Goal: Task Accomplishment & Management: Use online tool/utility

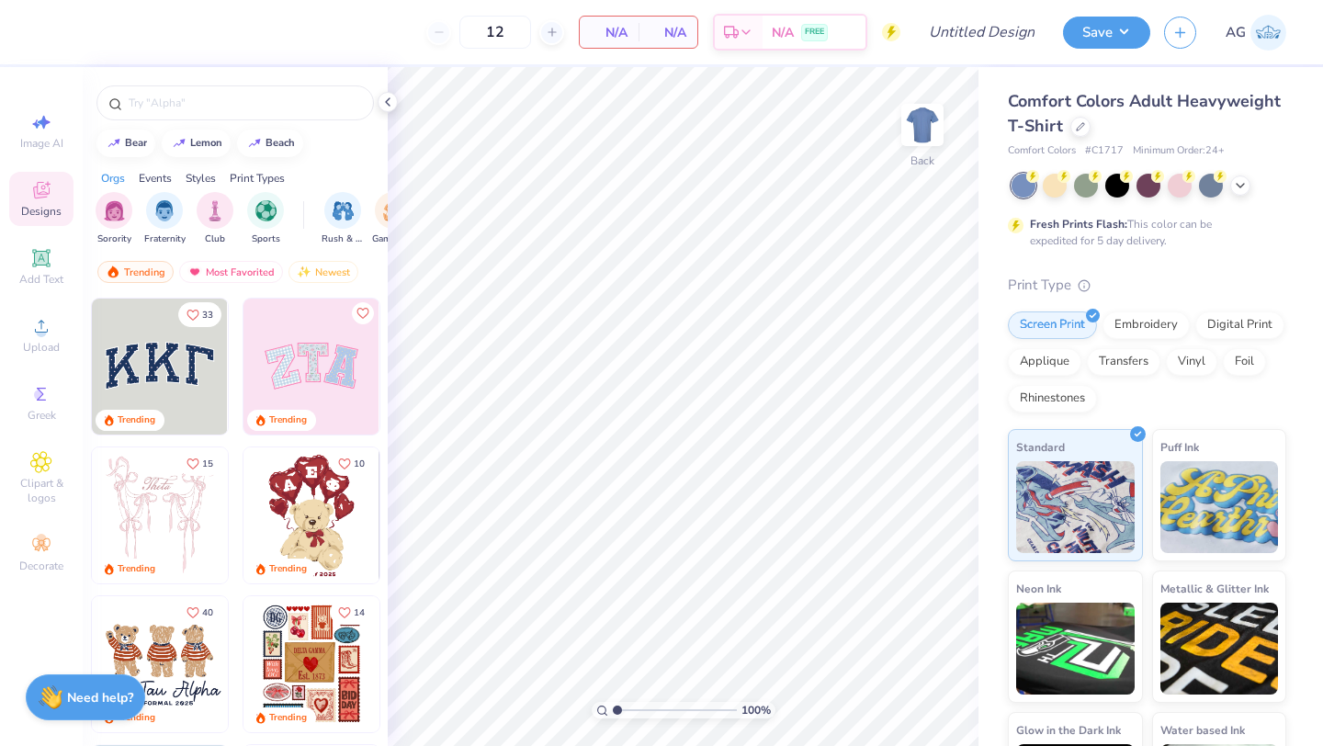
click at [347, 366] on img at bounding box center [311, 367] width 136 height 136
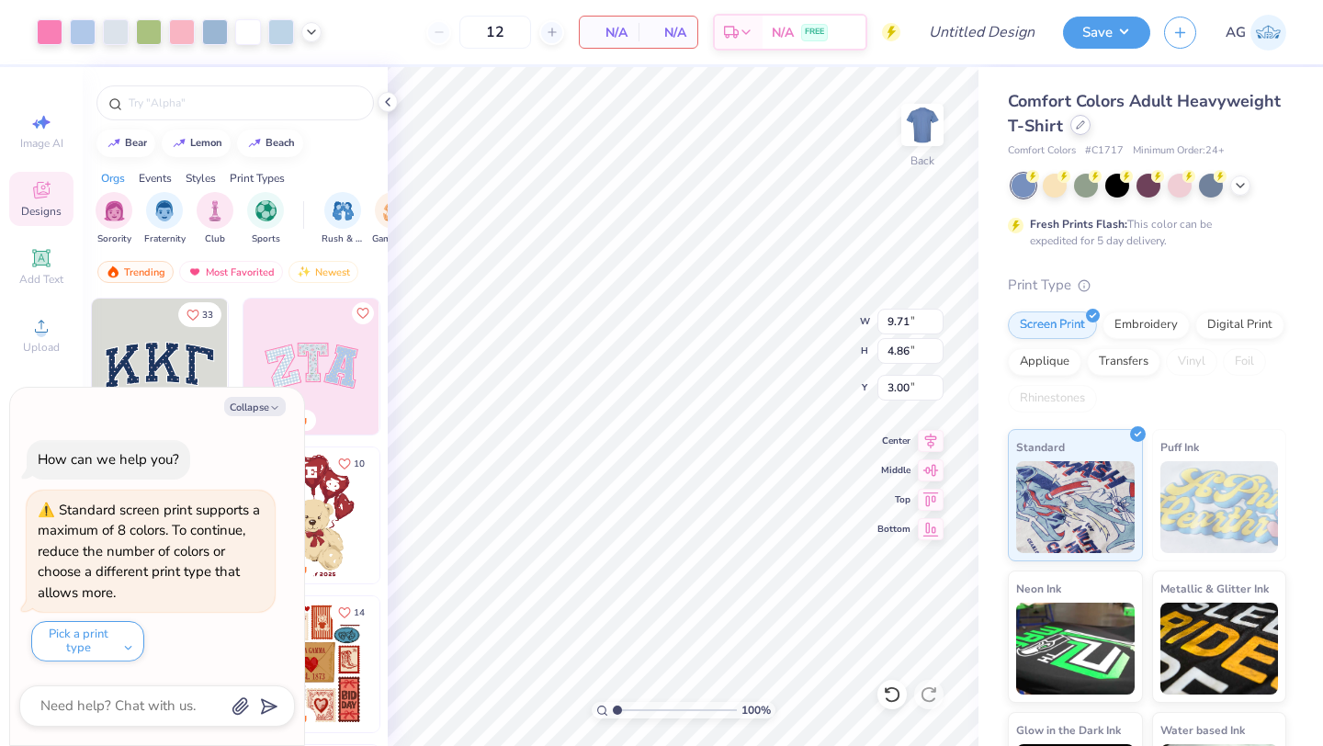
click at [1077, 133] on div at bounding box center [1080, 125] width 20 height 20
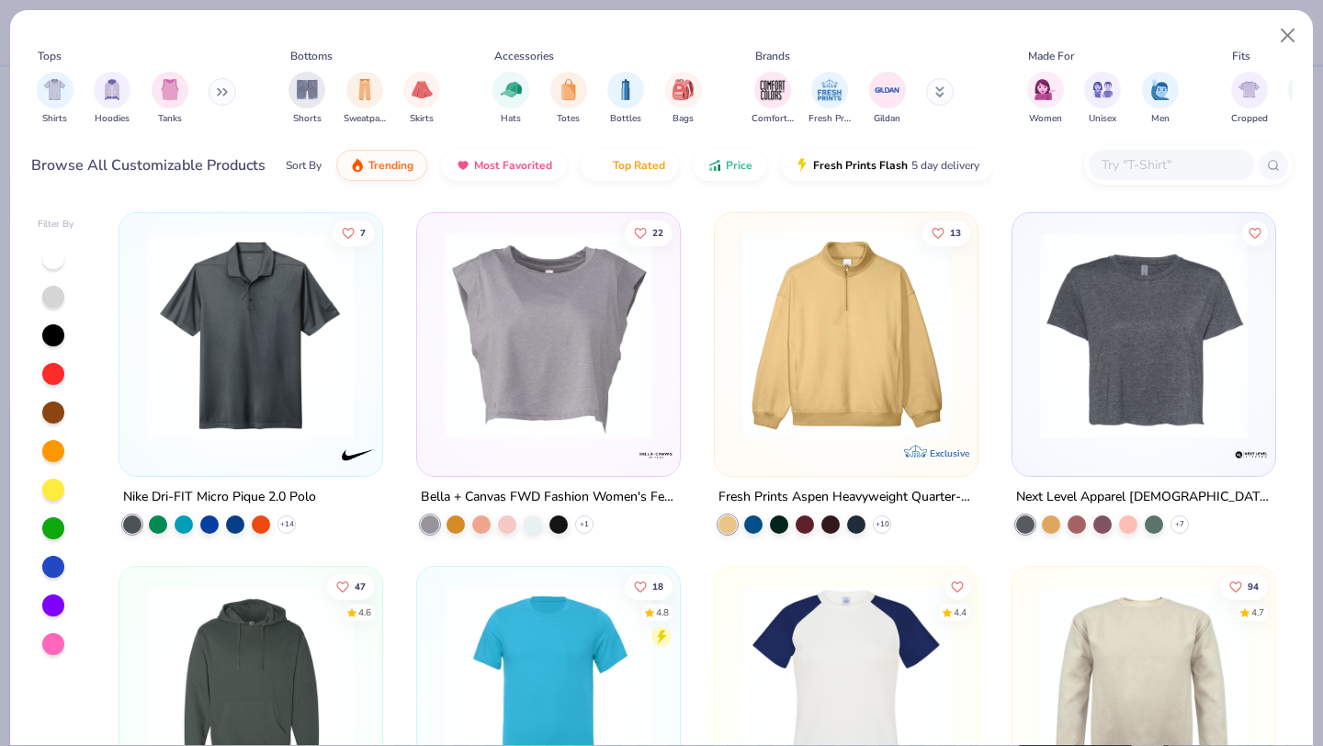
type textarea "x"
click at [1146, 159] on input "text" at bounding box center [1170, 164] width 141 height 21
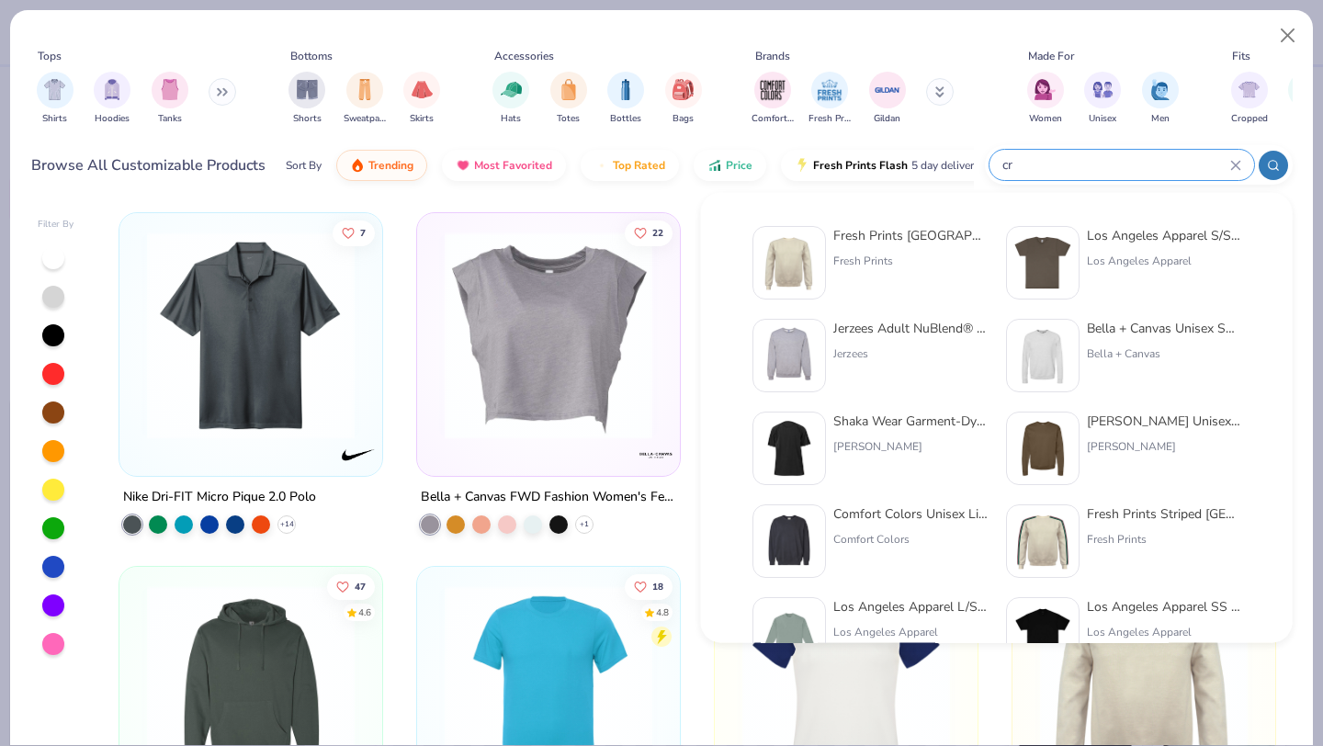
type input "c"
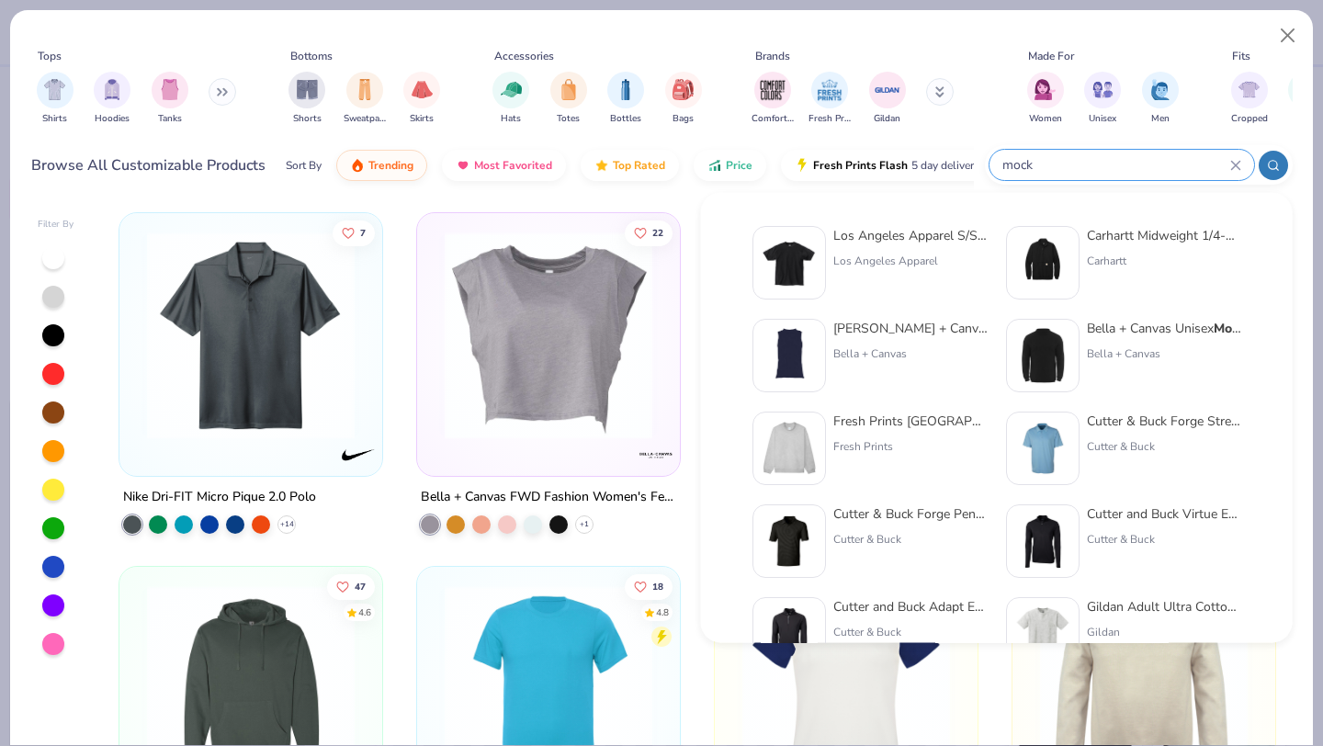
type input "mock"
click at [930, 428] on div "Fresh Prints Denver Mock Neck Heavyweight Sweatshirt" at bounding box center [910, 421] width 154 height 19
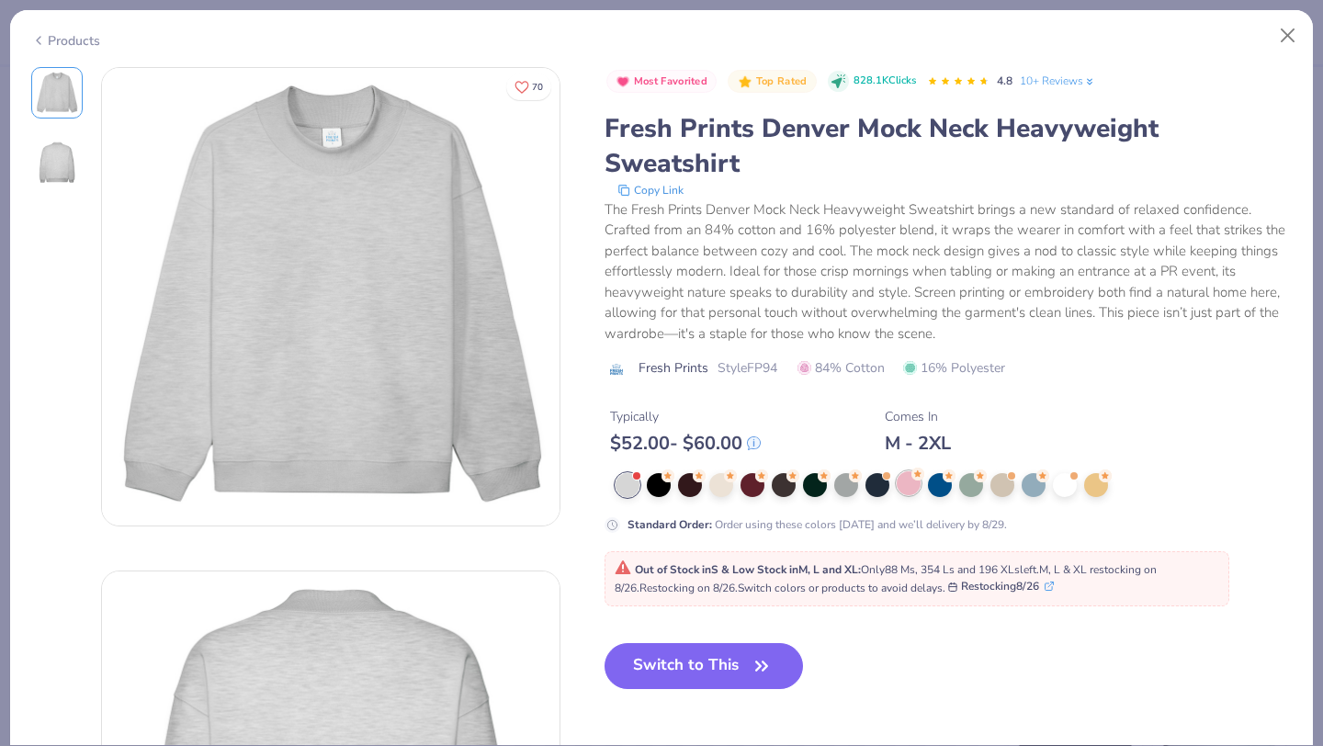
click at [906, 485] on div at bounding box center [909, 483] width 24 height 24
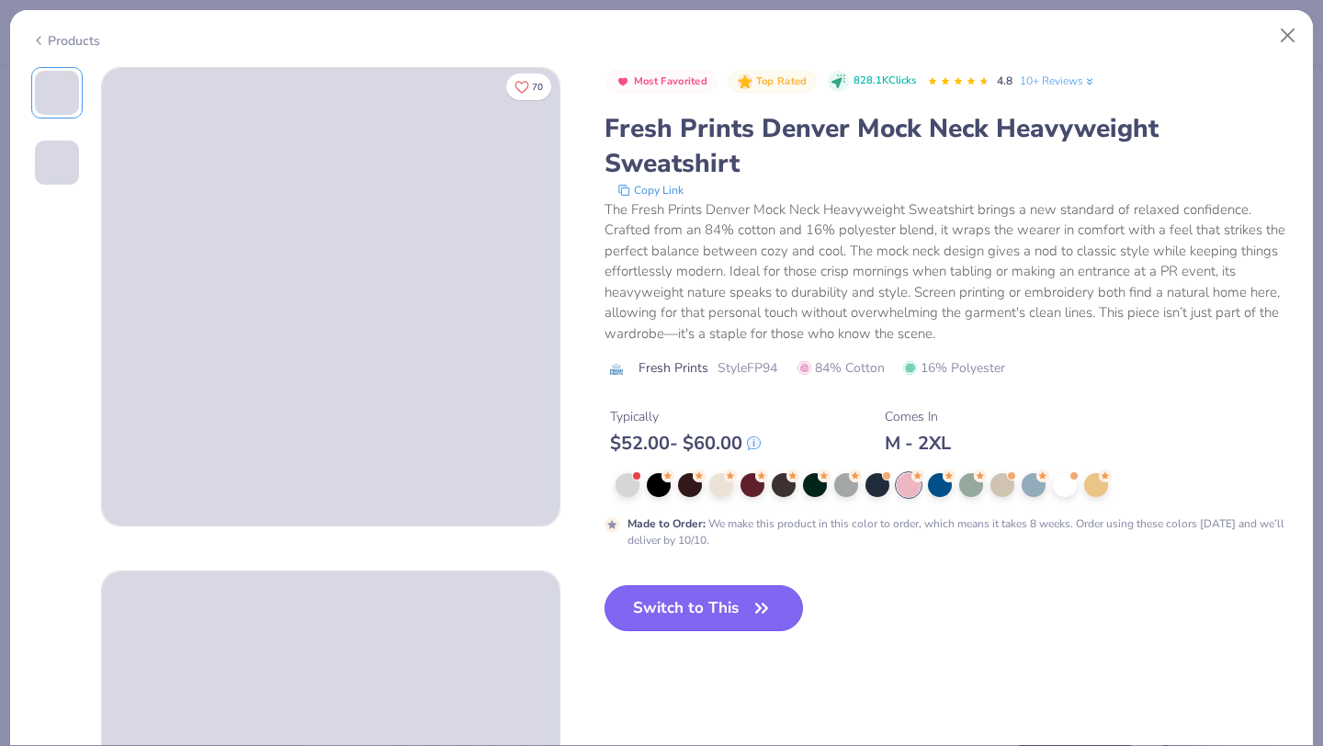
click at [659, 624] on button "Switch to This" at bounding box center [703, 608] width 199 height 46
type textarea "x"
type input "50"
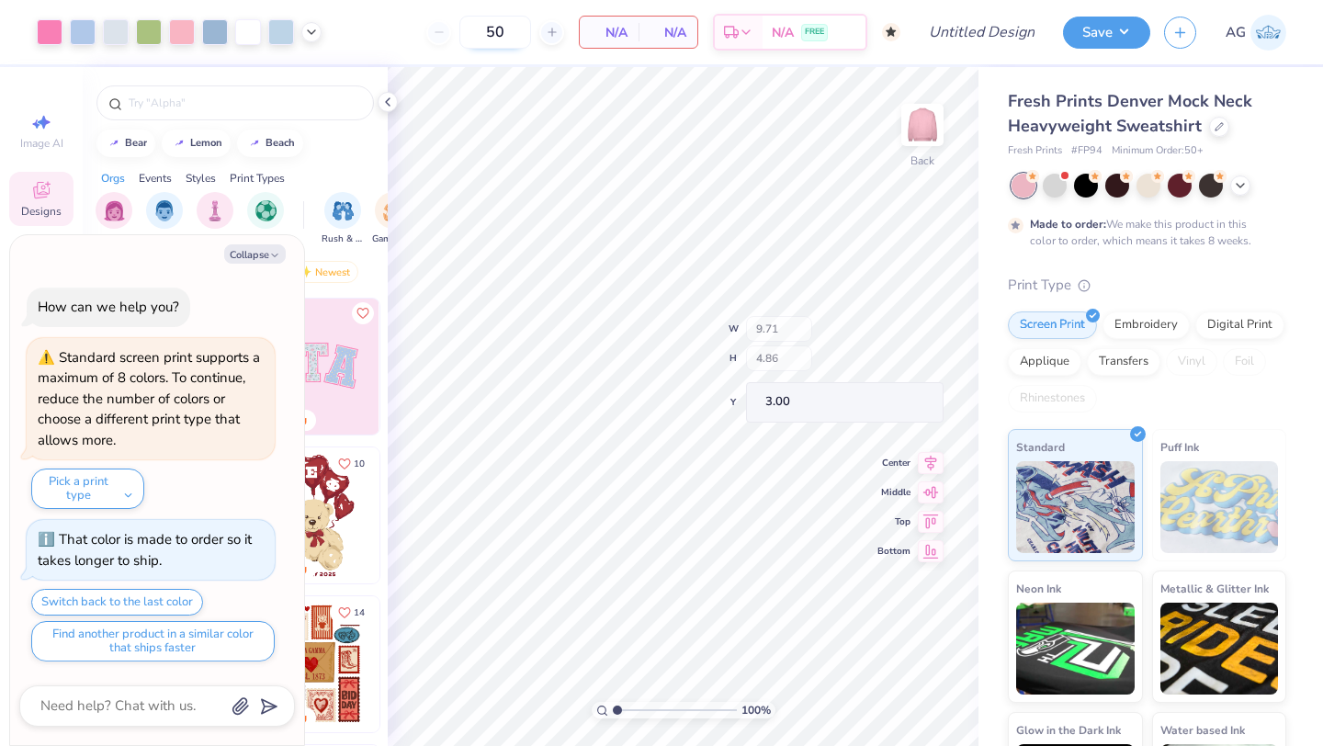
type textarea "x"
click at [507, 34] on input "50" at bounding box center [495, 32] width 72 height 33
type input "5"
type input "200"
click at [392, 98] on icon at bounding box center [387, 102] width 15 height 15
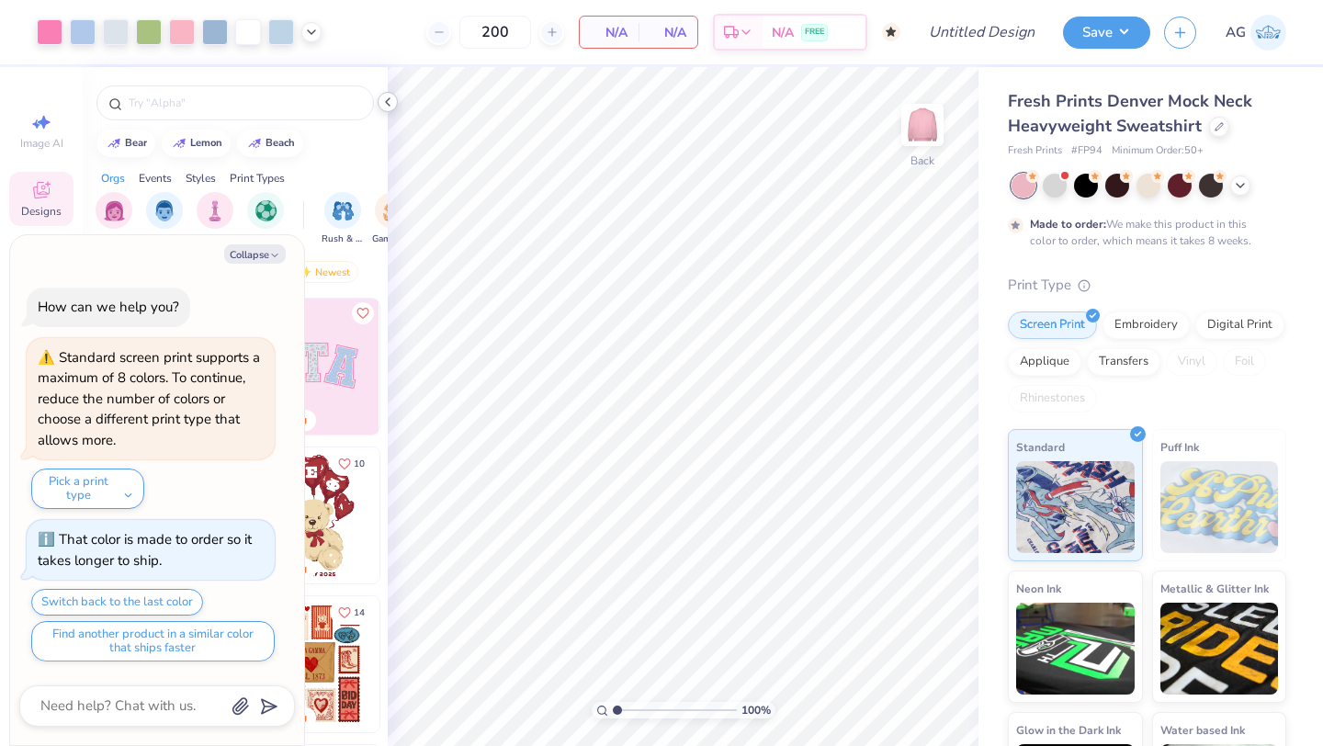
type textarea "x"
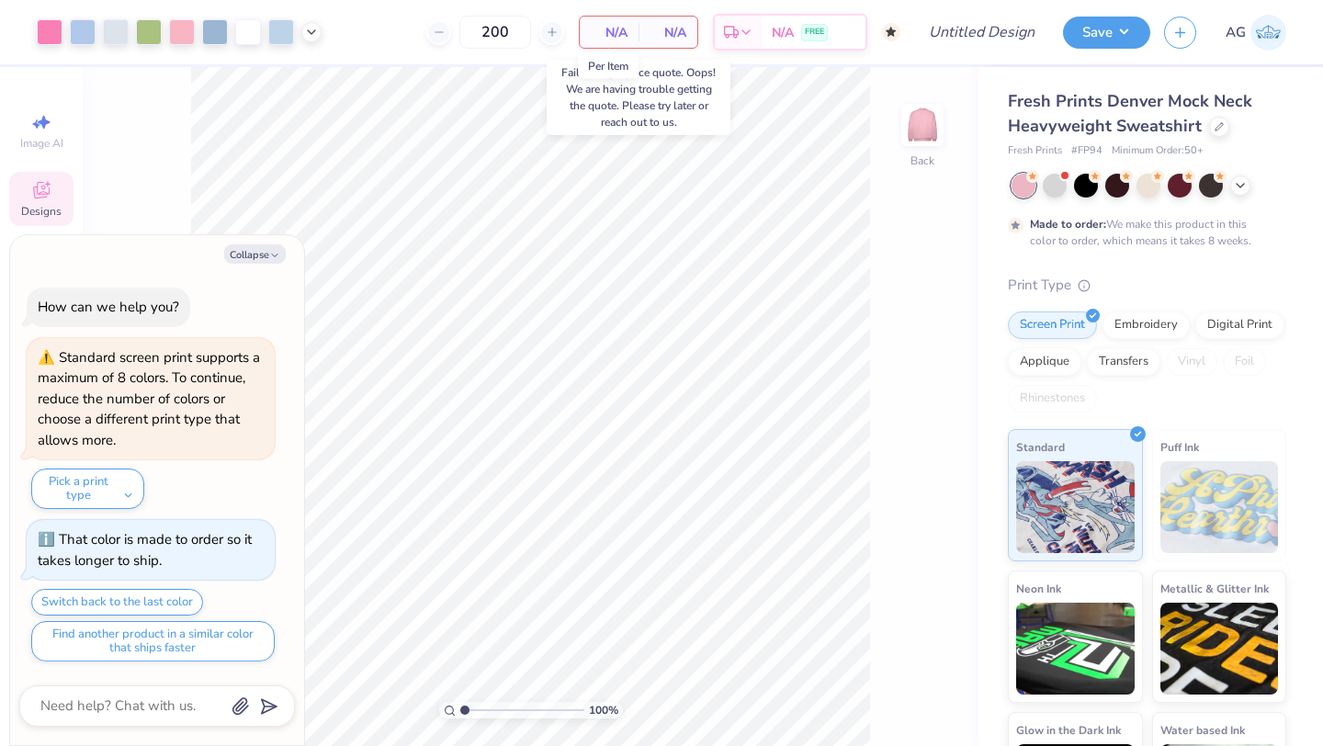
click at [622, 28] on span "N/A" at bounding box center [609, 32] width 37 height 19
click at [122, 685] on div at bounding box center [157, 705] width 276 height 41
click at [120, 709] on textarea at bounding box center [132, 706] width 186 height 25
type textarea "h"
type textarea "x"
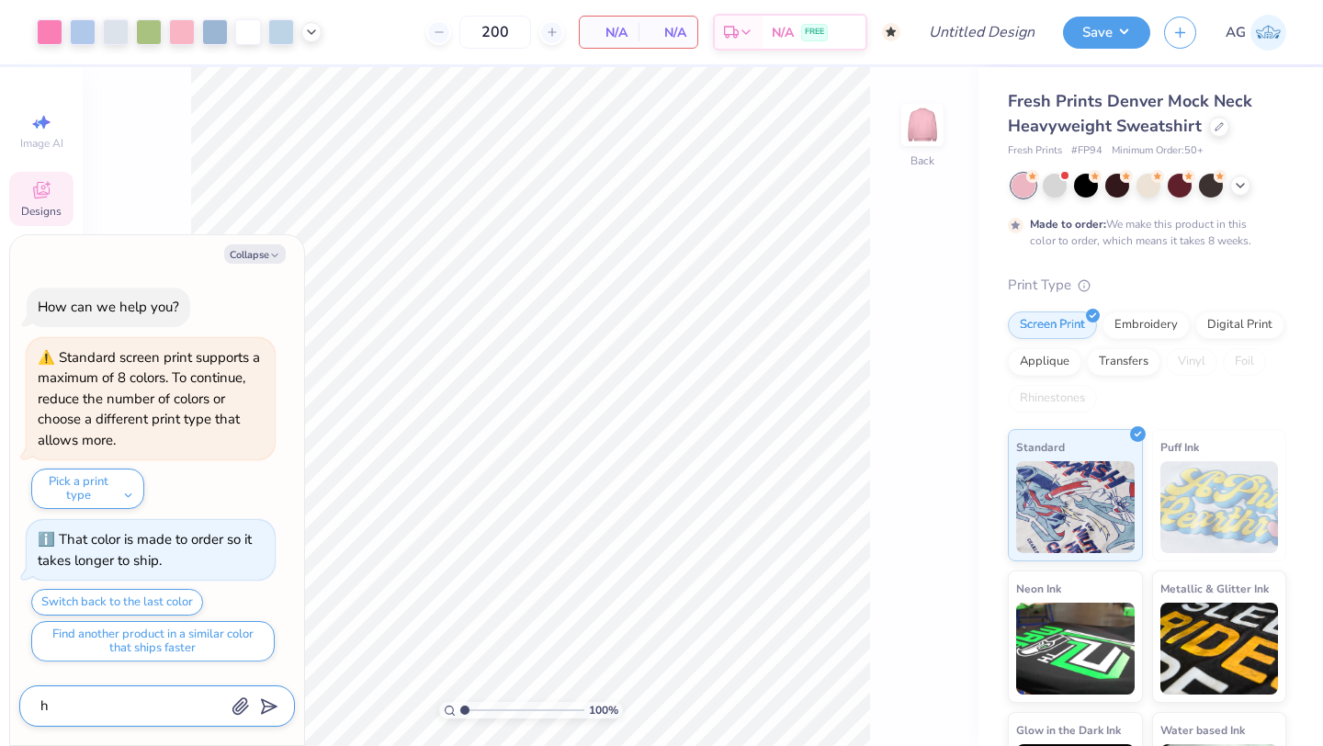
type textarea "ho"
type textarea "x"
type textarea "how"
type textarea "x"
type textarea "how"
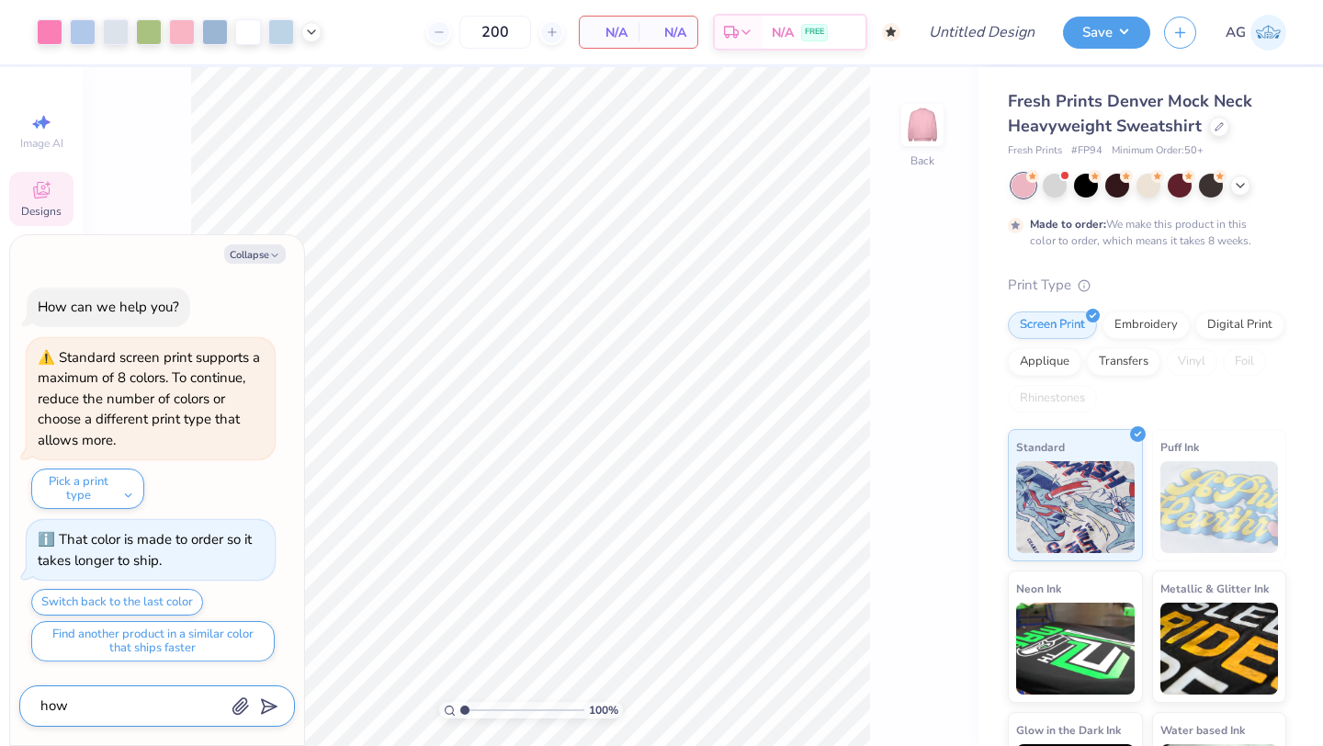
type textarea "x"
type textarea "how m"
type textarea "x"
type textarea "how mu"
type textarea "x"
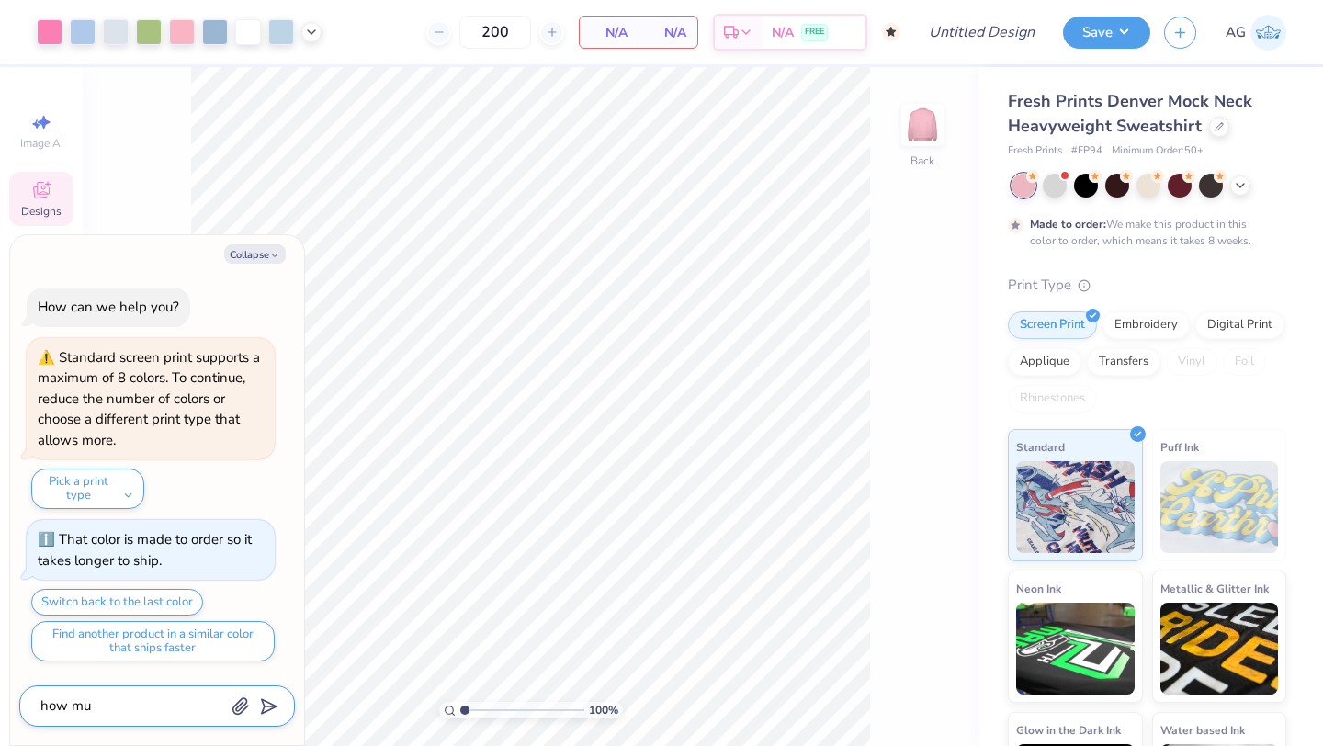
type textarea "how muc"
type textarea "x"
type textarea "how much"
type textarea "x"
type textarea "how much"
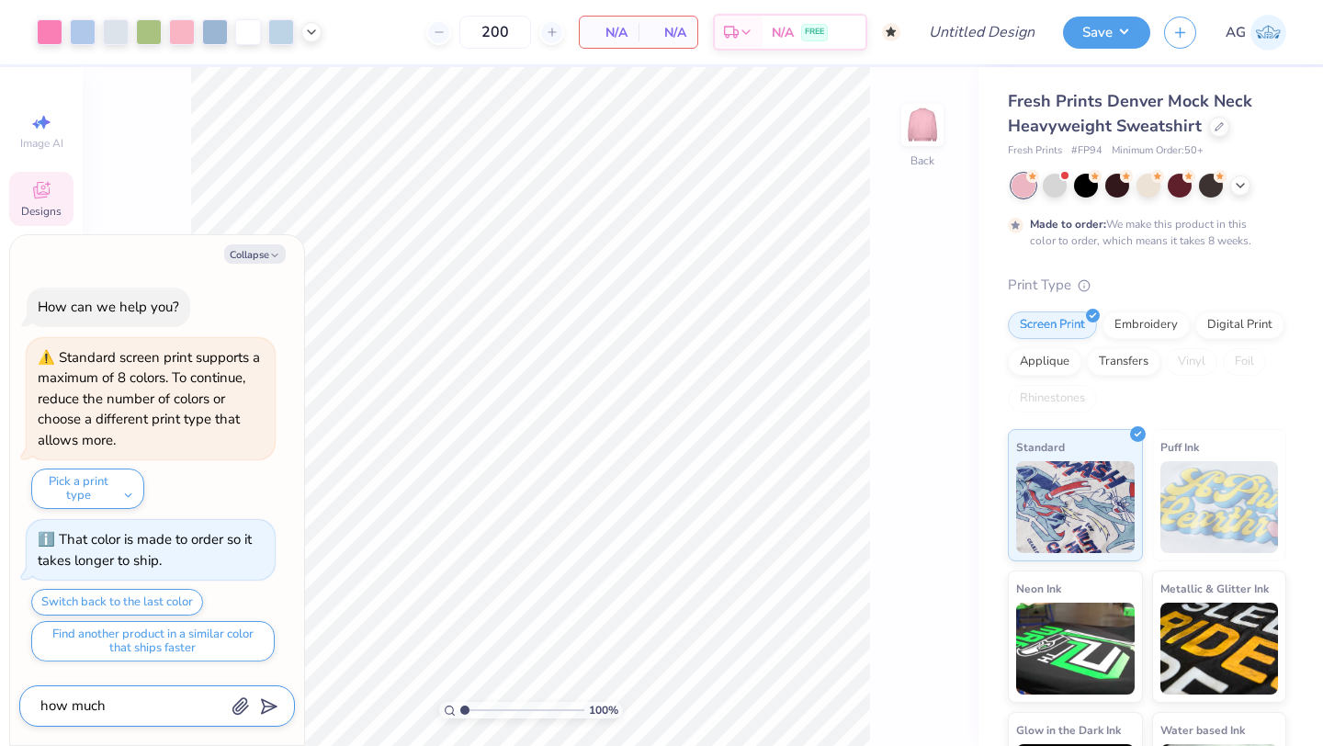
type textarea "x"
type textarea "how much w"
type textarea "x"
type textarea "how much wo"
type textarea "x"
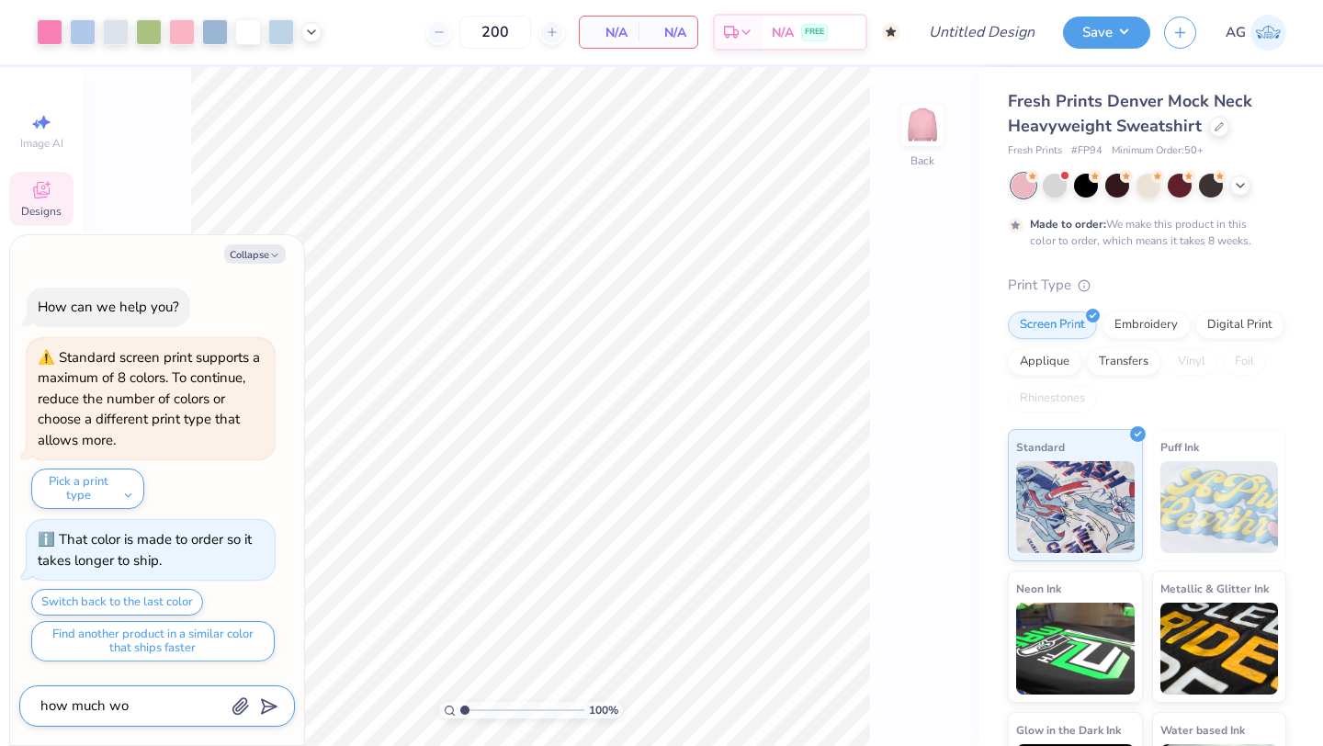
type textarea "how much wol"
type textarea "x"
type textarea "how much [PERSON_NAME]"
type textarea "x"
type textarea "how much [PERSON_NAME]"
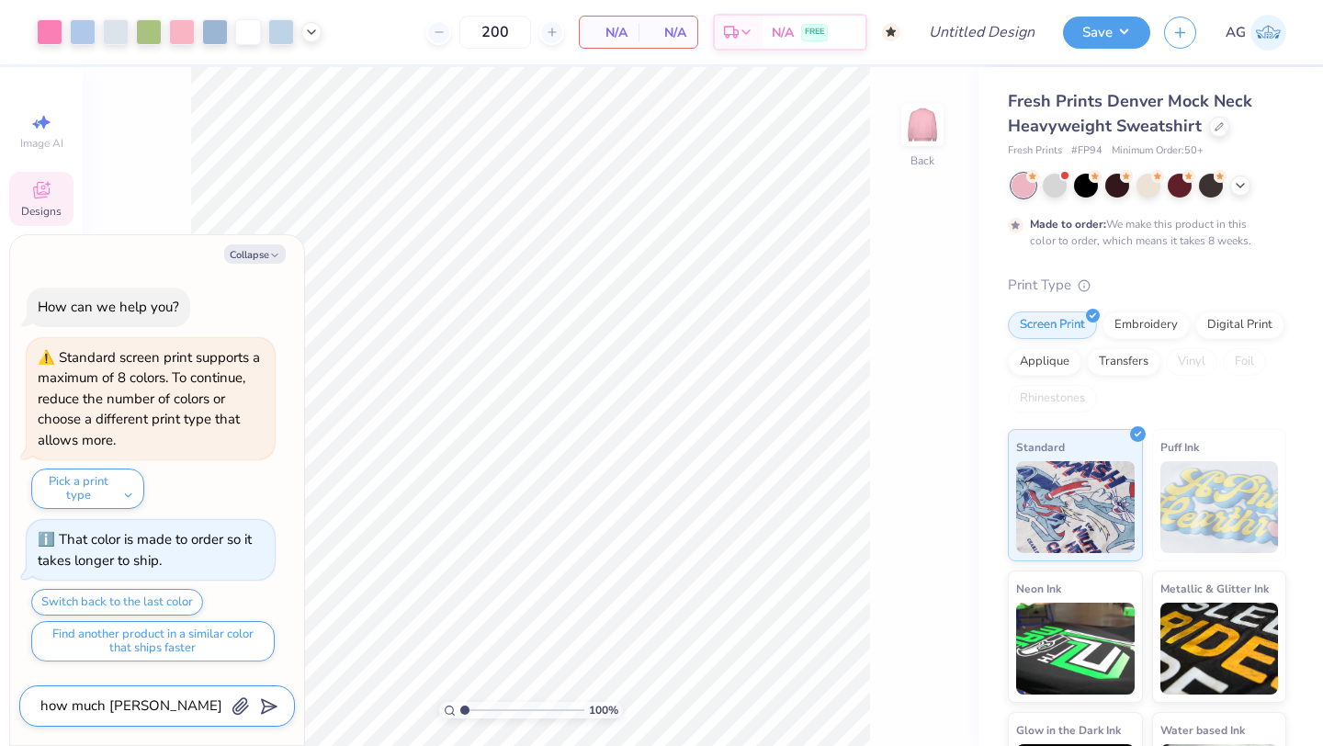
type textarea "x"
type textarea "how much [PERSON_NAME] 3"
type textarea "x"
type textarea "how much [PERSON_NAME]"
type textarea "x"
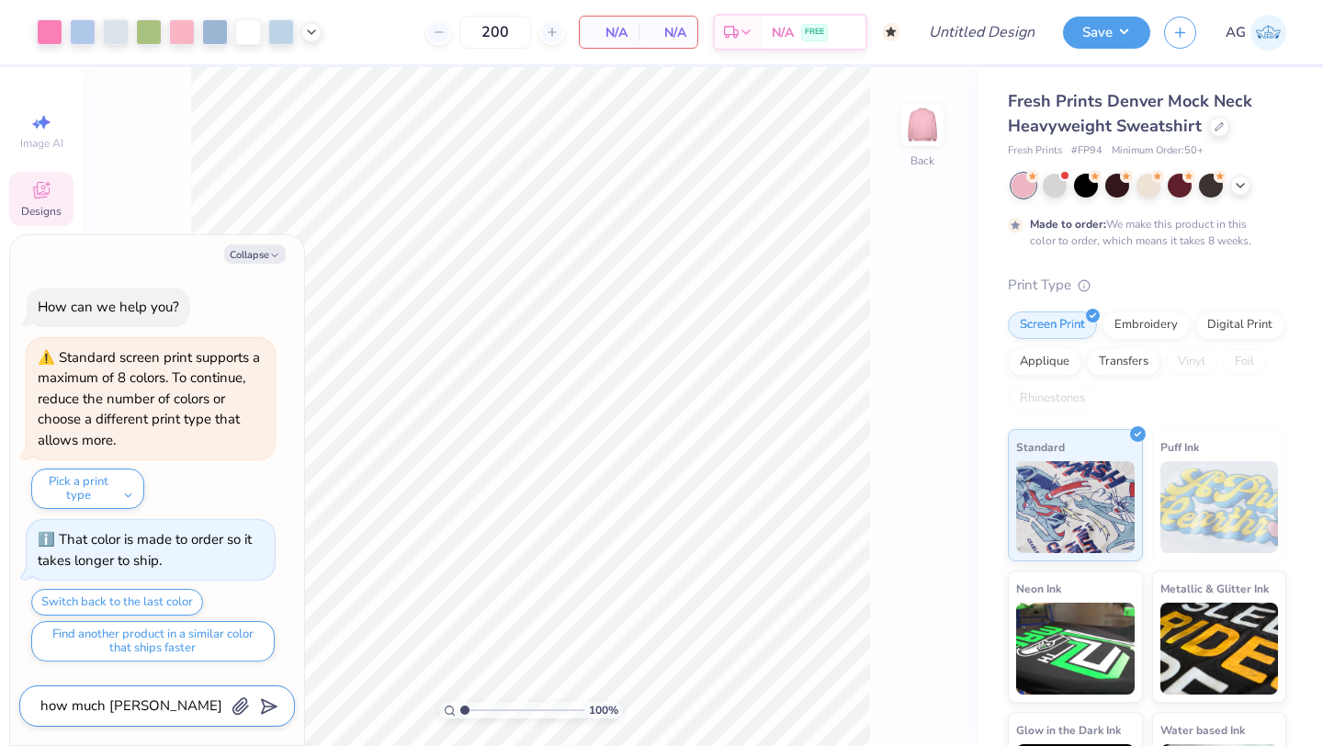
type textarea "how much [PERSON_NAME] 2"
type textarea "x"
type textarea "how much [PERSON_NAME] 20"
type textarea "x"
type textarea "how much [PERSON_NAME] 200"
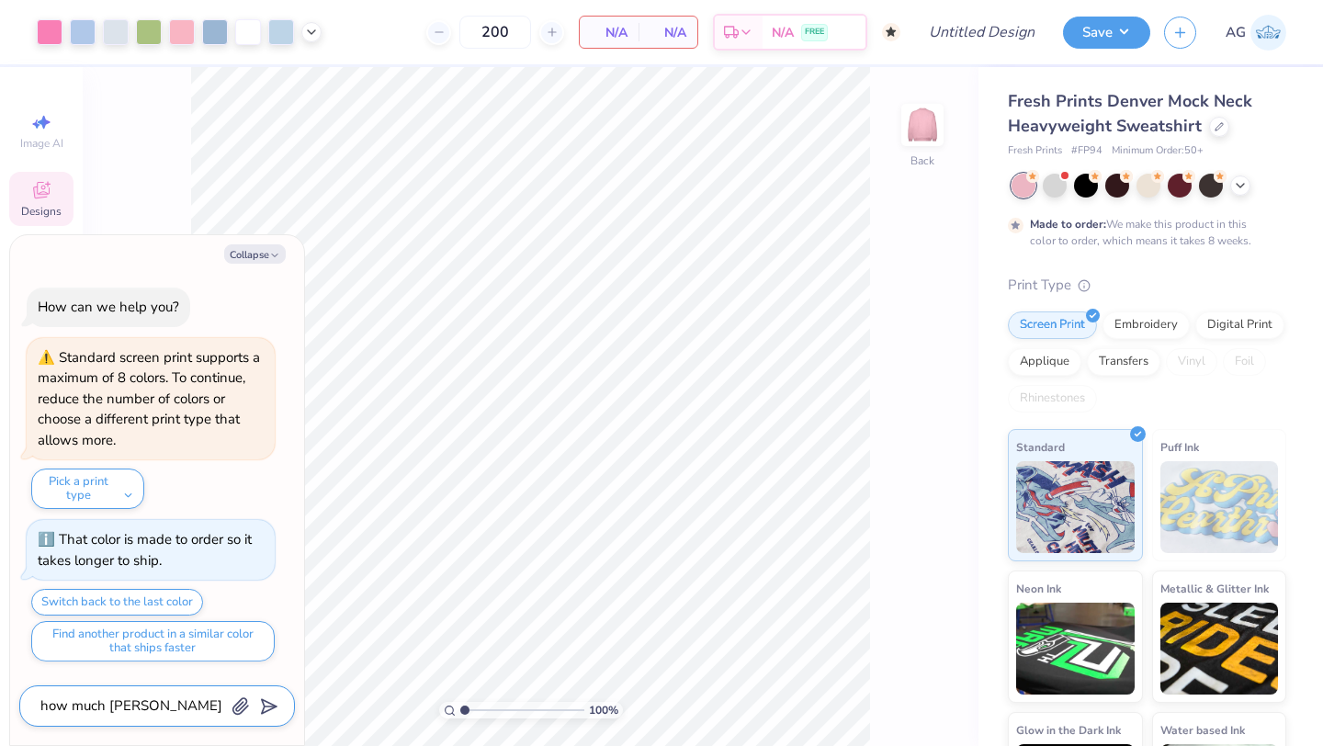
type textarea "x"
type textarea "how much [PERSON_NAME] 200"
type textarea "x"
type textarea "how much [PERSON_NAME] 200 o"
type textarea "x"
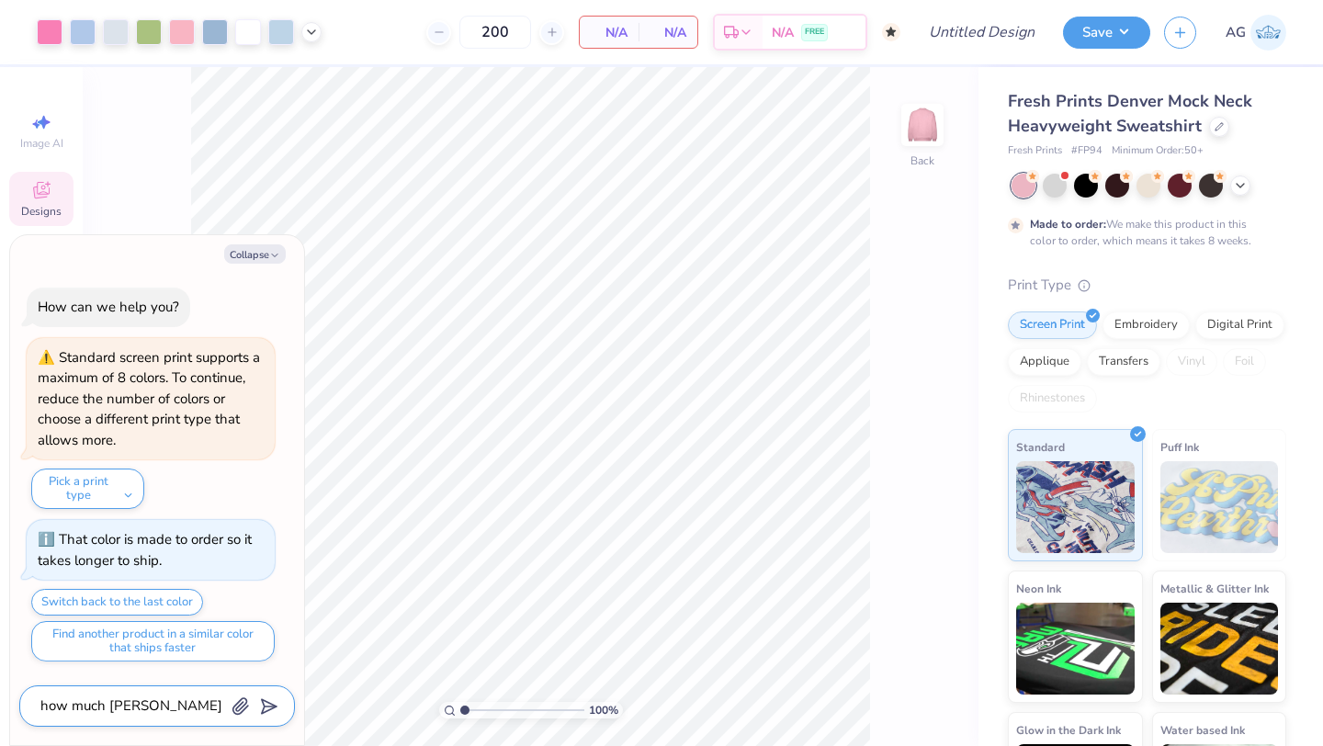
type textarea "how much [PERSON_NAME] 200 of"
type textarea "x"
type textarea "how much [PERSON_NAME] 200 of"
type textarea "x"
type textarea "how much [PERSON_NAME] 200 of t"
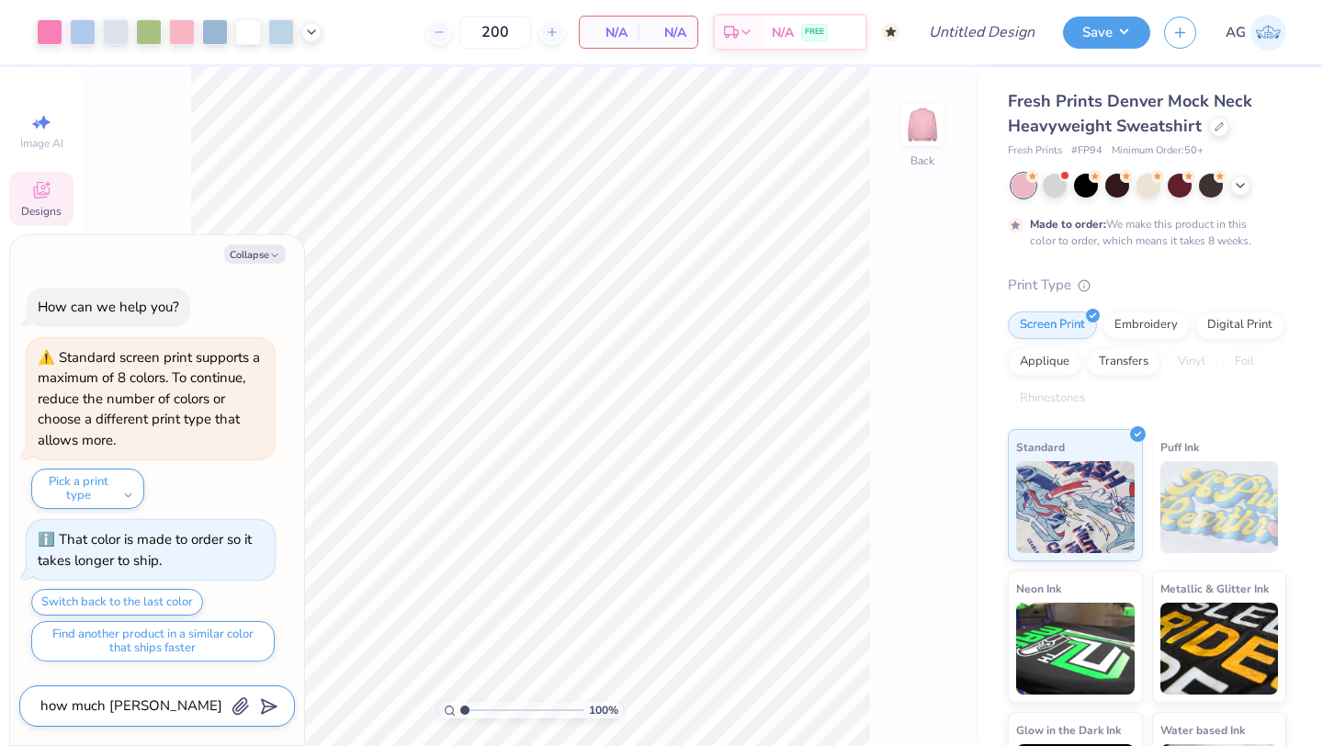
type textarea "x"
type textarea "how much [PERSON_NAME] 200 of th"
type textarea "x"
type textarea "how much [PERSON_NAME] 200 of the"
type textarea "x"
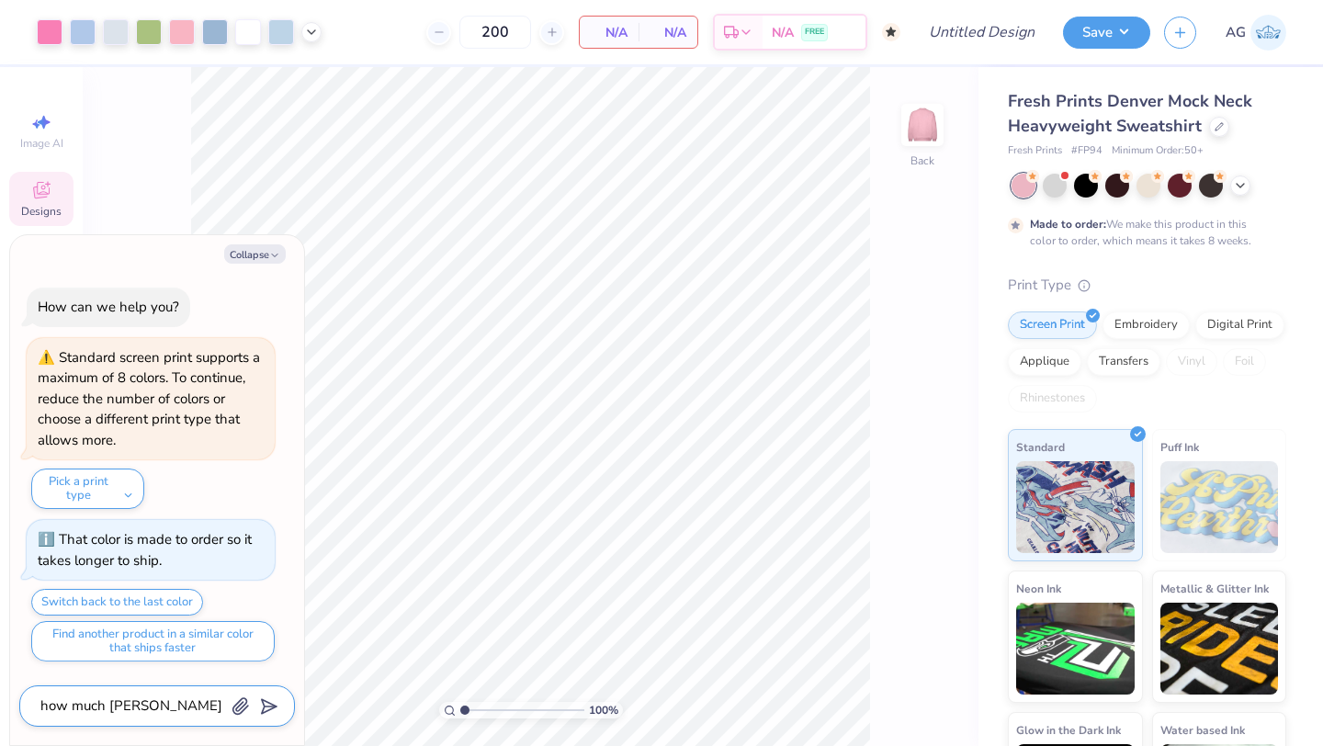
type textarea "how much [PERSON_NAME] 200 of thes"
type textarea "x"
type textarea "how much [PERSON_NAME] 200 of these"
type textarea "x"
type textarea "how much [PERSON_NAME] 200 of these"
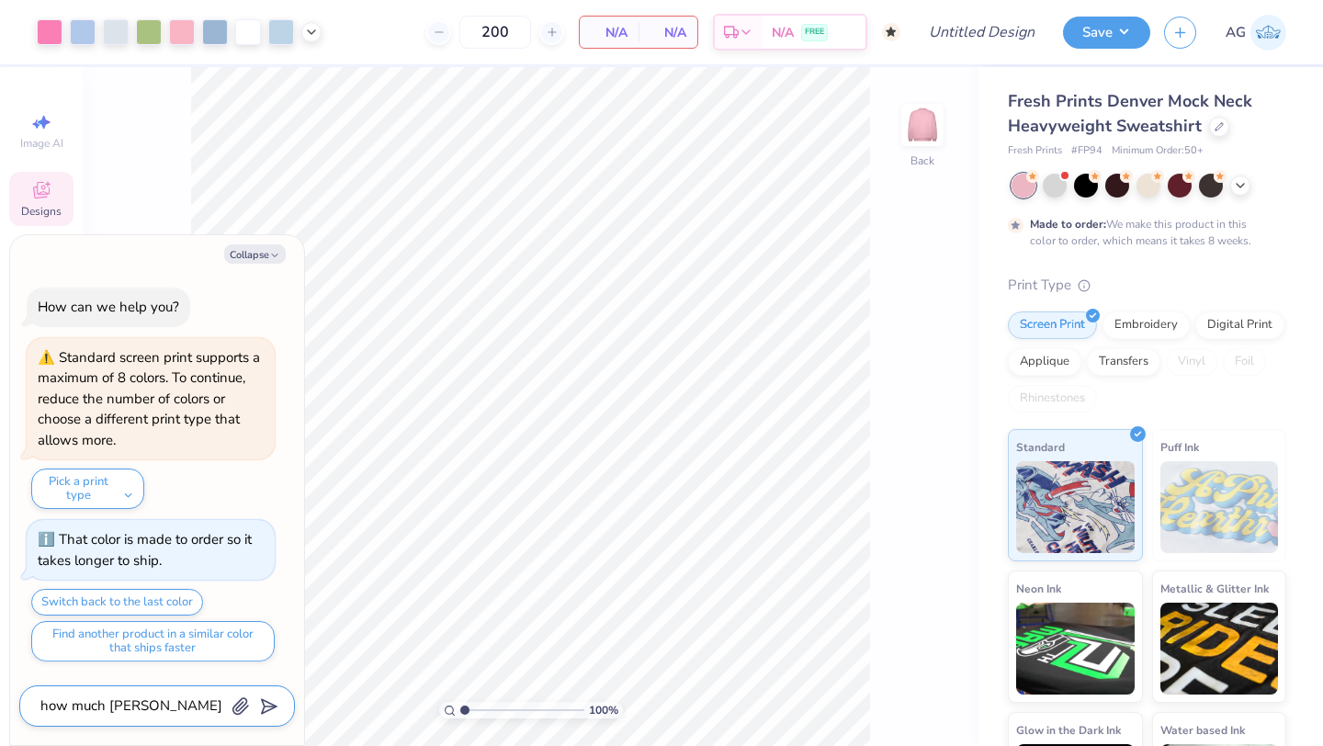
type textarea "x"
type textarea "how much [PERSON_NAME] 200 of these c"
type textarea "x"
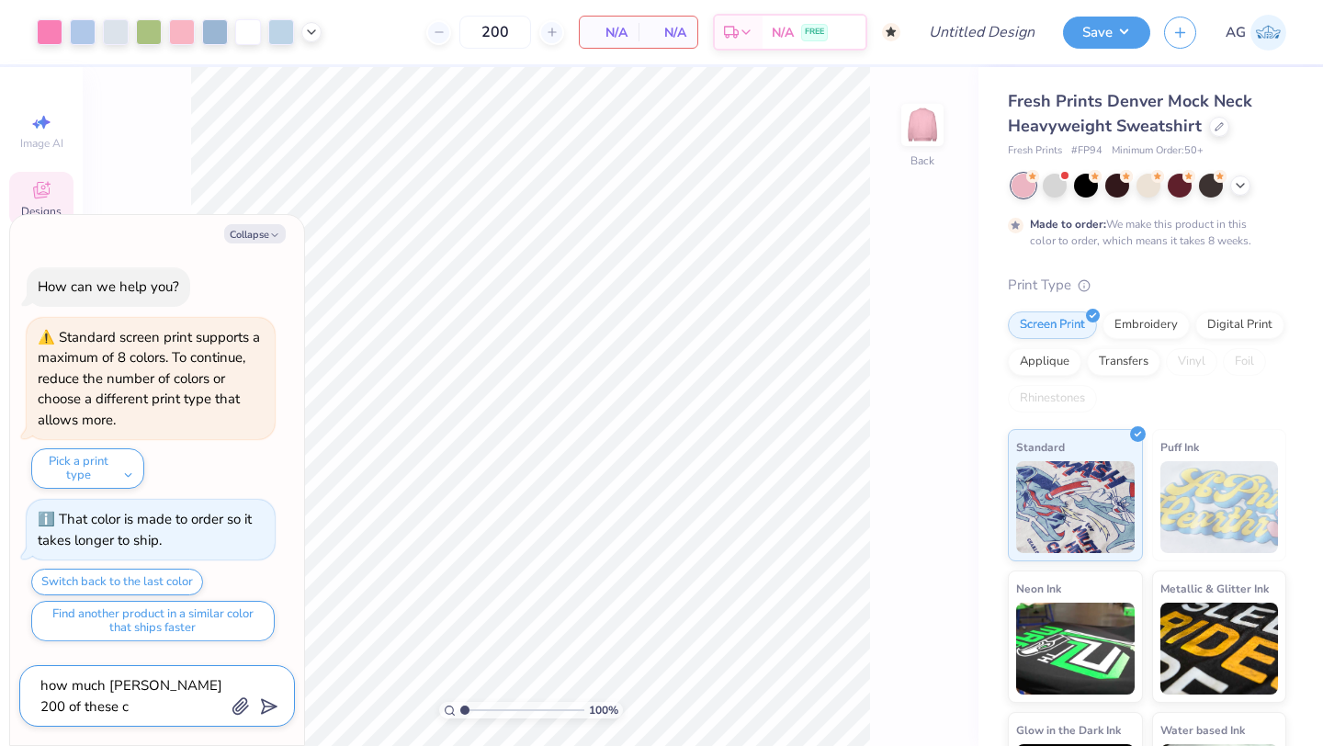
type textarea "how much [PERSON_NAME] 200 of these co"
type textarea "x"
type textarea "how much [PERSON_NAME] 200 of these cos"
type textarea "x"
type textarea "how much [PERSON_NAME] 200 of these cost"
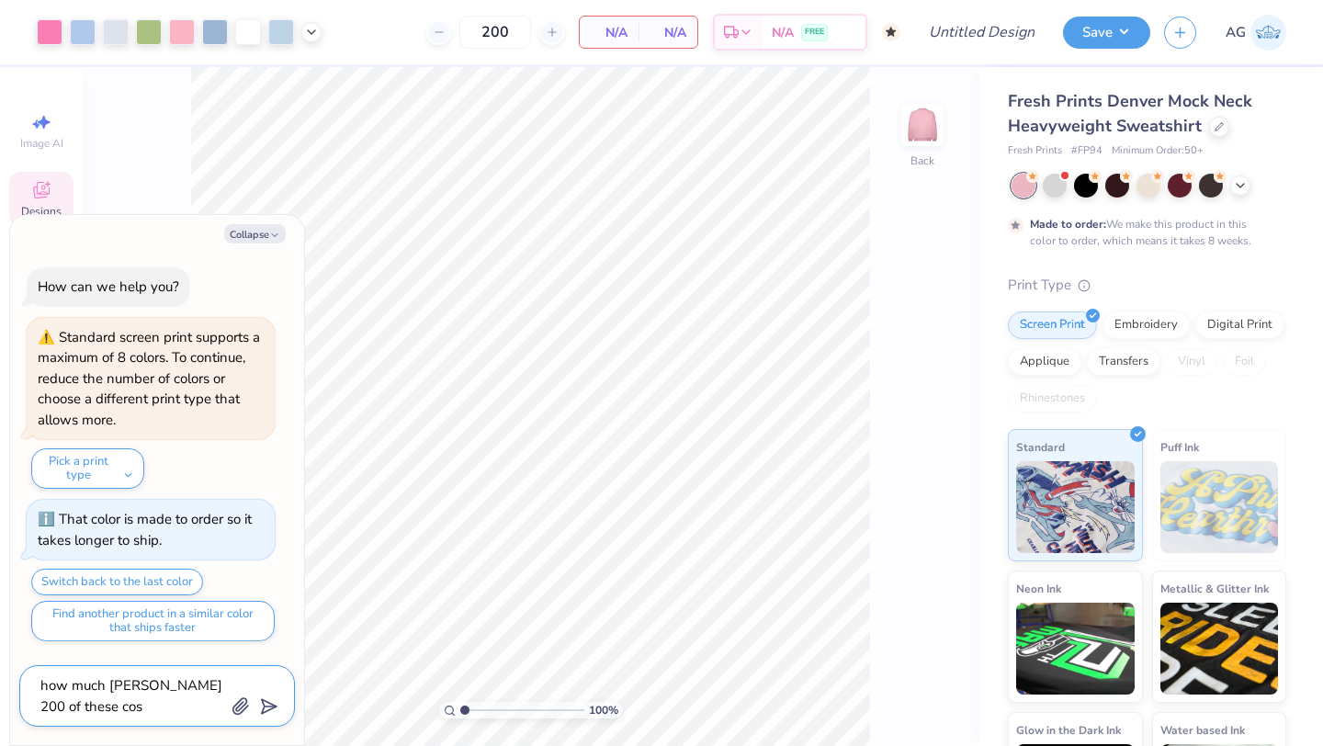
type textarea "x"
type textarea "how much [PERSON_NAME] 200 of these cost"
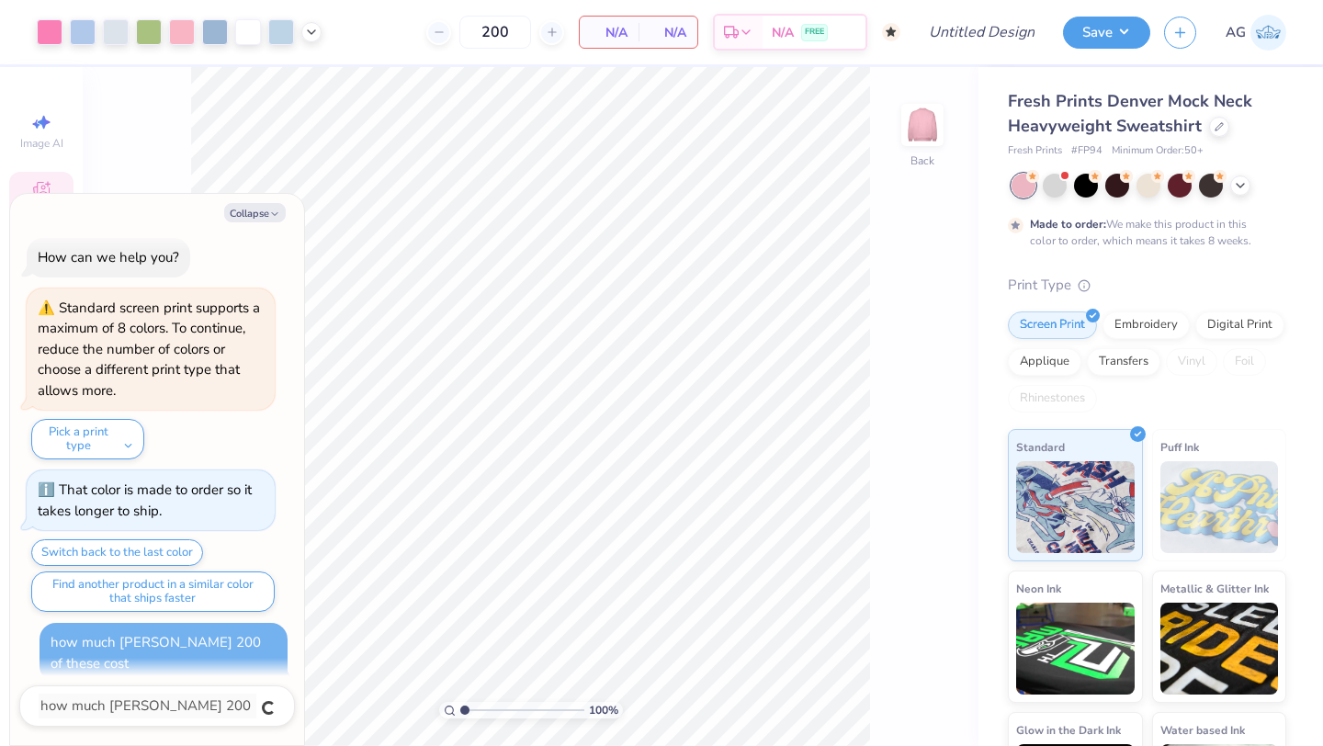
type textarea "x"
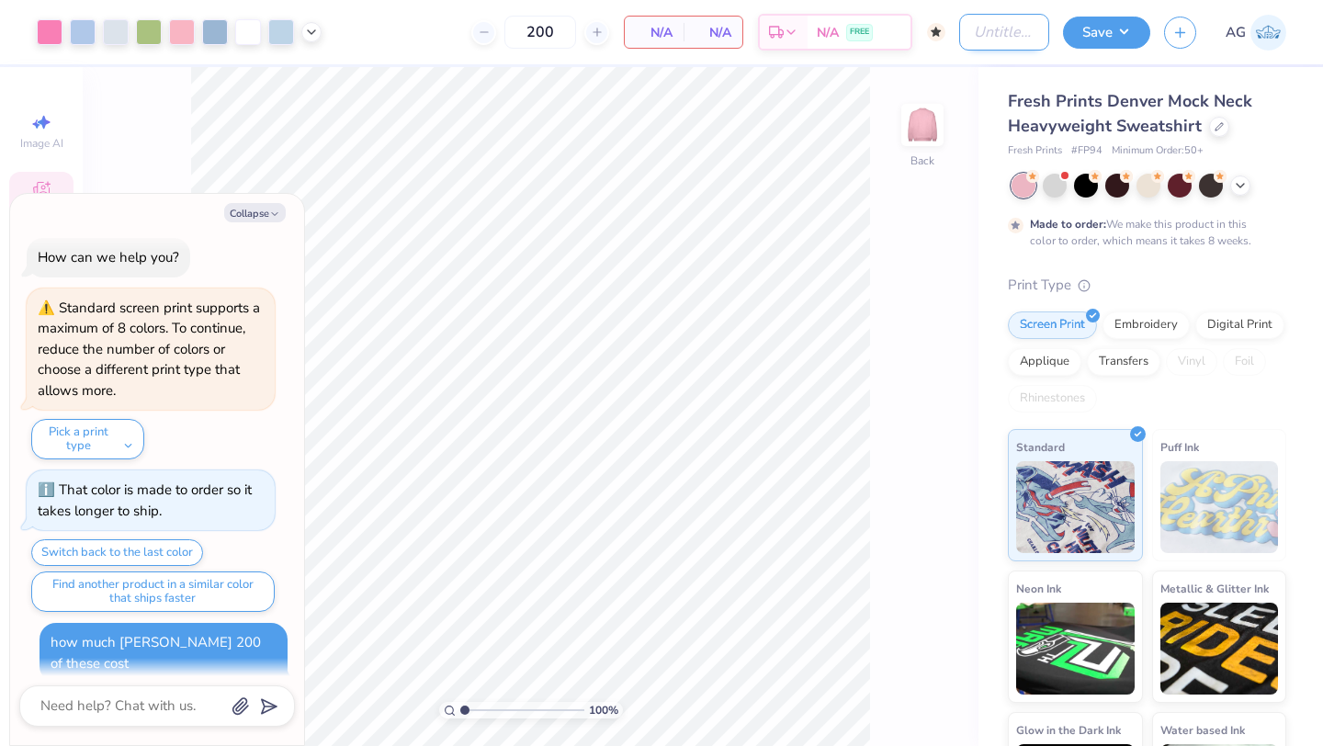
click at [999, 30] on input "Design Title" at bounding box center [1004, 32] width 90 height 37
type input "R"
type textarea "x"
type input "RG"
type textarea "x"
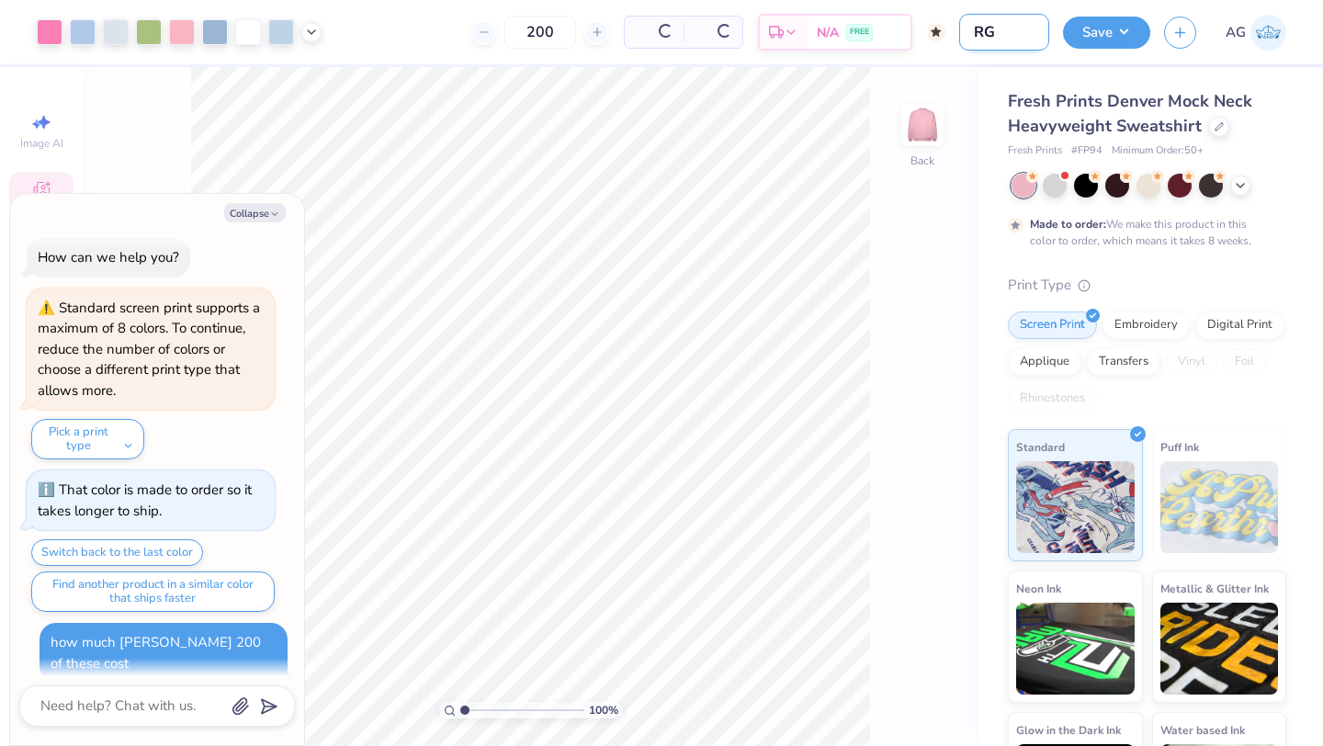
type input "RGC"
type textarea "x"
type input "RGC"
type textarea "x"
type input "RGC h"
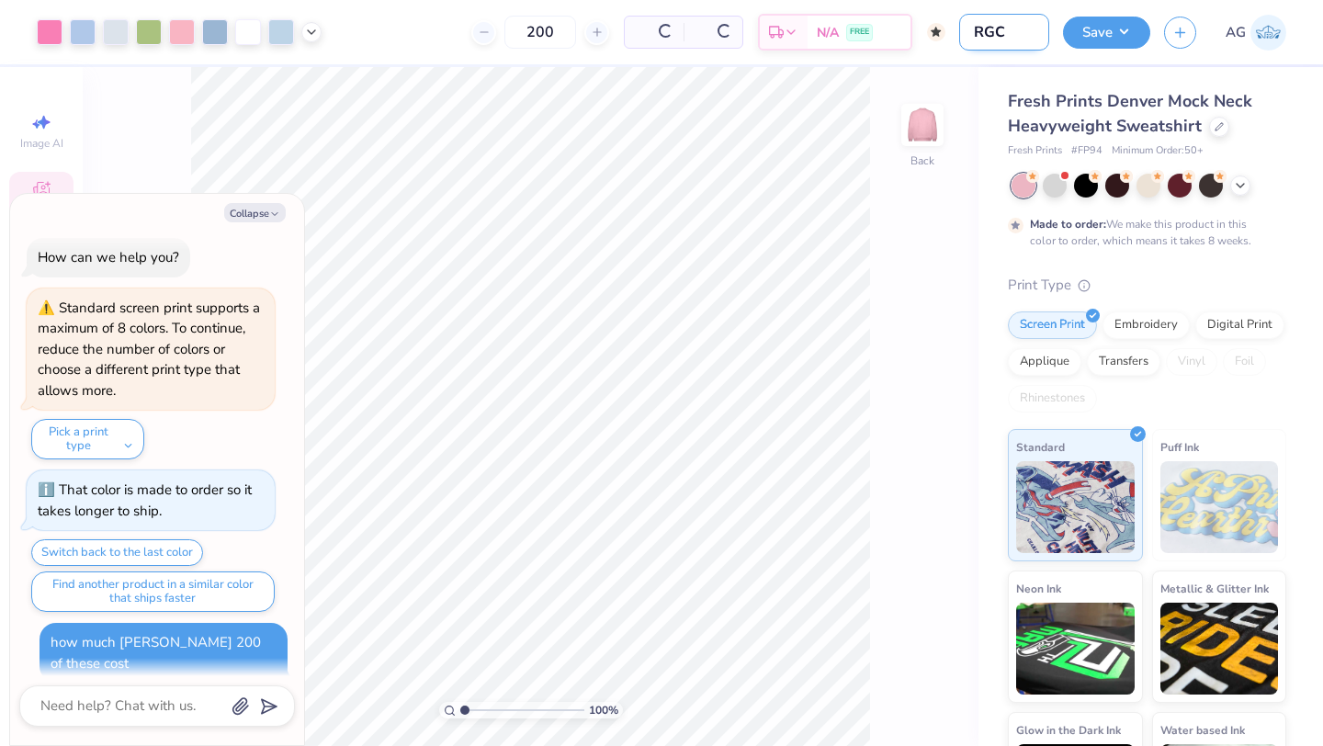
type textarea "x"
type input "RGC ho"
type textarea "x"
type input "RGC hoo"
type textarea "x"
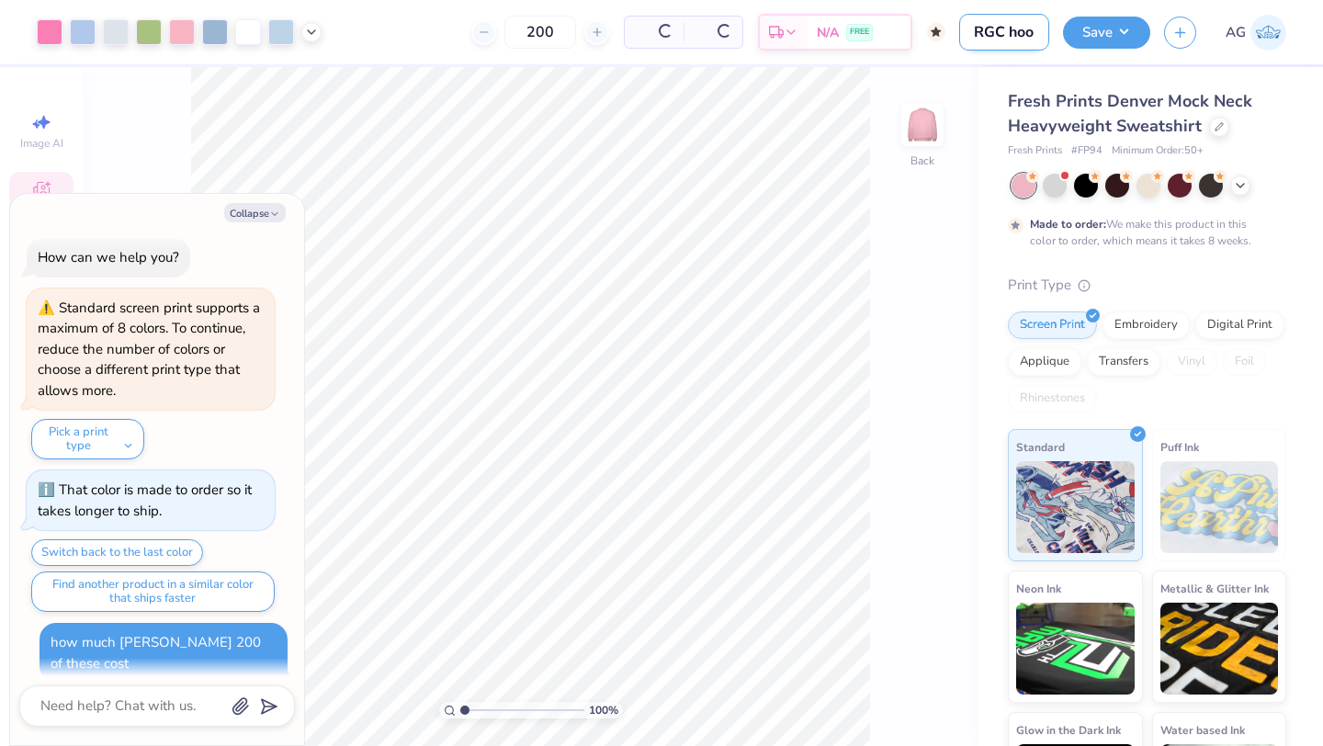
type input "RGC hood"
type textarea "x"
type input "RGC hoodi"
type textarea "x"
type input "RGC hoodie"
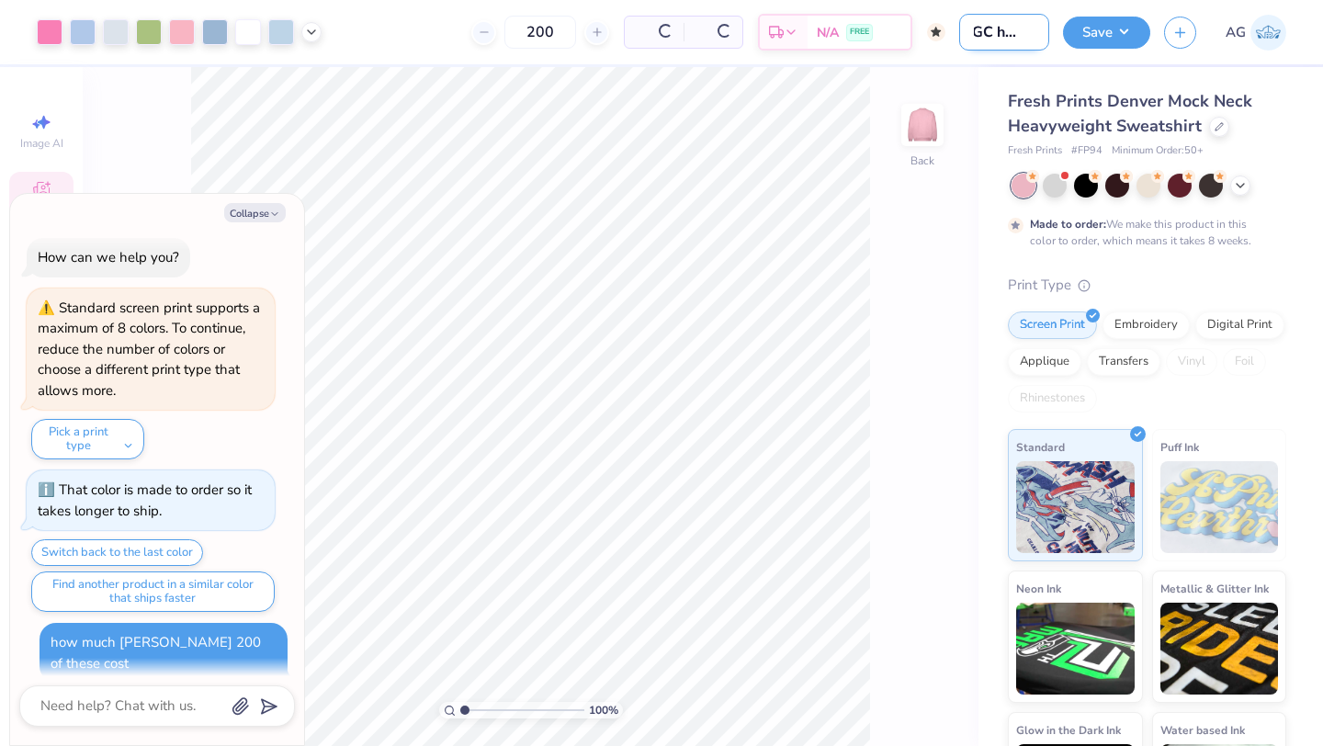
scroll to position [0, 20]
type textarea "x"
type input "RGC hoodie"
click at [1113, 27] on button "Save" at bounding box center [1106, 30] width 87 height 32
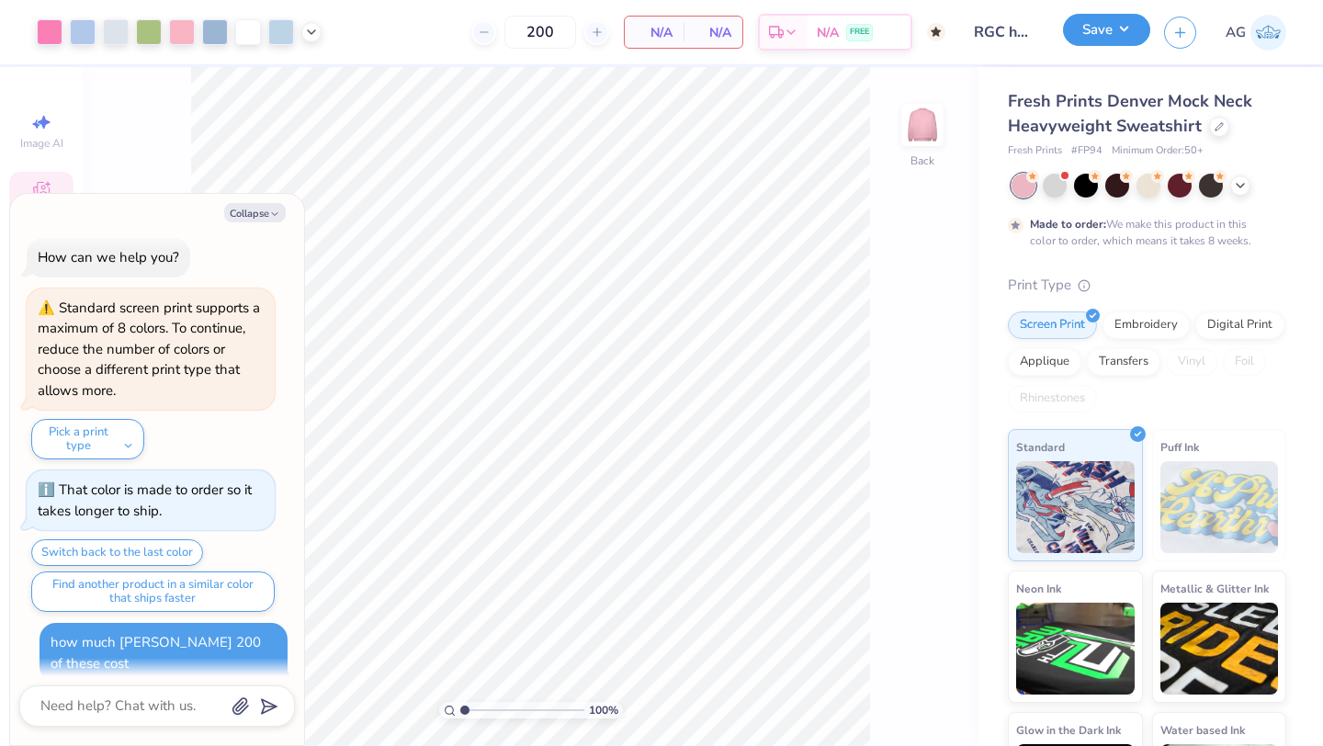
type textarea "x"
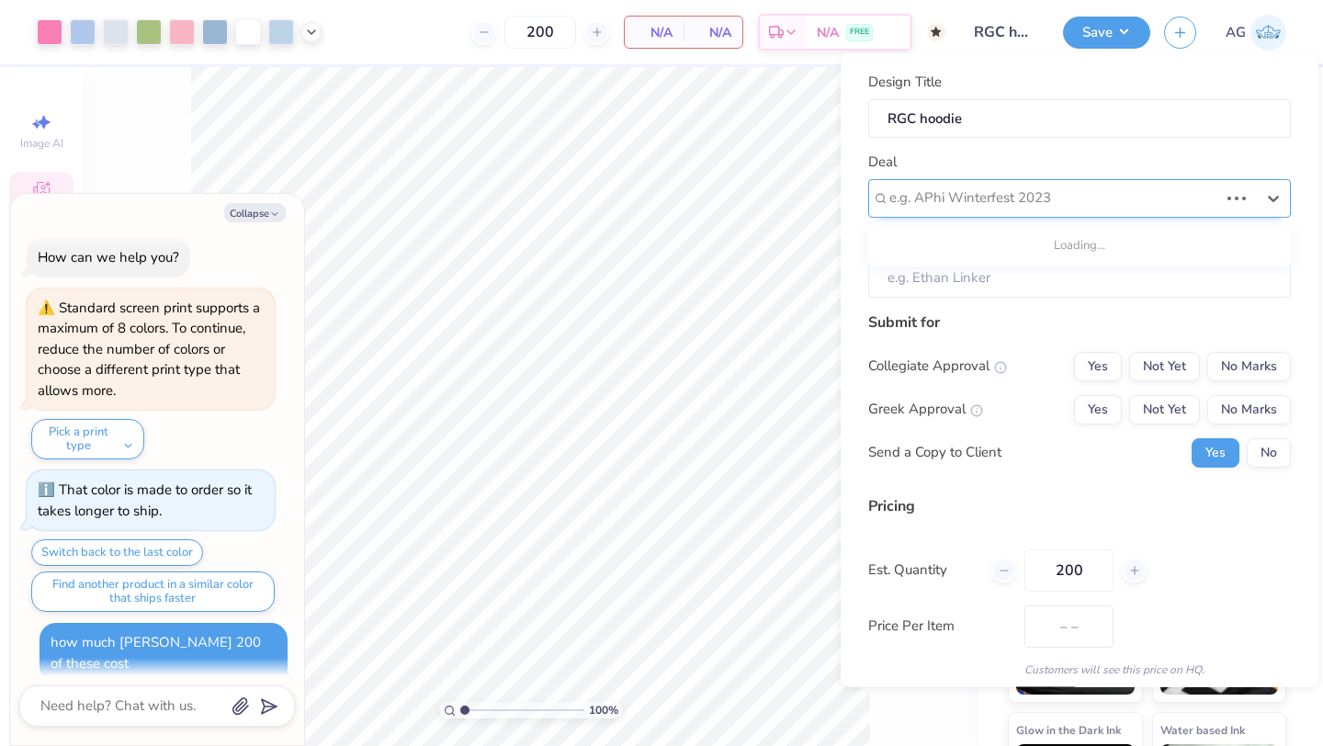
click at [1025, 208] on div at bounding box center [1053, 198] width 329 height 25
type input "rgc"
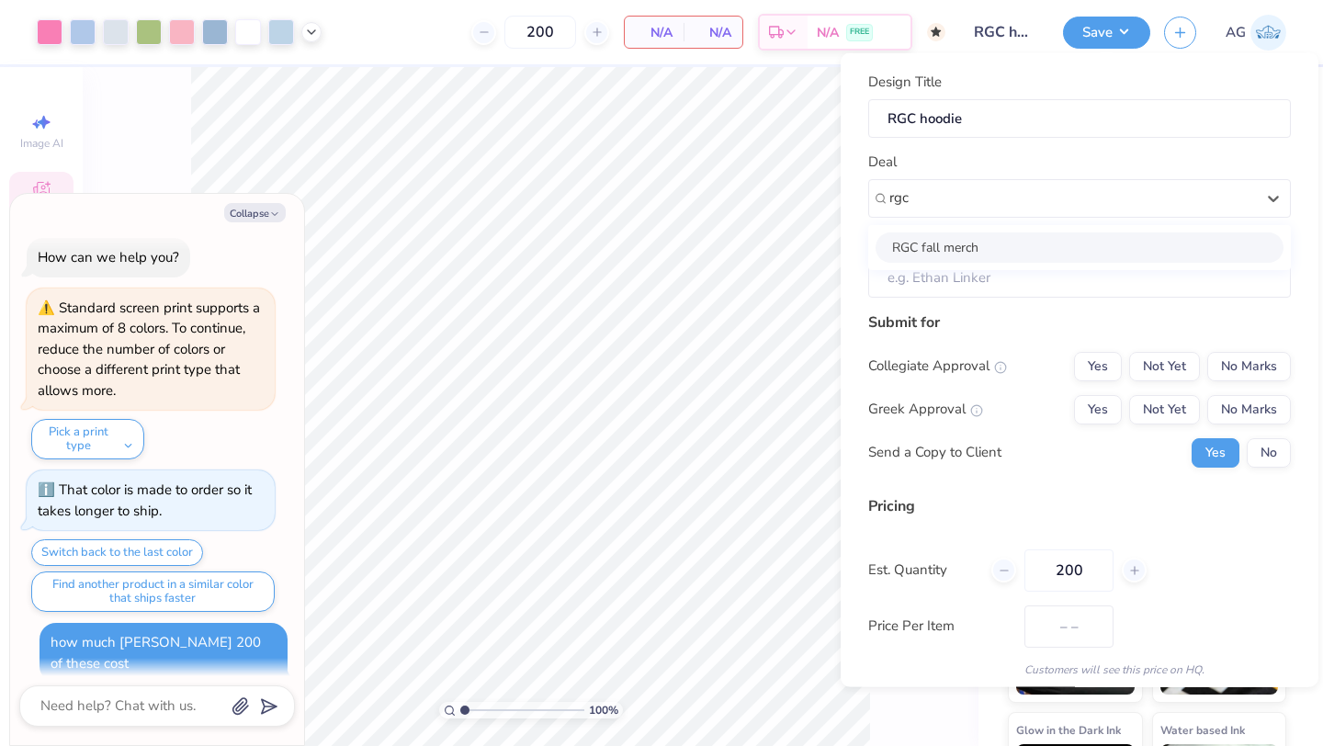
type textarea "x"
click at [1034, 240] on div "RGC fall merch" at bounding box center [1079, 247] width 408 height 30
type input "rgc"
type textarea "x"
type input "[PERSON_NAME]"
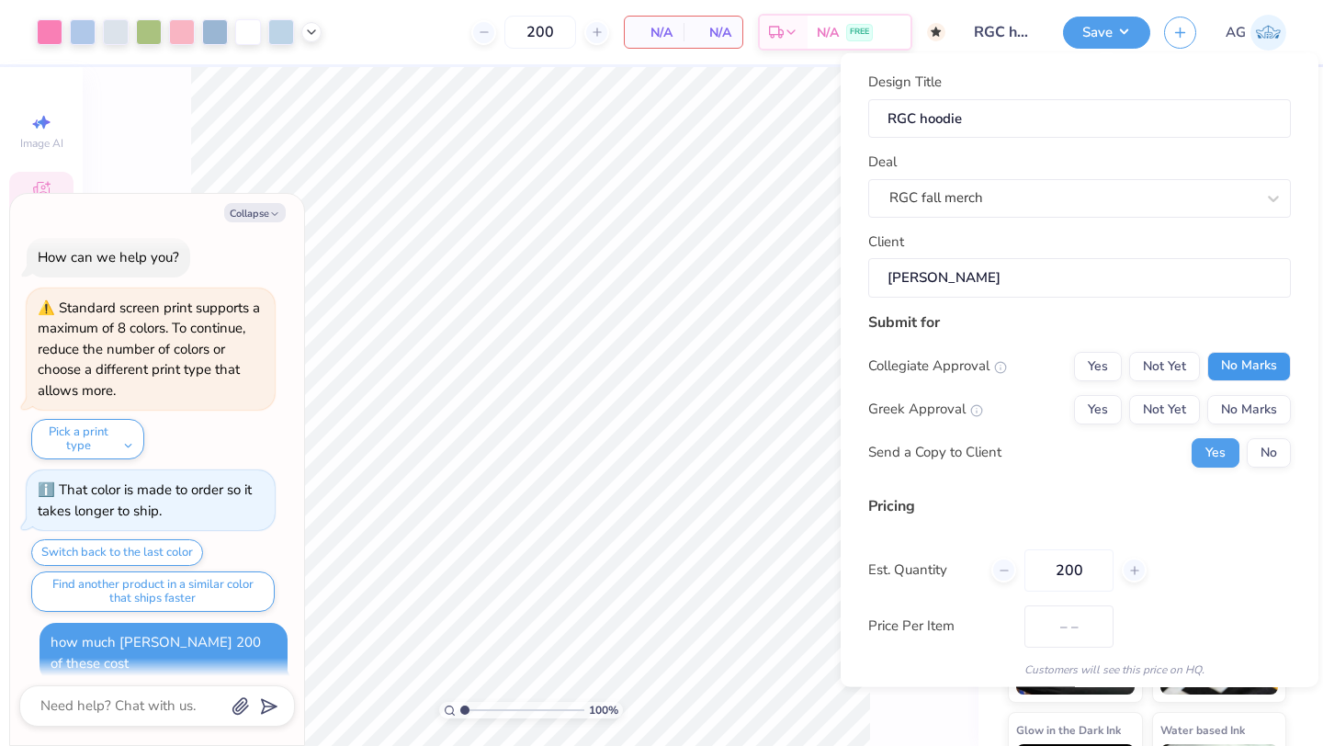
click at [1245, 367] on button "No Marks" at bounding box center [1249, 365] width 84 height 29
click at [1245, 406] on button "No Marks" at bounding box center [1249, 408] width 84 height 29
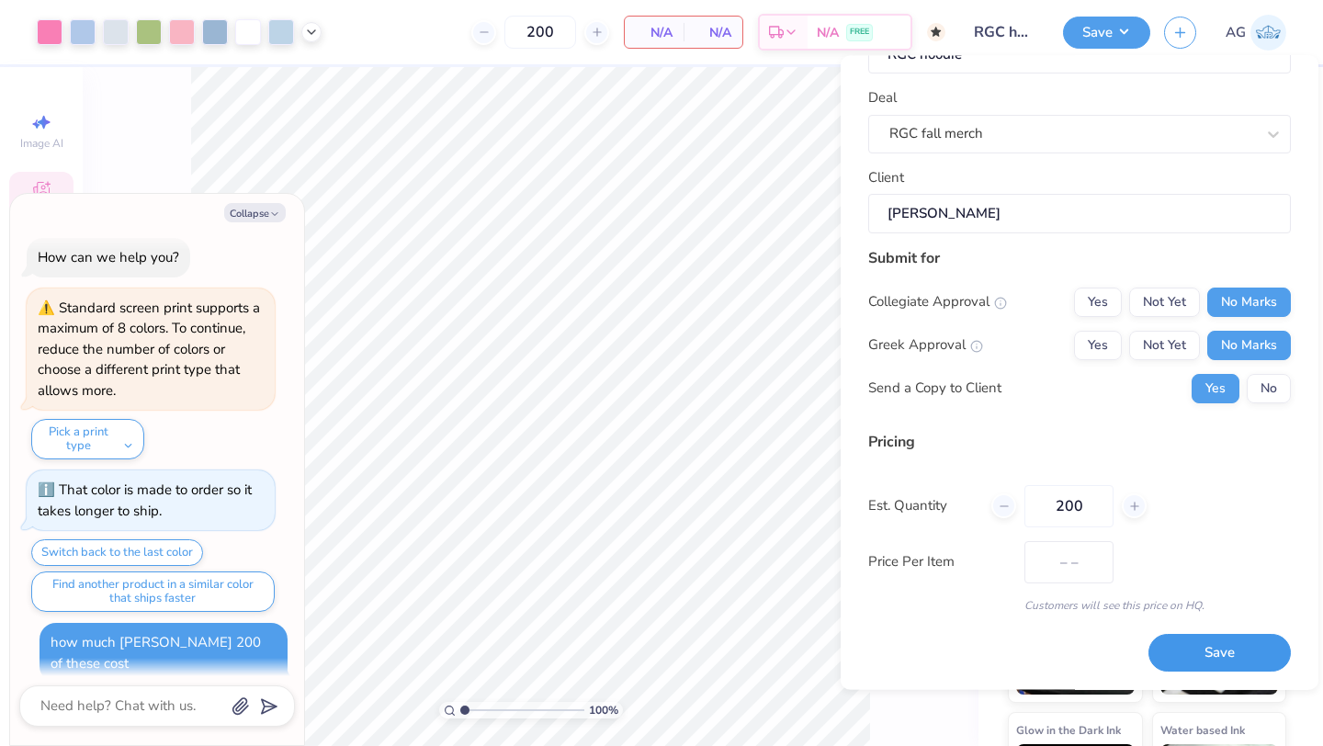
click at [1235, 665] on button "Save" at bounding box center [1219, 654] width 142 height 38
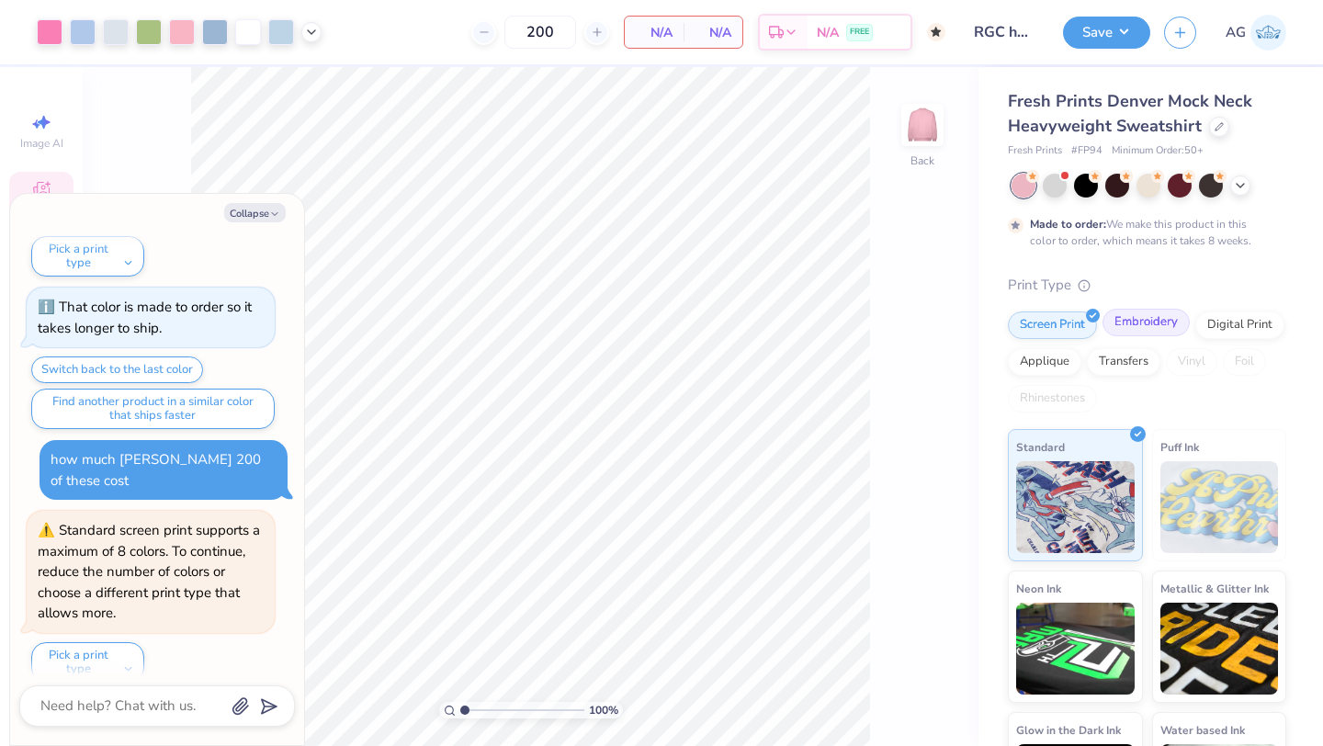
click at [1139, 336] on div "Embroidery" at bounding box center [1145, 323] width 87 height 28
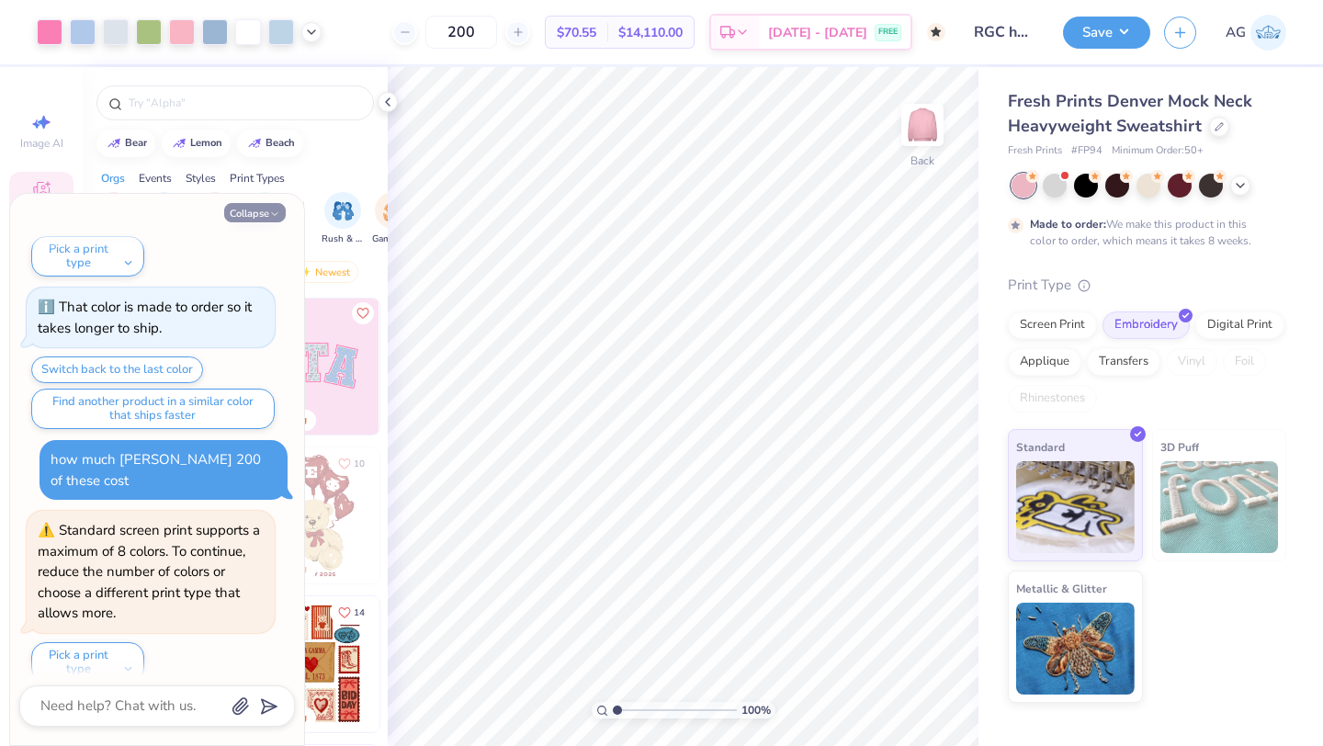
click at [265, 203] on button "Collapse" at bounding box center [255, 212] width 62 height 19
type textarea "x"
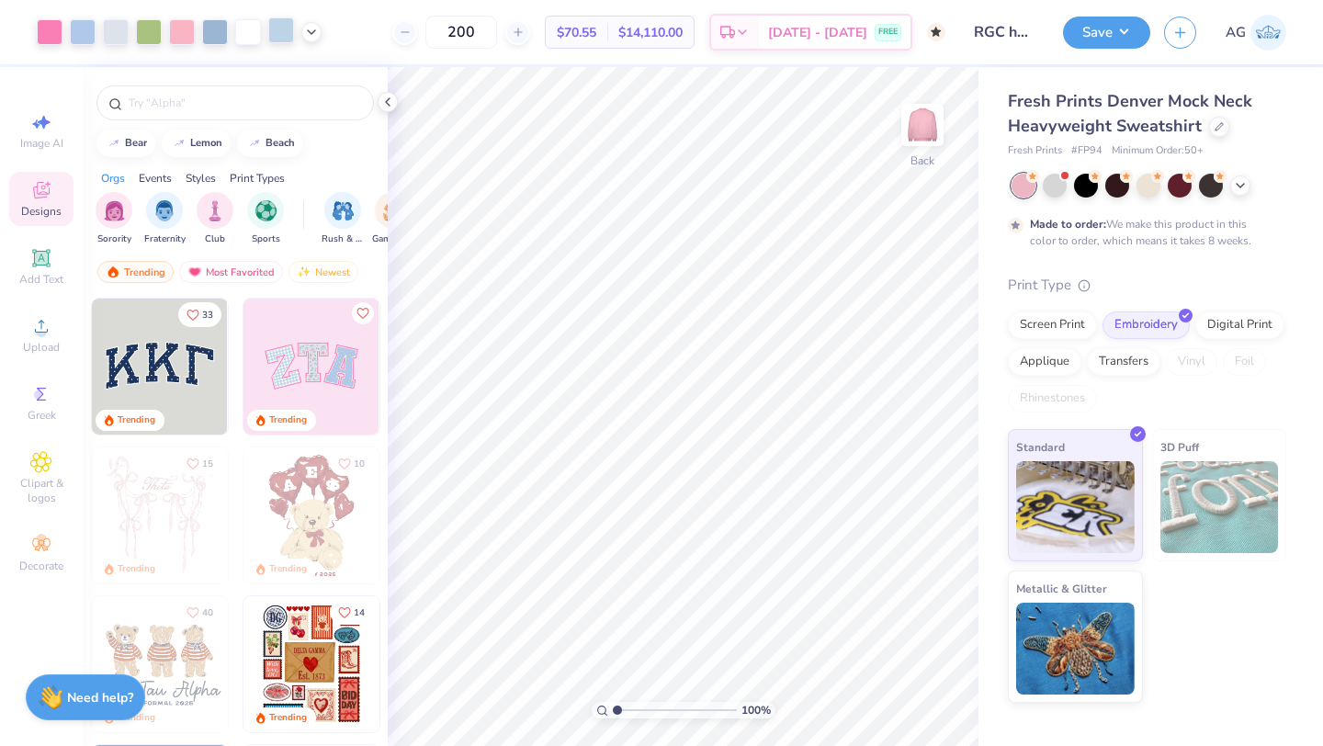
click at [274, 32] on div at bounding box center [281, 30] width 26 height 26
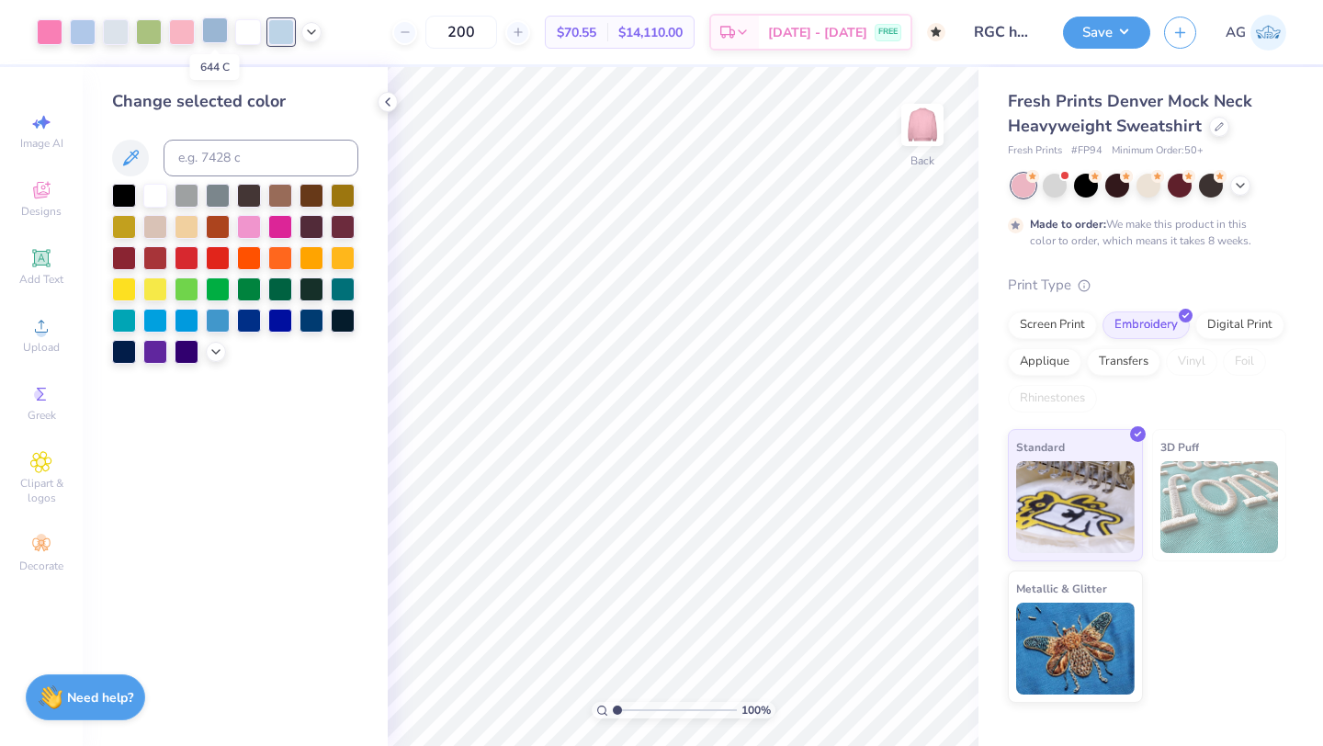
click at [214, 33] on div at bounding box center [215, 30] width 26 height 26
click at [222, 167] on input at bounding box center [261, 158] width 195 height 37
type input "544"
click at [284, 28] on div at bounding box center [281, 30] width 26 height 26
click at [224, 160] on input at bounding box center [261, 158] width 195 height 37
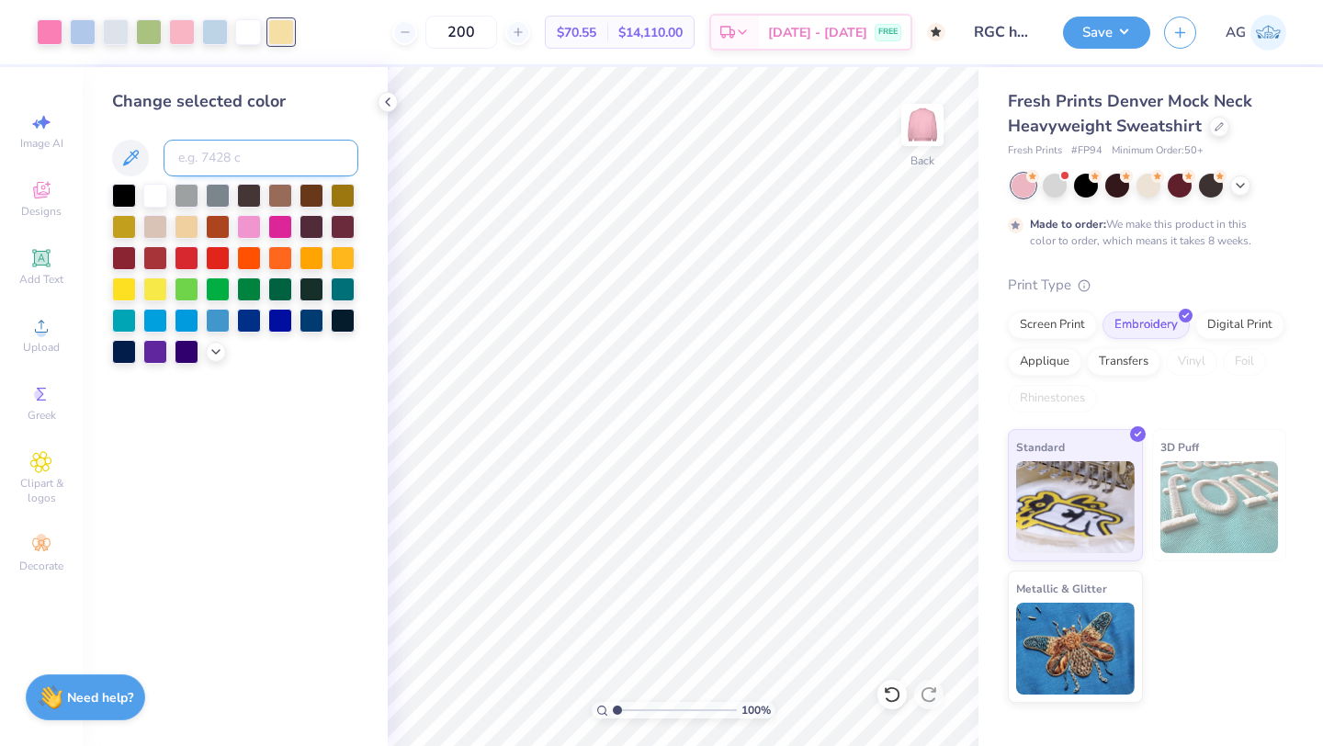
type input "2"
type input "707"
click at [213, 39] on div at bounding box center [215, 30] width 26 height 26
click at [184, 169] on input at bounding box center [261, 158] width 195 height 37
type input "658"
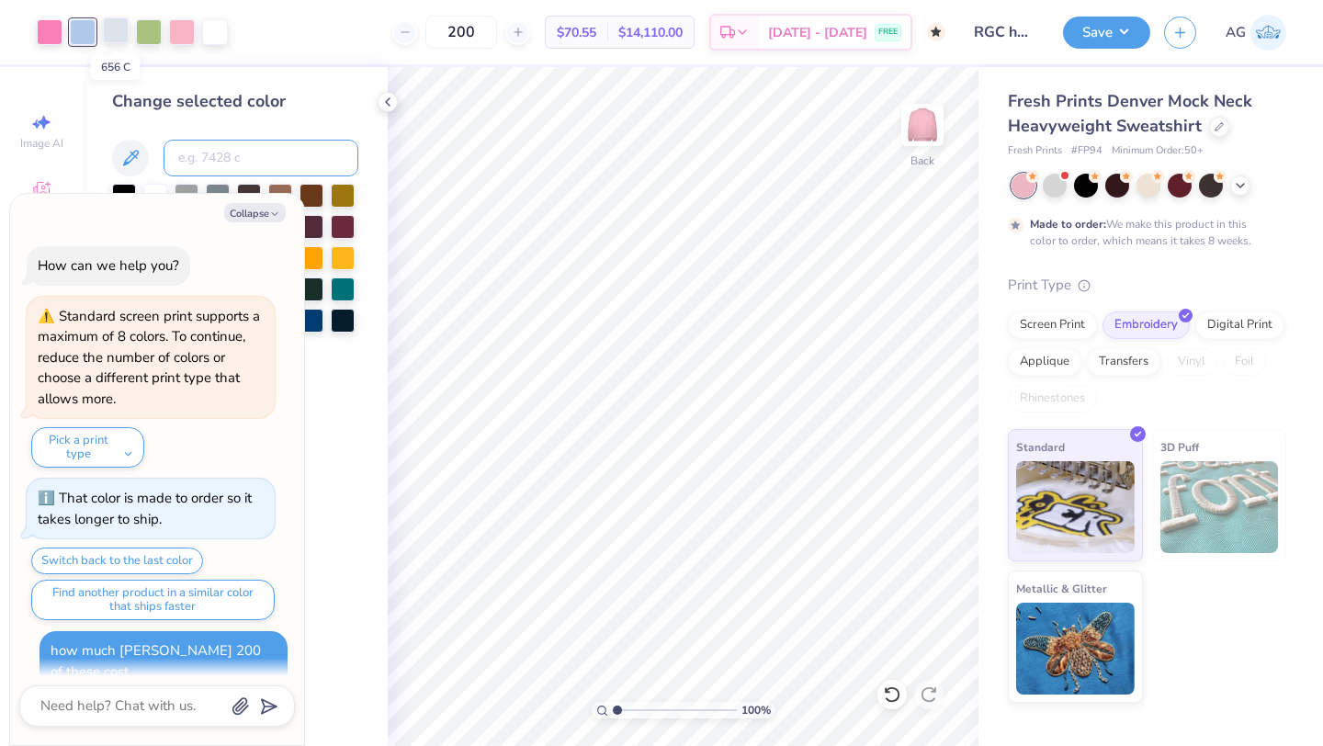
scroll to position [385, 0]
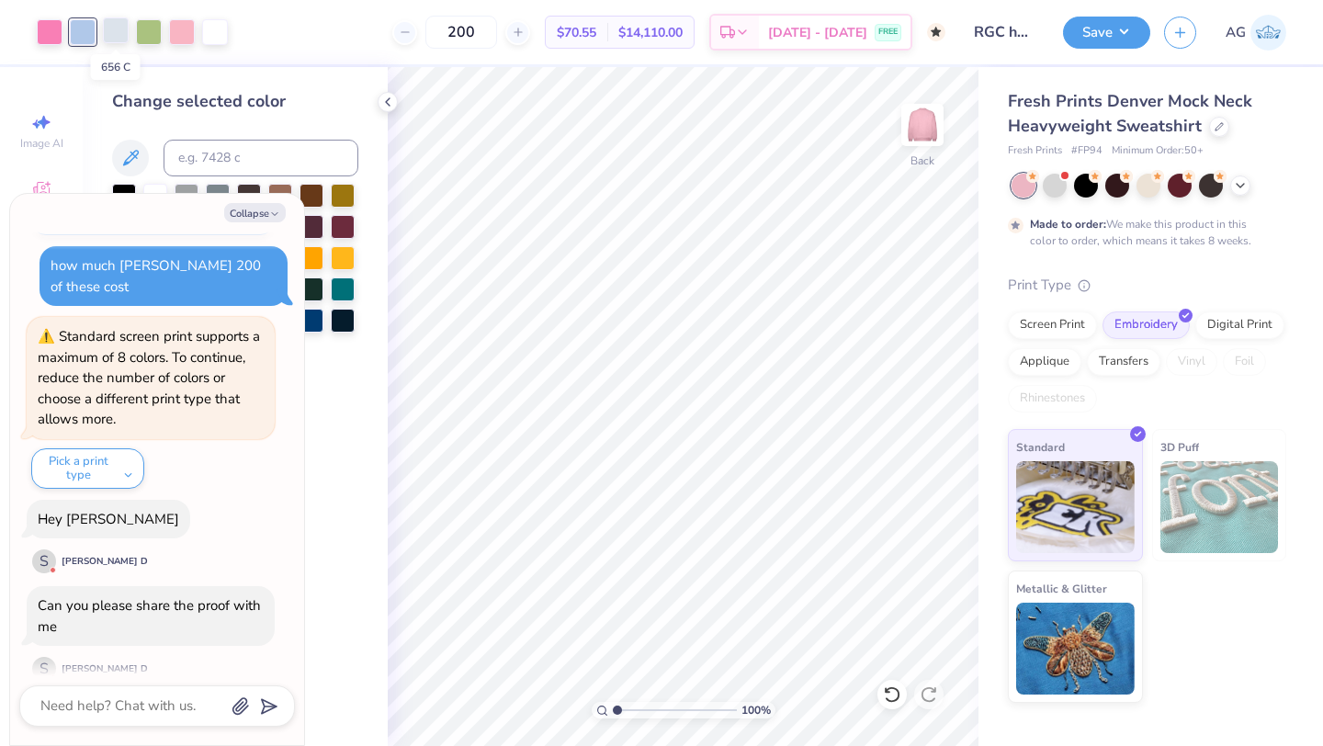
click at [111, 31] on div at bounding box center [116, 30] width 26 height 26
type textarea "x"
click at [193, 156] on input at bounding box center [261, 158] width 195 height 37
type input "658"
type textarea "x"
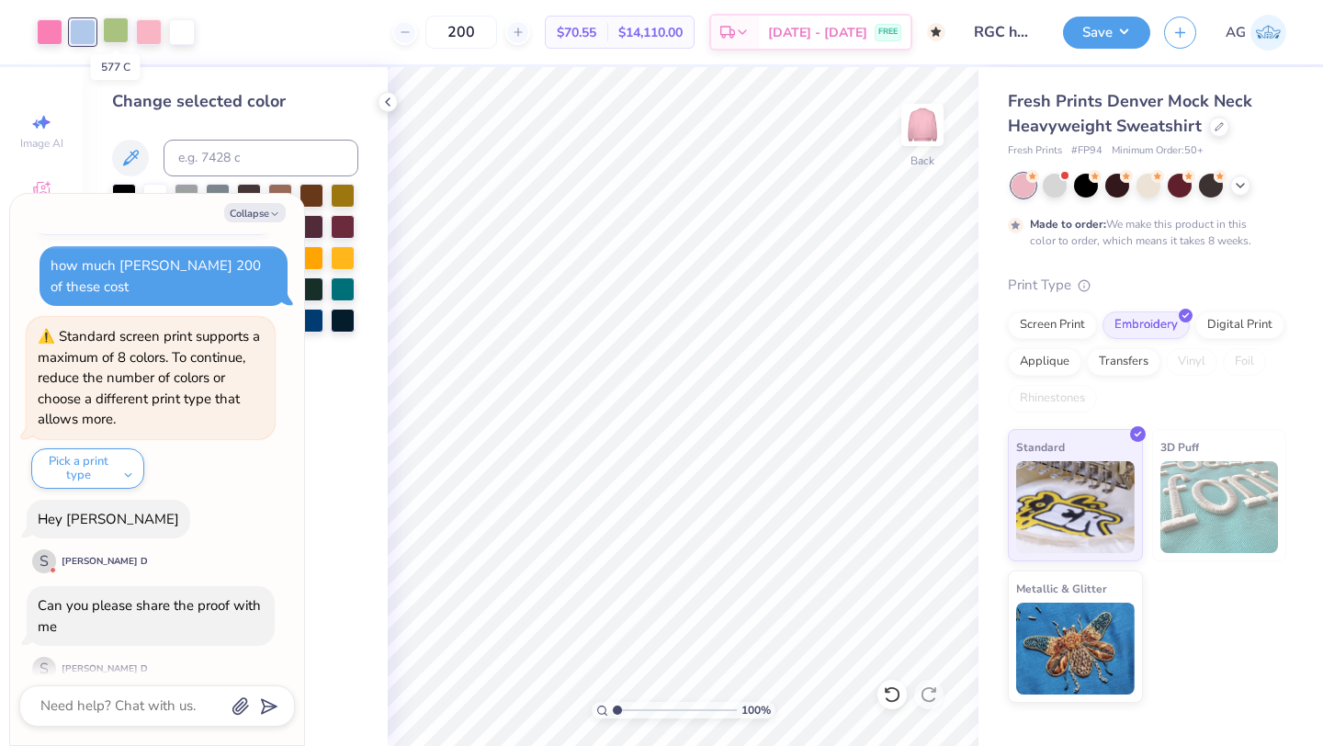
click at [105, 29] on div at bounding box center [116, 30] width 26 height 26
click at [1046, 325] on div "Screen Print" at bounding box center [1052, 323] width 89 height 28
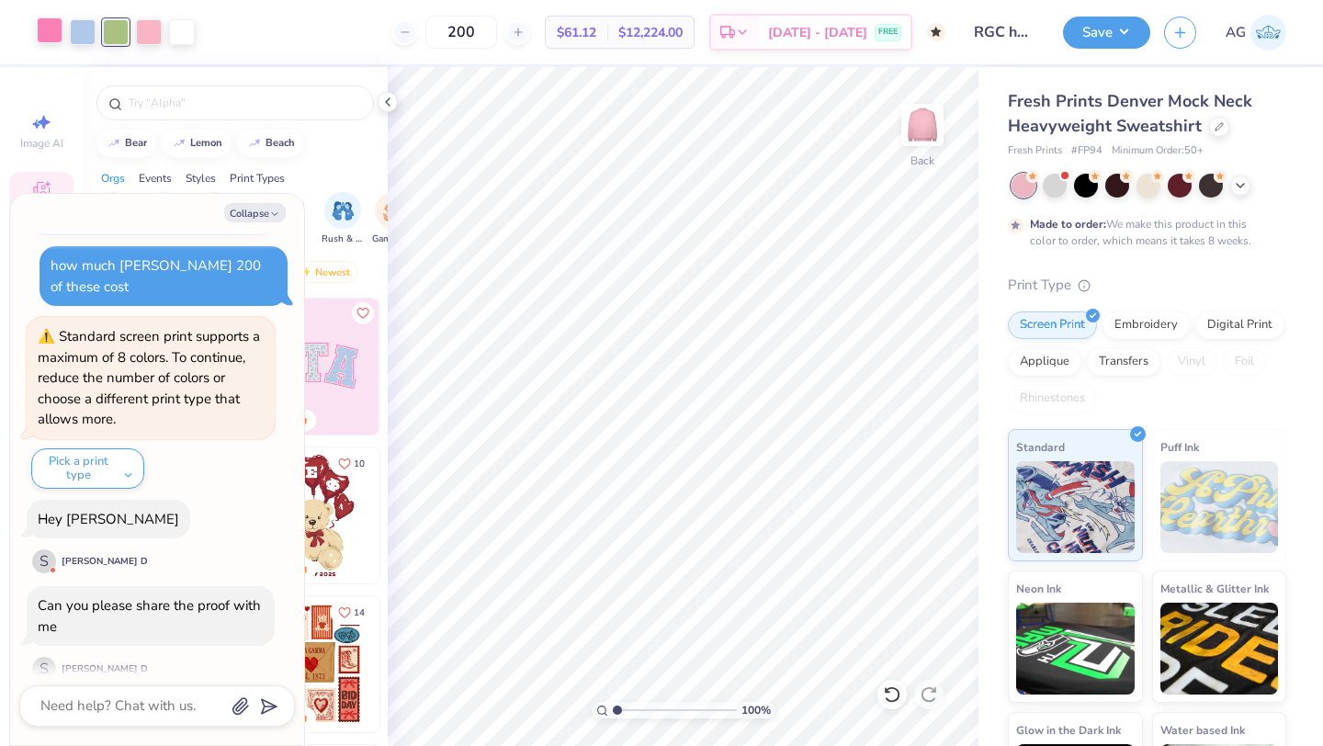
click at [54, 28] on div at bounding box center [50, 30] width 26 height 26
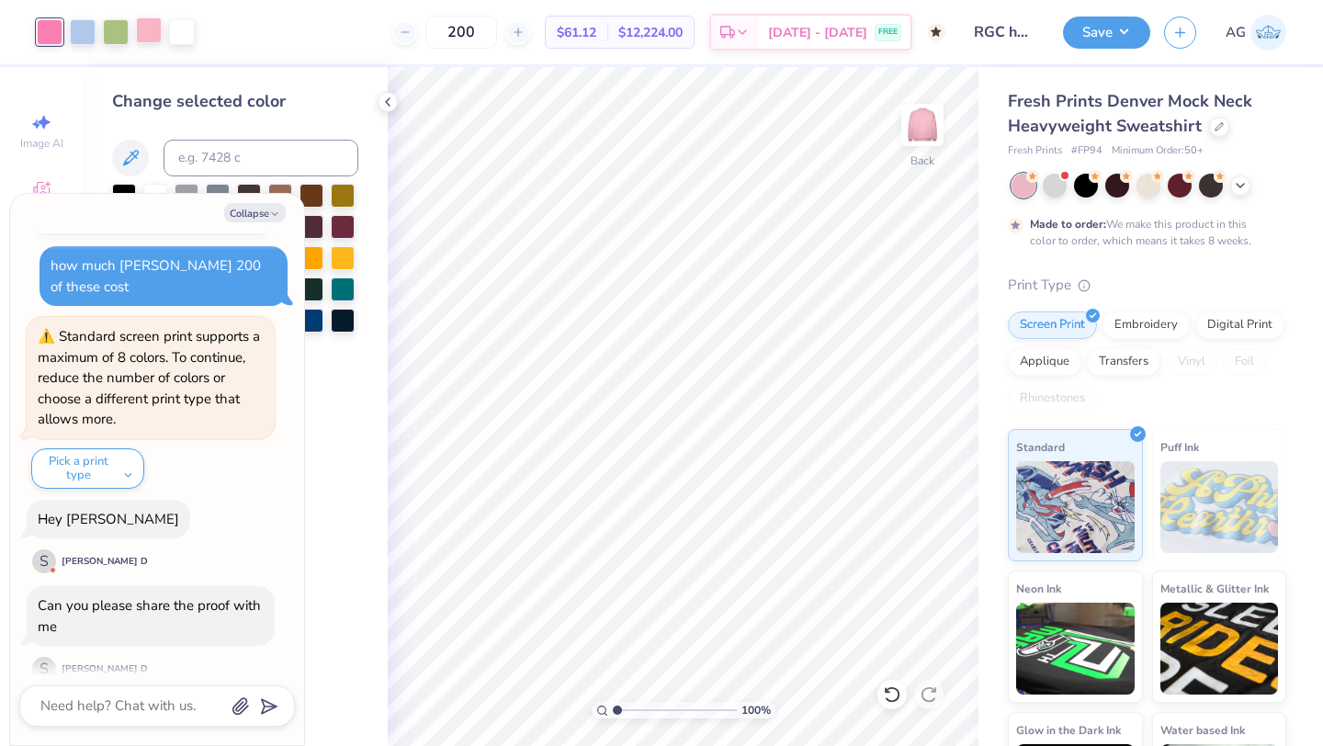
click at [157, 26] on div at bounding box center [149, 30] width 26 height 26
type textarea "x"
click at [198, 156] on input at bounding box center [261, 158] width 195 height 37
type input "211"
click at [259, 214] on button "Collapse" at bounding box center [255, 212] width 62 height 19
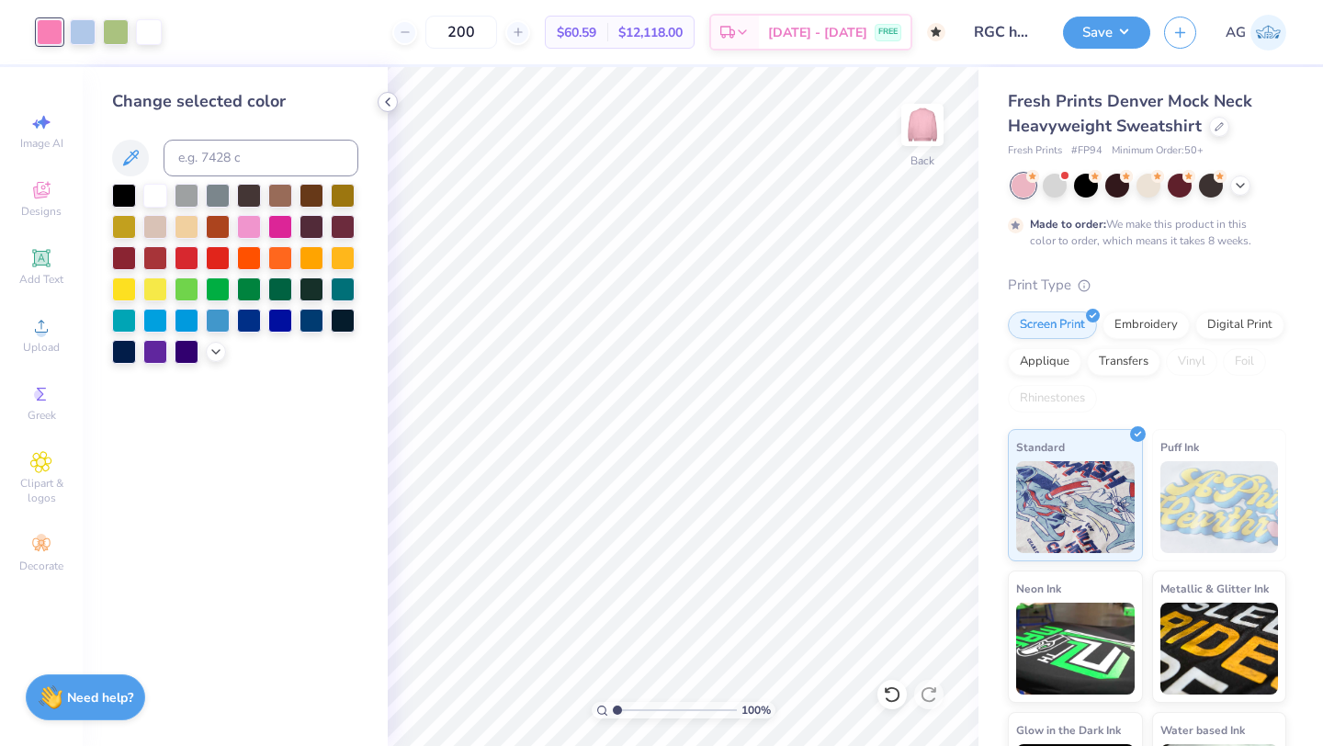
click at [390, 103] on icon at bounding box center [387, 102] width 15 height 15
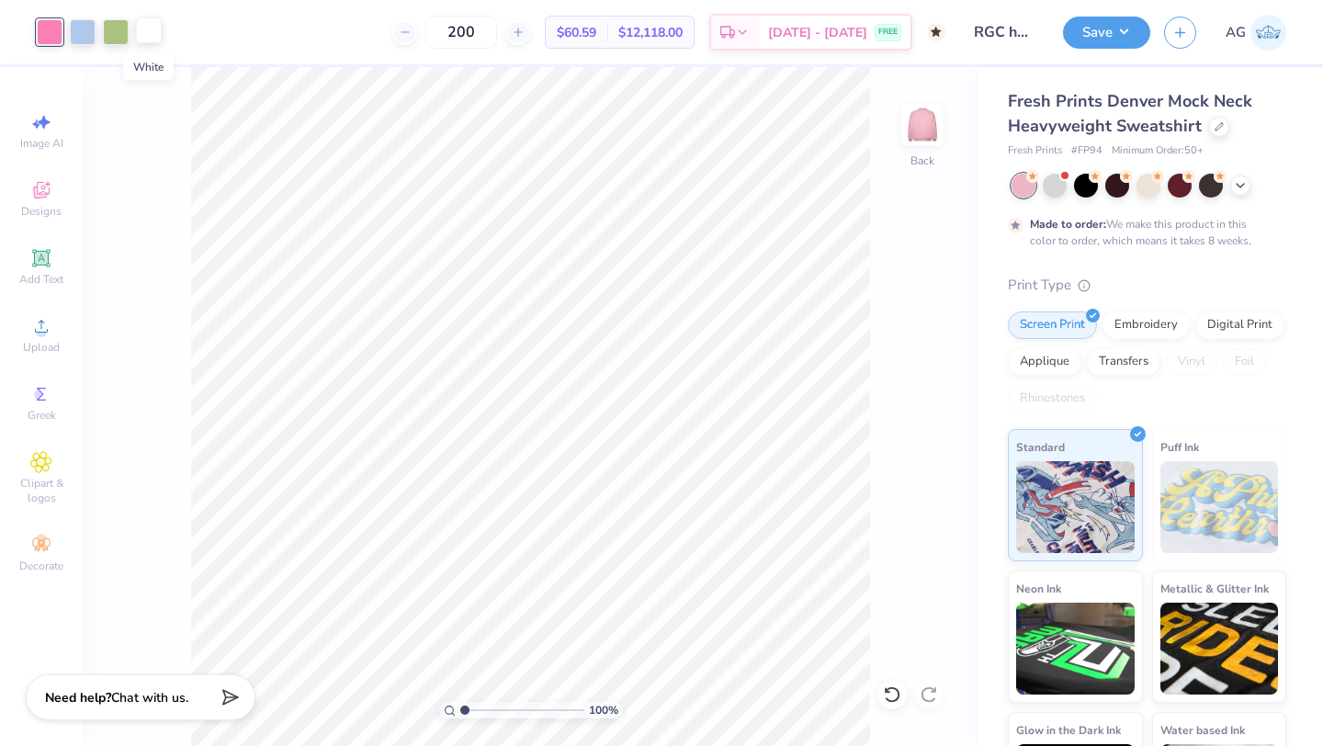
click at [146, 28] on div at bounding box center [149, 30] width 26 height 26
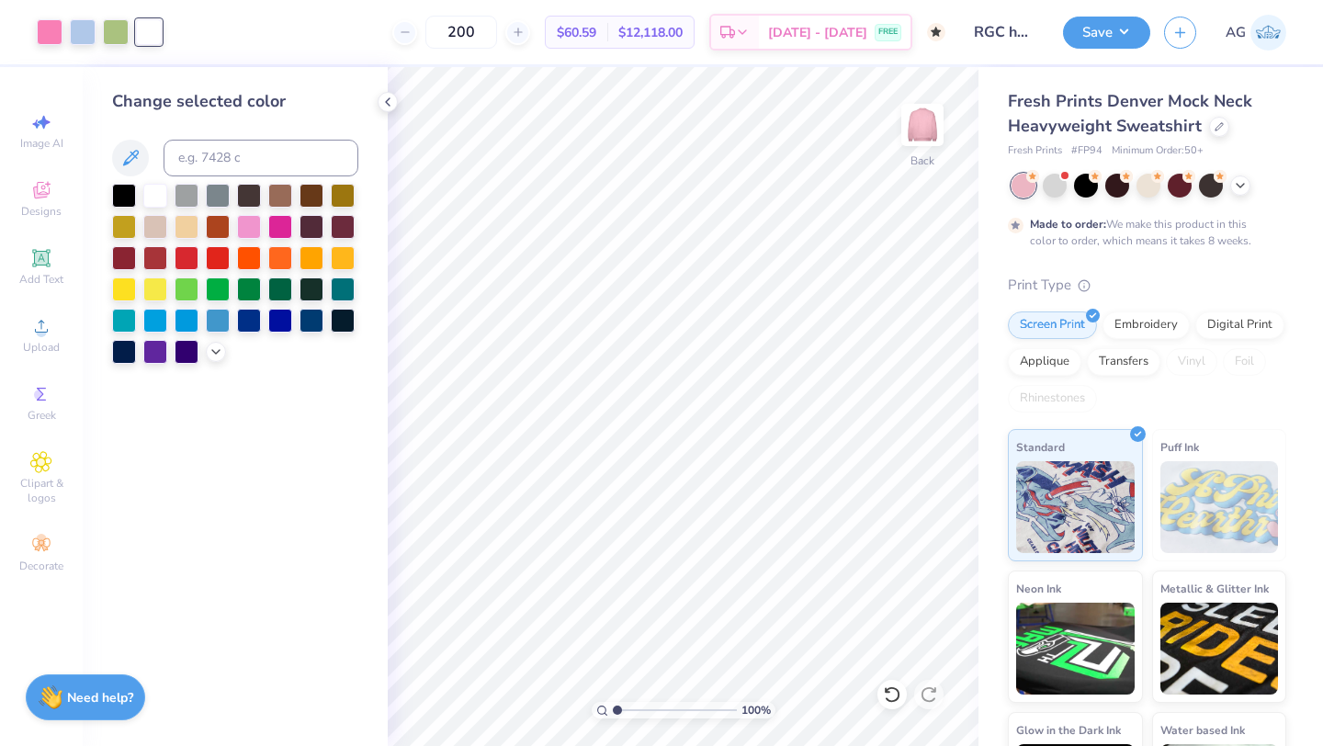
click at [245, 28] on div "200 $60.59 Per Item $12,118.00 Total Est. Delivery [DATE] - [DATE] FREE" at bounding box center [560, 32] width 770 height 64
click at [434, 44] on div "200" at bounding box center [461, 32] width 138 height 33
click at [354, 40] on div "200 $60.59 Per Item $12,118.00 Total Est. Delivery [DATE] - [DATE] FREE" at bounding box center [560, 32] width 770 height 64
click at [387, 95] on icon at bounding box center [387, 102] width 15 height 15
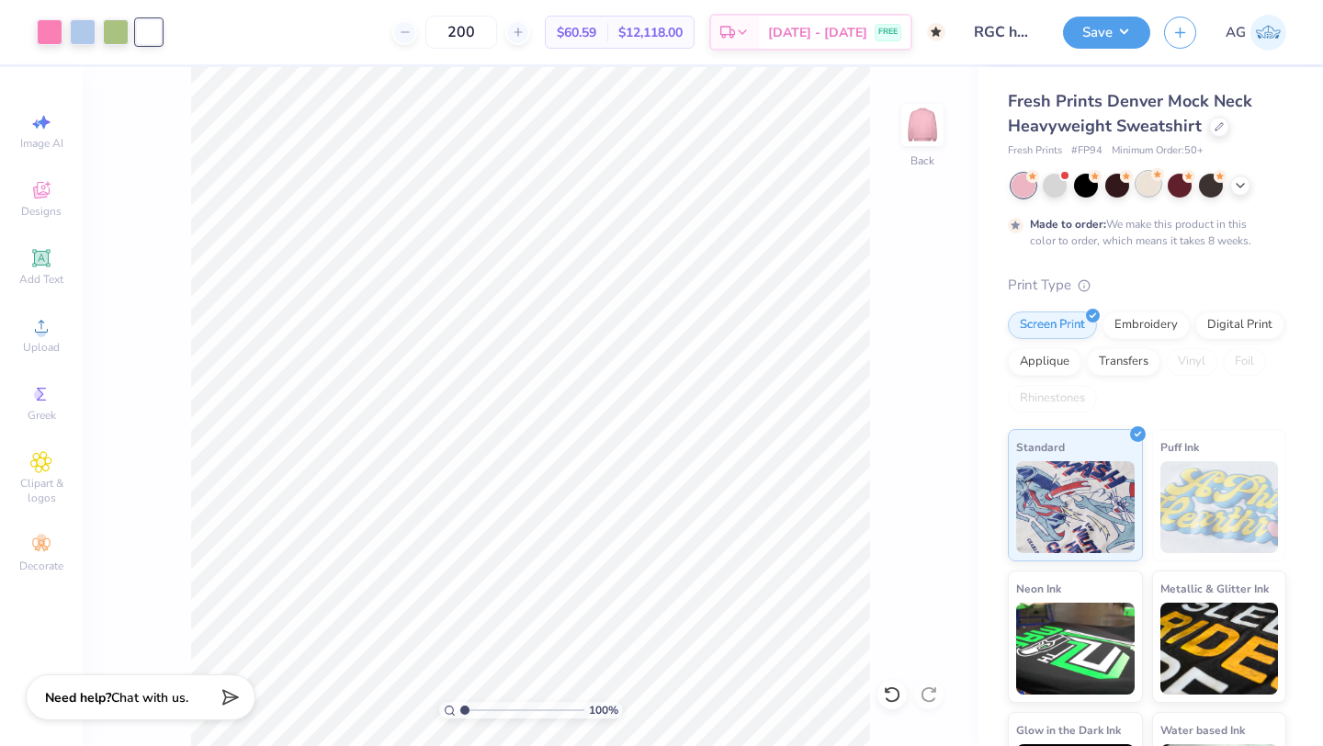
click at [1151, 189] on div at bounding box center [1148, 184] width 24 height 24
click at [79, 29] on div at bounding box center [83, 30] width 26 height 26
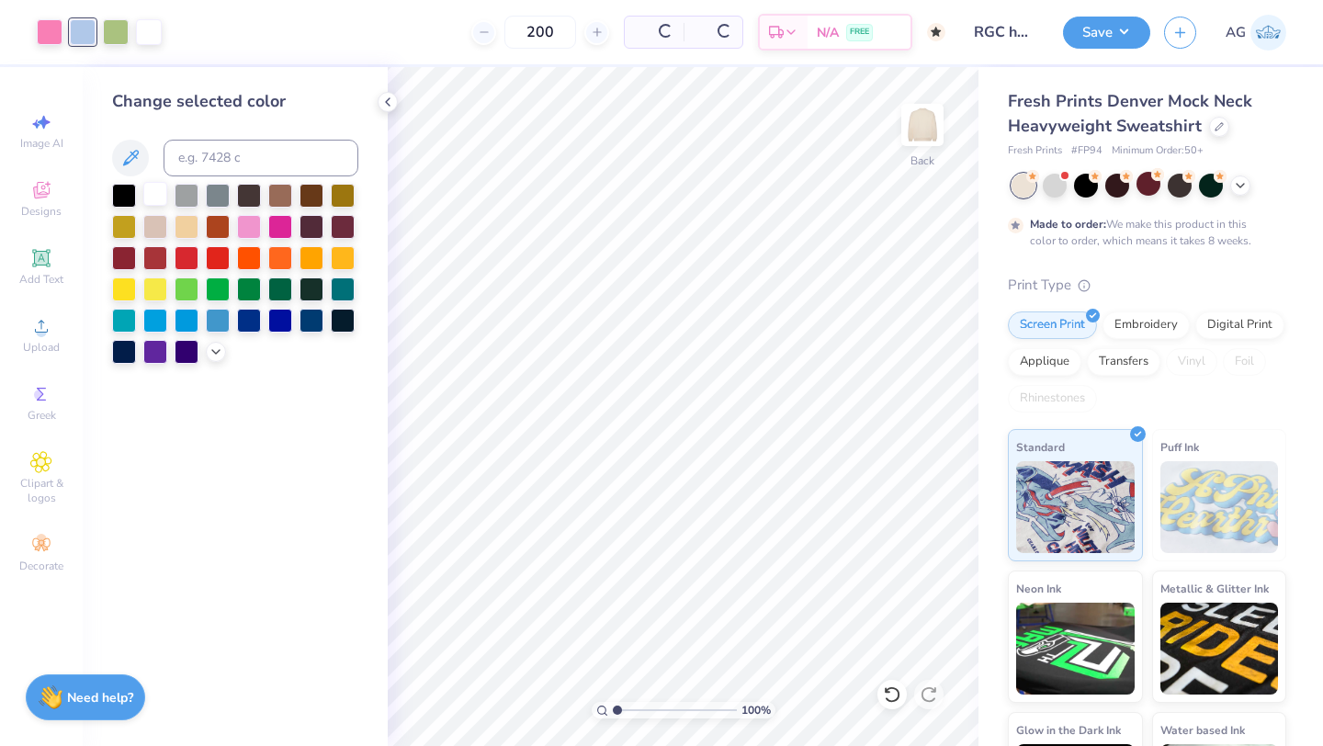
click at [154, 198] on div at bounding box center [155, 194] width 24 height 24
click at [117, 39] on div at bounding box center [116, 30] width 26 height 26
click at [153, 193] on div at bounding box center [155, 194] width 24 height 24
click at [51, 28] on div at bounding box center [50, 30] width 26 height 26
click at [278, 217] on div at bounding box center [280, 225] width 24 height 24
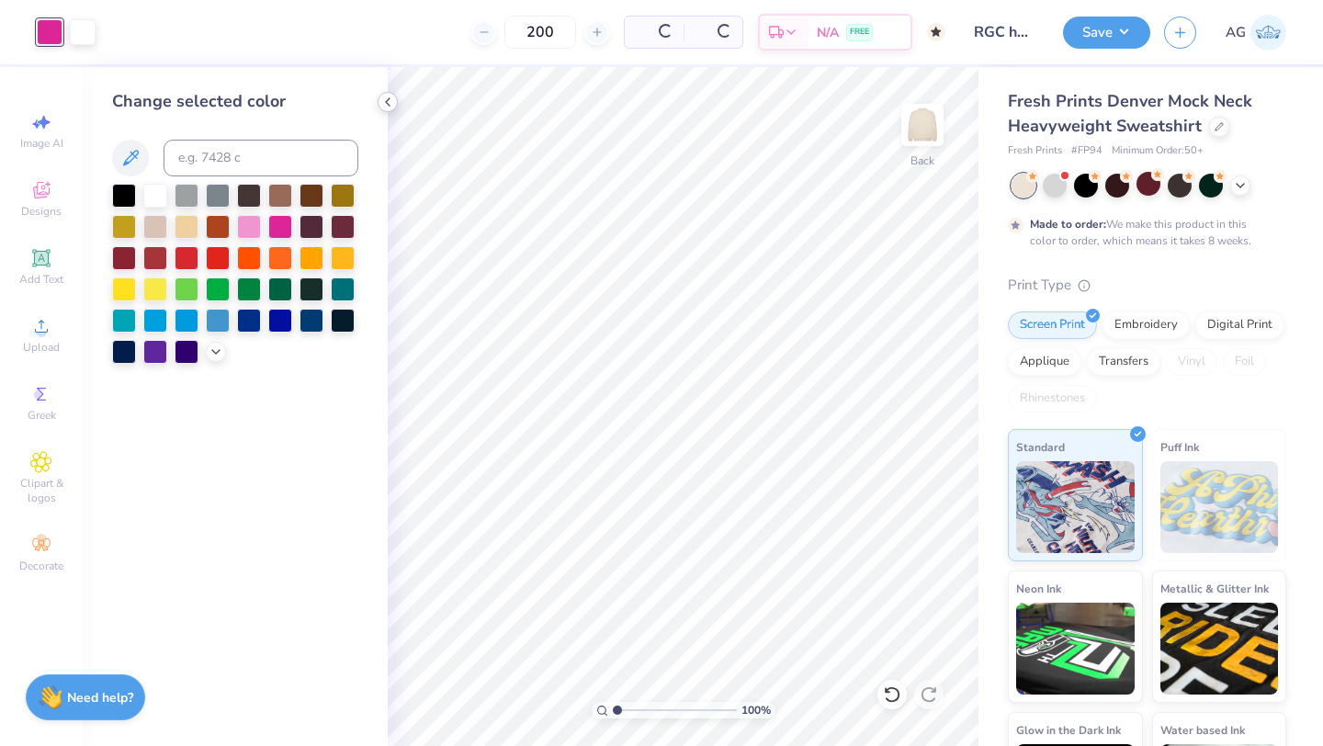
click at [387, 107] on icon at bounding box center [387, 102] width 15 height 15
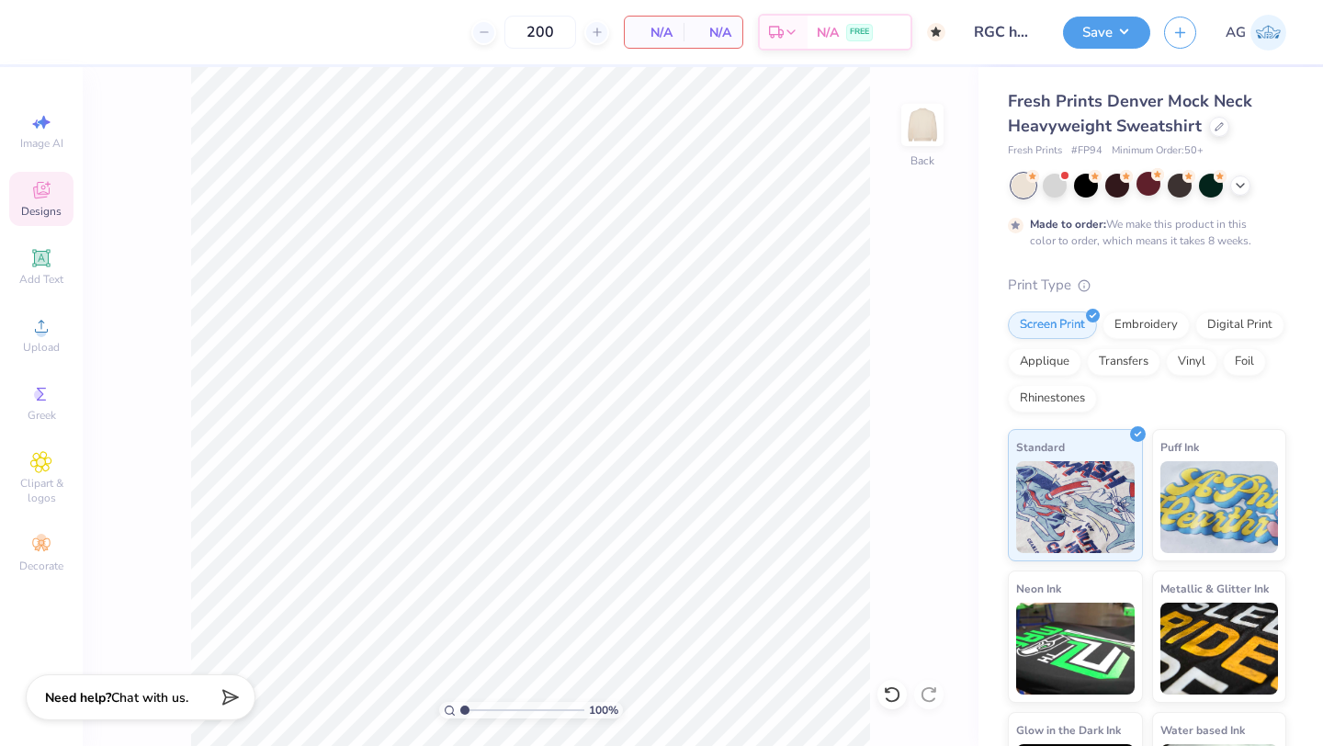
click at [38, 192] on icon at bounding box center [41, 190] width 22 height 22
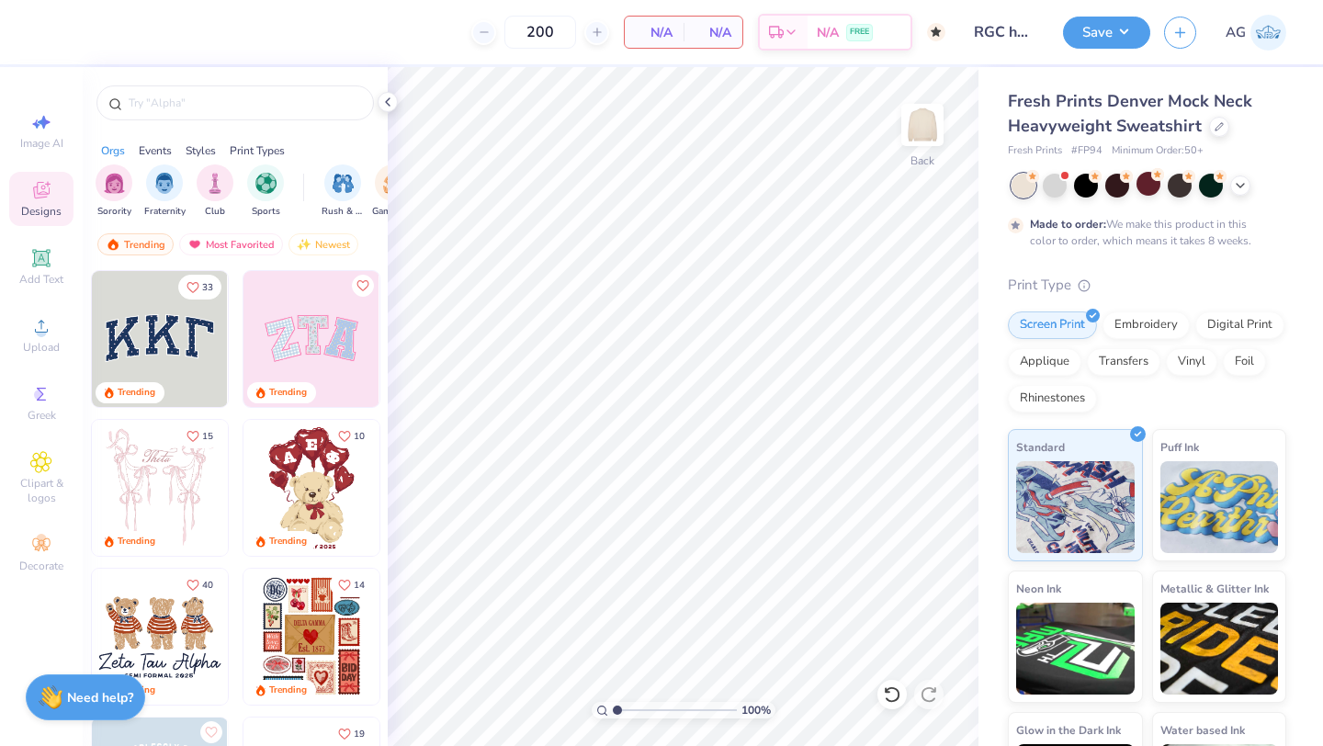
click at [285, 332] on img at bounding box center [311, 339] width 136 height 136
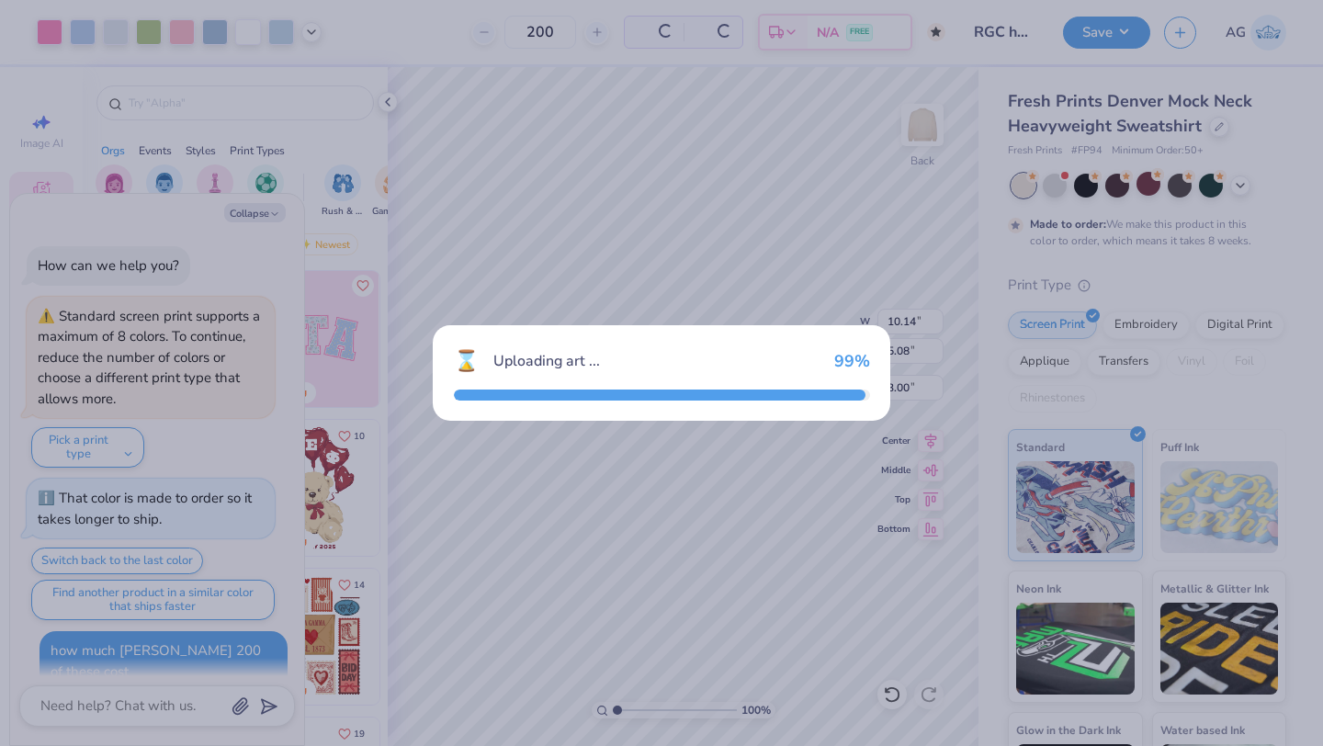
scroll to position [568, 0]
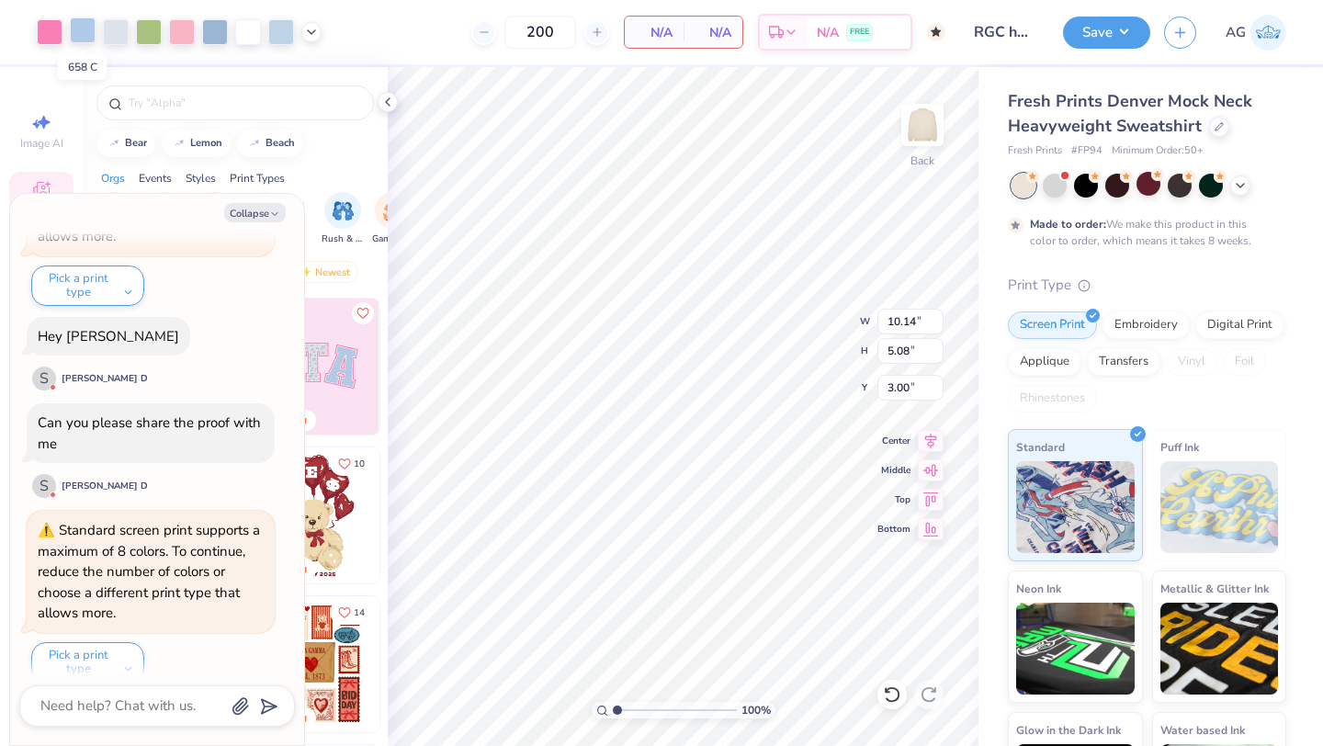
click at [86, 26] on div at bounding box center [83, 30] width 26 height 26
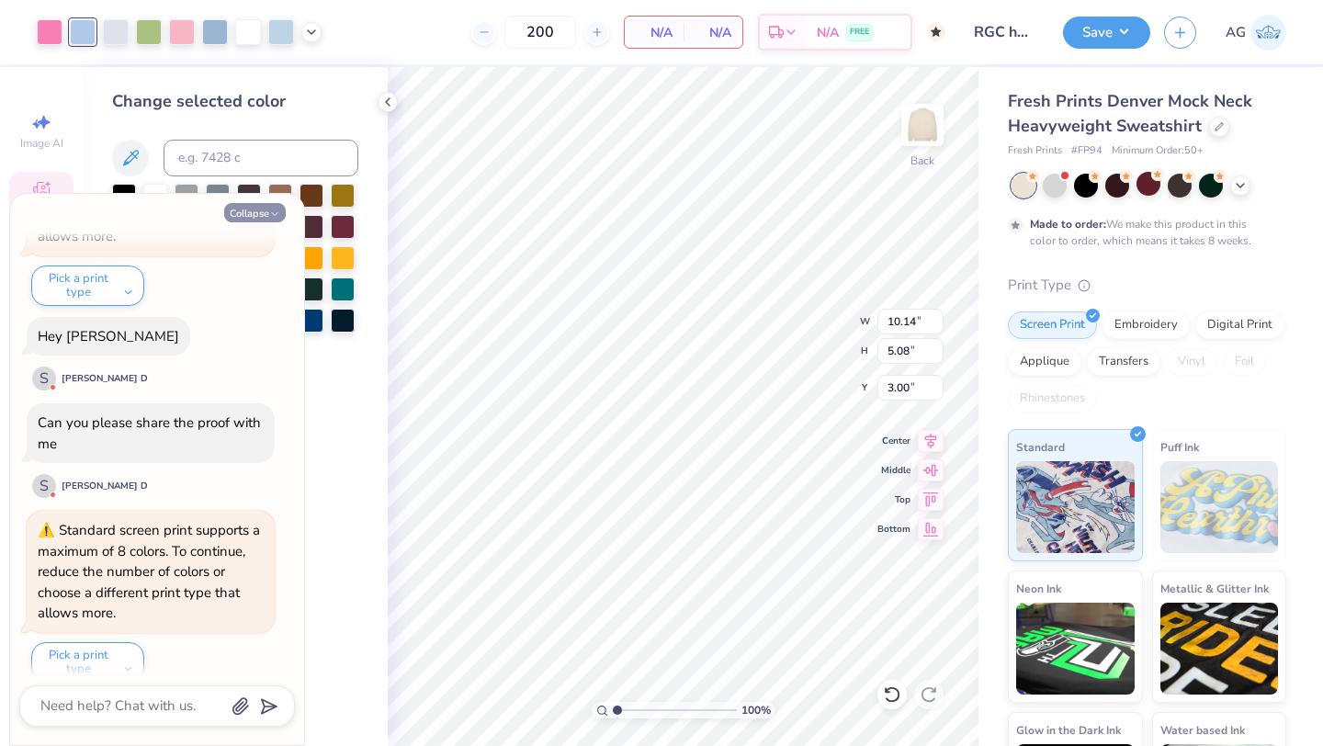
click at [273, 209] on icon "button" at bounding box center [274, 214] width 11 height 11
type textarea "x"
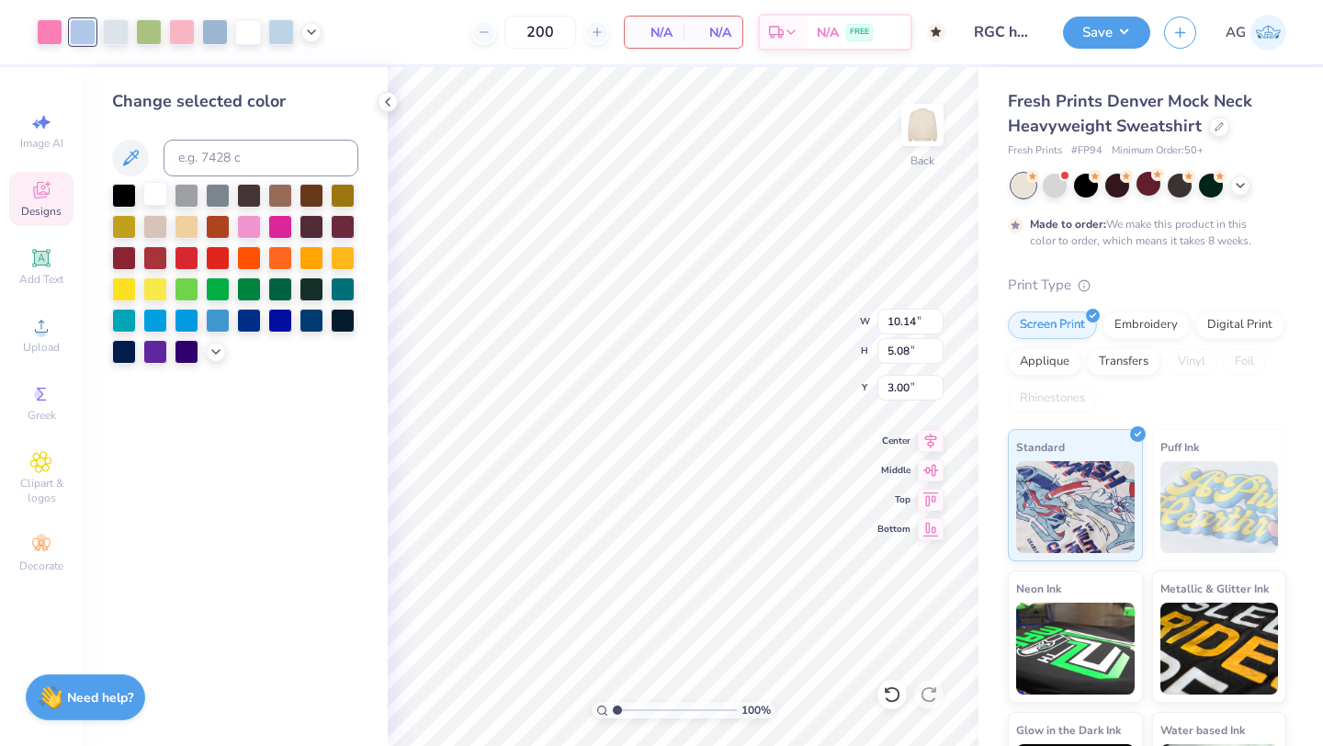
click at [156, 193] on div at bounding box center [155, 194] width 24 height 24
click at [112, 28] on div at bounding box center [116, 30] width 26 height 26
click at [154, 198] on div at bounding box center [155, 194] width 24 height 24
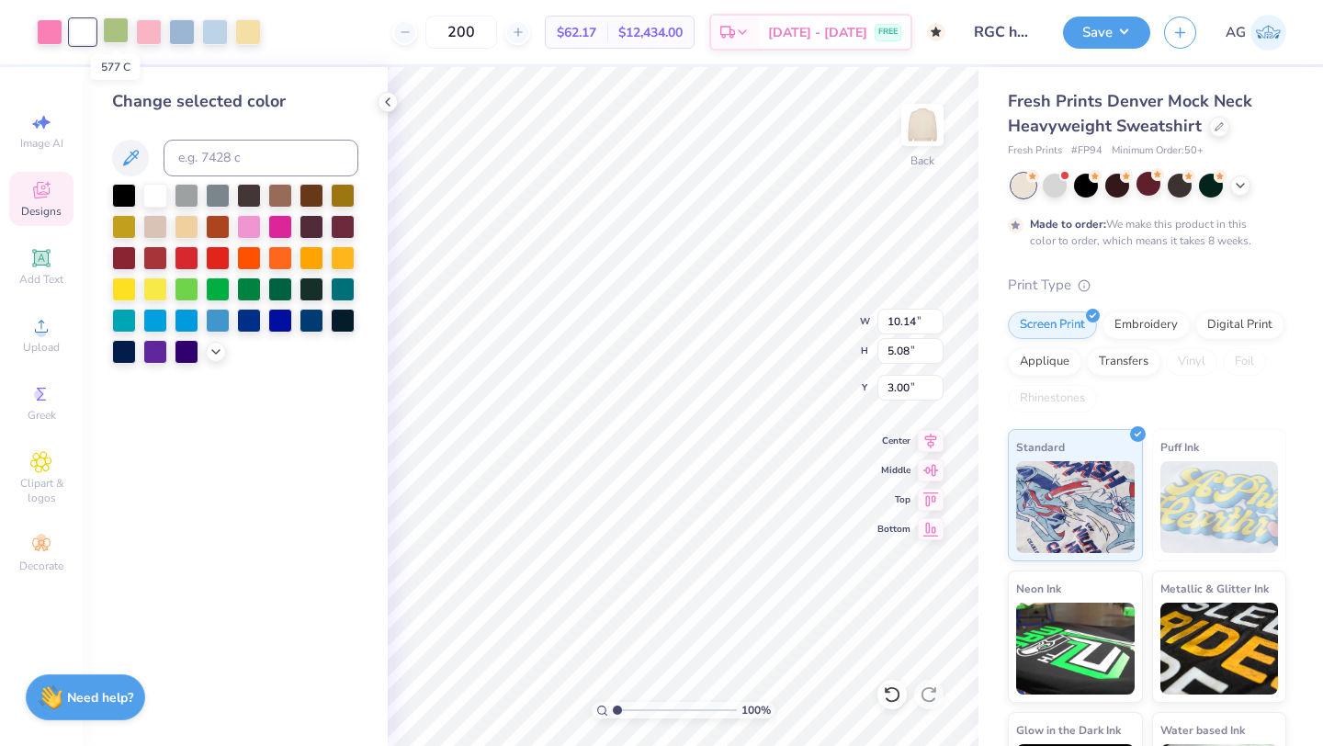
click at [112, 27] on div at bounding box center [116, 30] width 26 height 26
click at [159, 195] on div at bounding box center [155, 194] width 24 height 24
click at [116, 28] on div at bounding box center [116, 30] width 26 height 26
click at [158, 192] on div at bounding box center [155, 194] width 24 height 24
click at [116, 26] on div at bounding box center [116, 30] width 26 height 26
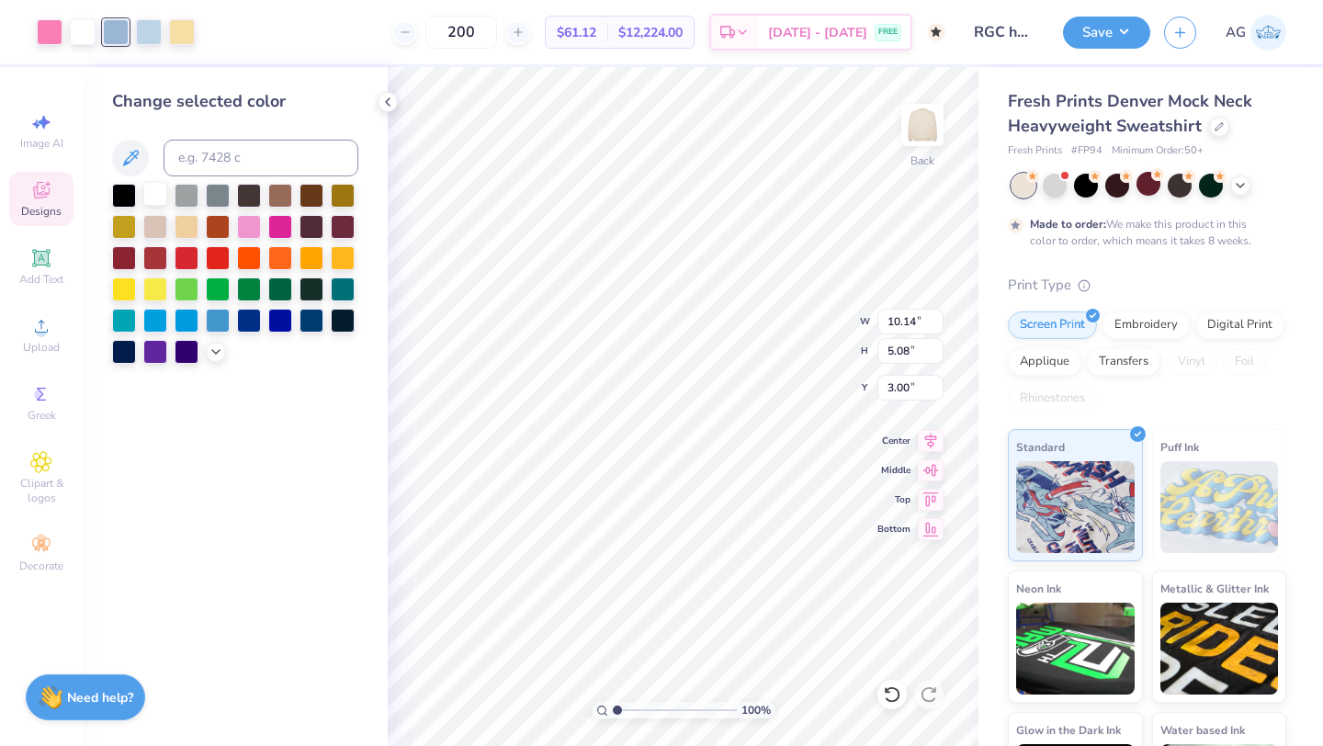
click at [155, 197] on div at bounding box center [155, 194] width 24 height 24
click at [113, 31] on div at bounding box center [116, 30] width 26 height 26
click at [156, 191] on div at bounding box center [155, 194] width 24 height 24
click at [117, 18] on div at bounding box center [116, 30] width 26 height 26
click at [159, 190] on div at bounding box center [155, 194] width 24 height 24
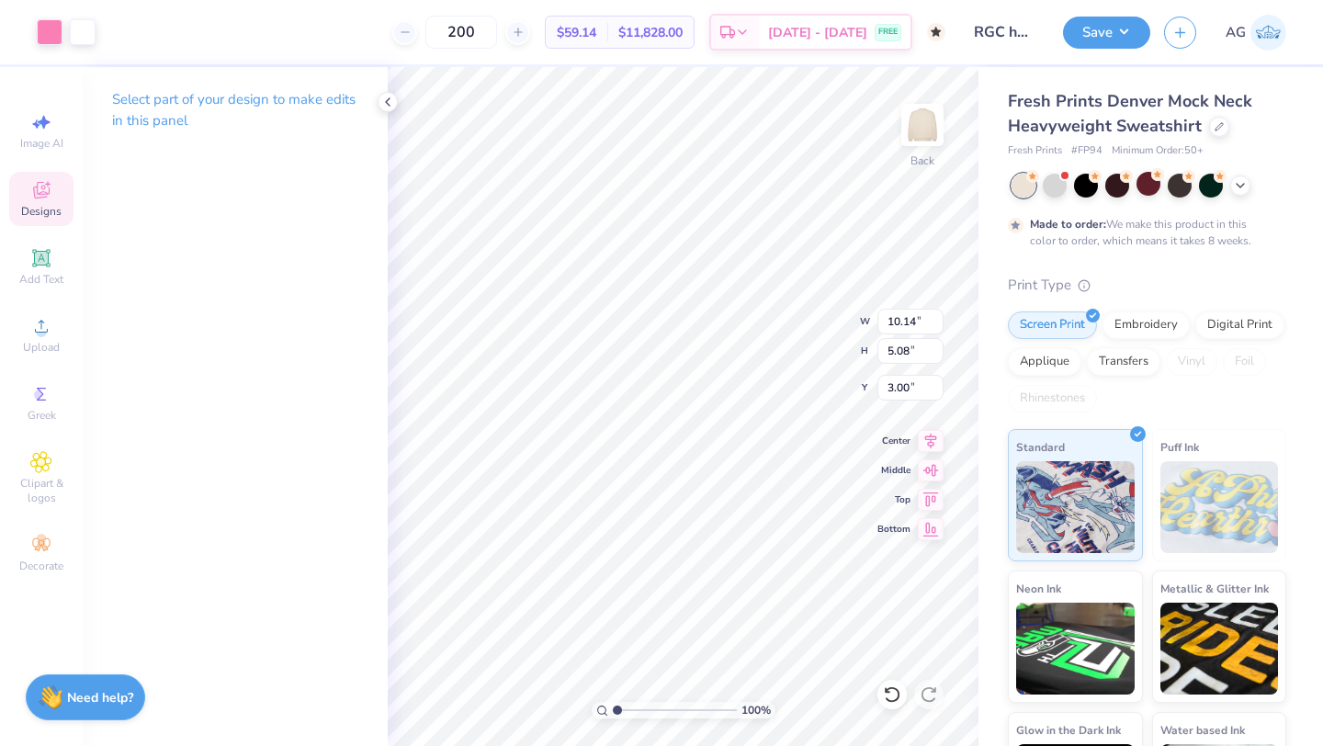
type input "8.42"
type input "4.22"
type input "1.15"
click at [53, 33] on div at bounding box center [50, 30] width 26 height 26
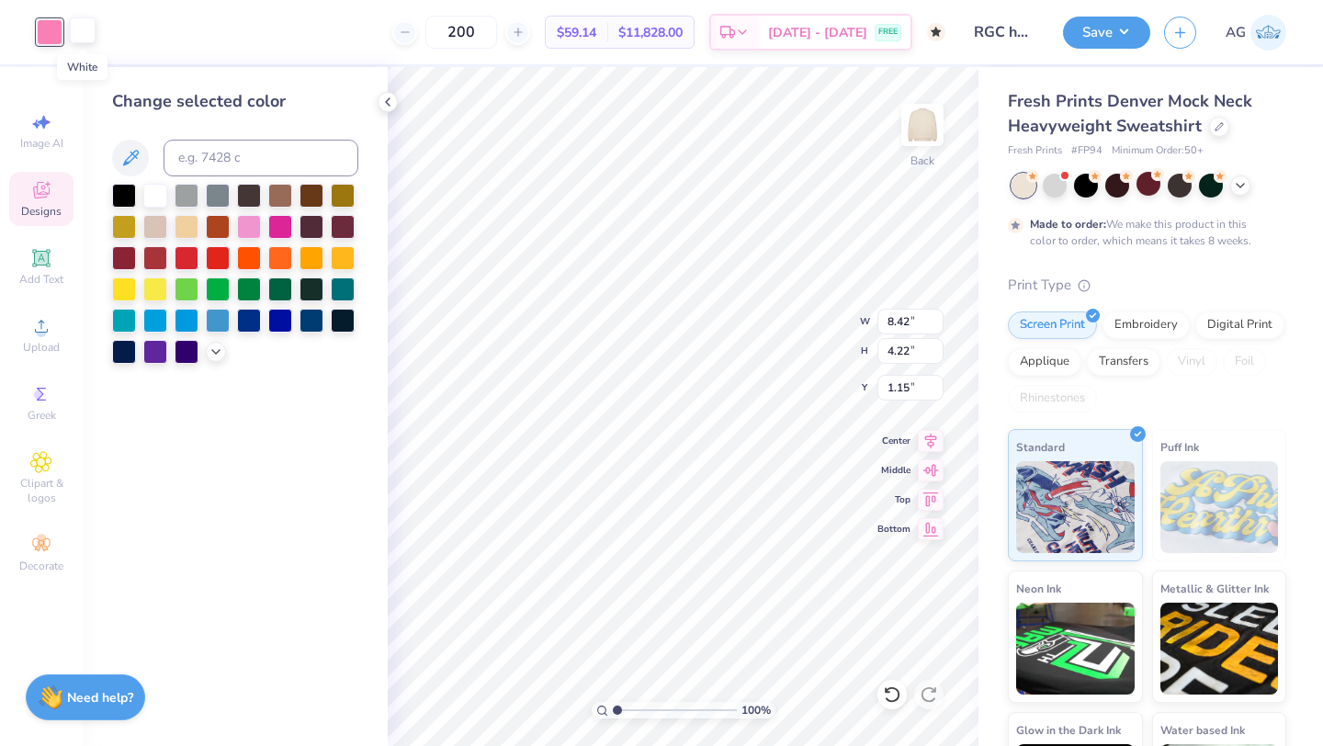
click at [79, 32] on div at bounding box center [83, 30] width 26 height 26
click at [244, 286] on div at bounding box center [249, 288] width 24 height 24
click at [44, 29] on div at bounding box center [50, 30] width 26 height 26
click at [160, 198] on div at bounding box center [155, 194] width 24 height 24
click at [87, 26] on div at bounding box center [83, 30] width 26 height 26
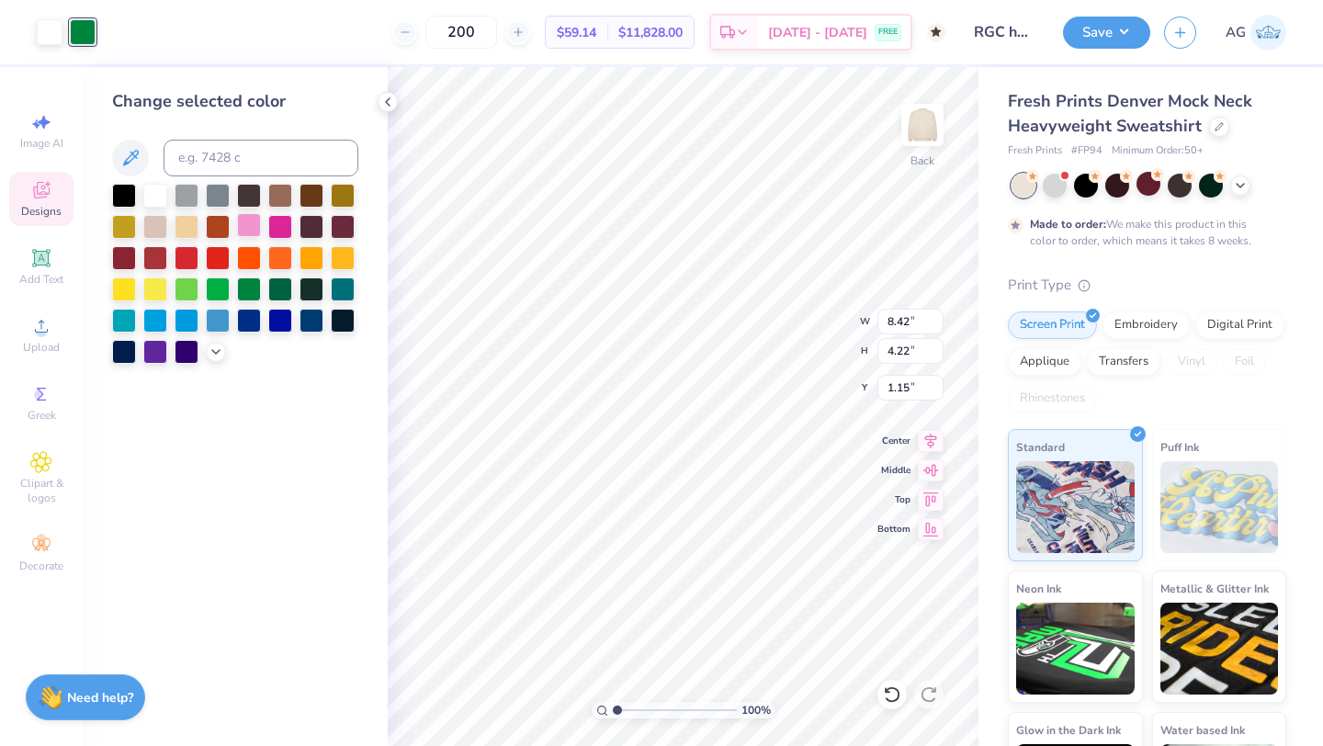
click at [246, 225] on div at bounding box center [249, 225] width 24 height 24
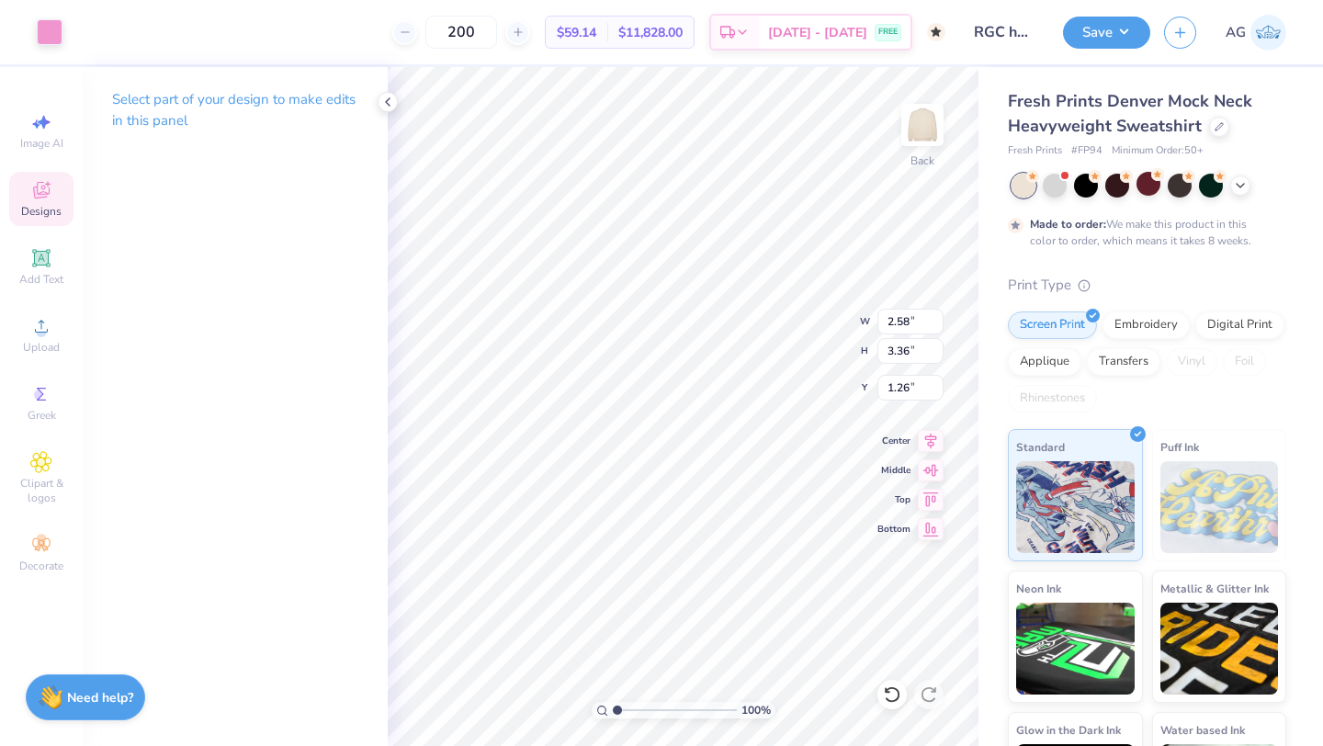
type input "1.32"
type input "2.57"
type input "1.32"
type input "2.58"
click at [888, 695] on icon at bounding box center [892, 694] width 18 height 18
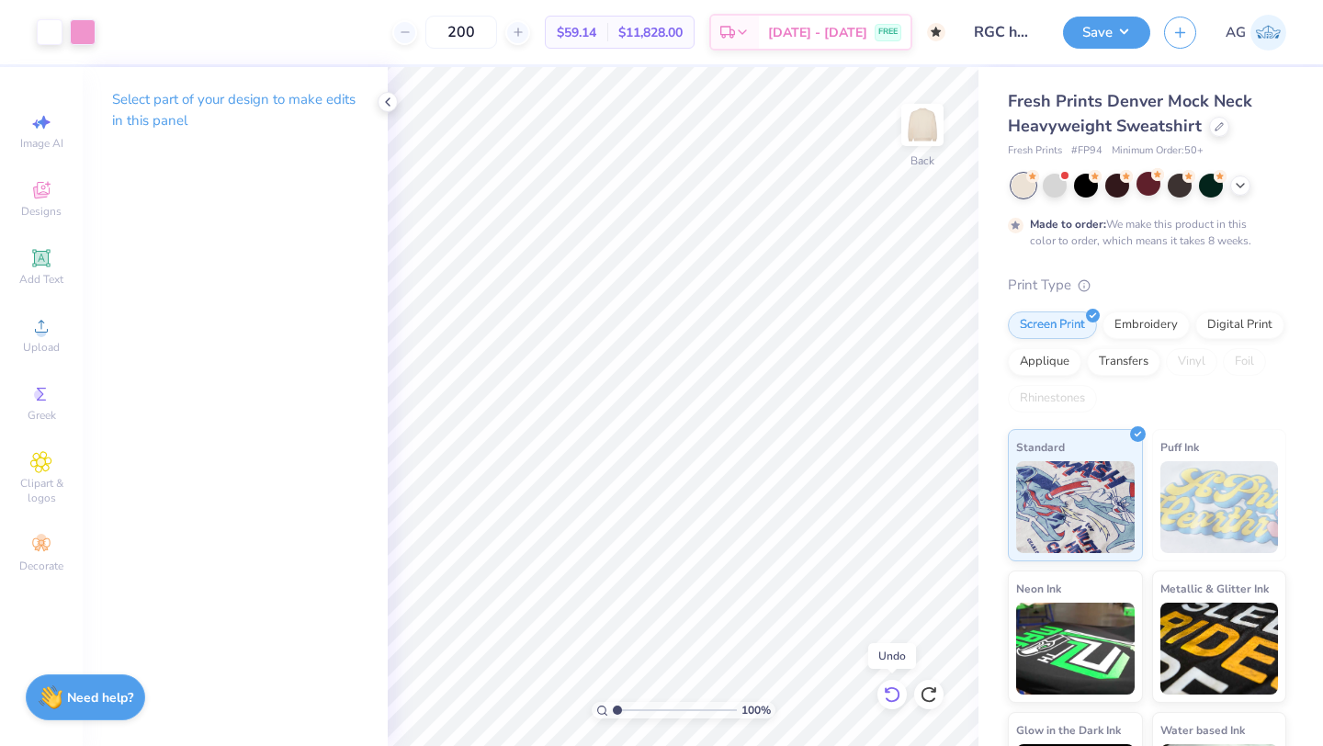
click at [888, 695] on icon at bounding box center [892, 694] width 18 height 18
click at [1135, 323] on div "Embroidery" at bounding box center [1145, 323] width 87 height 28
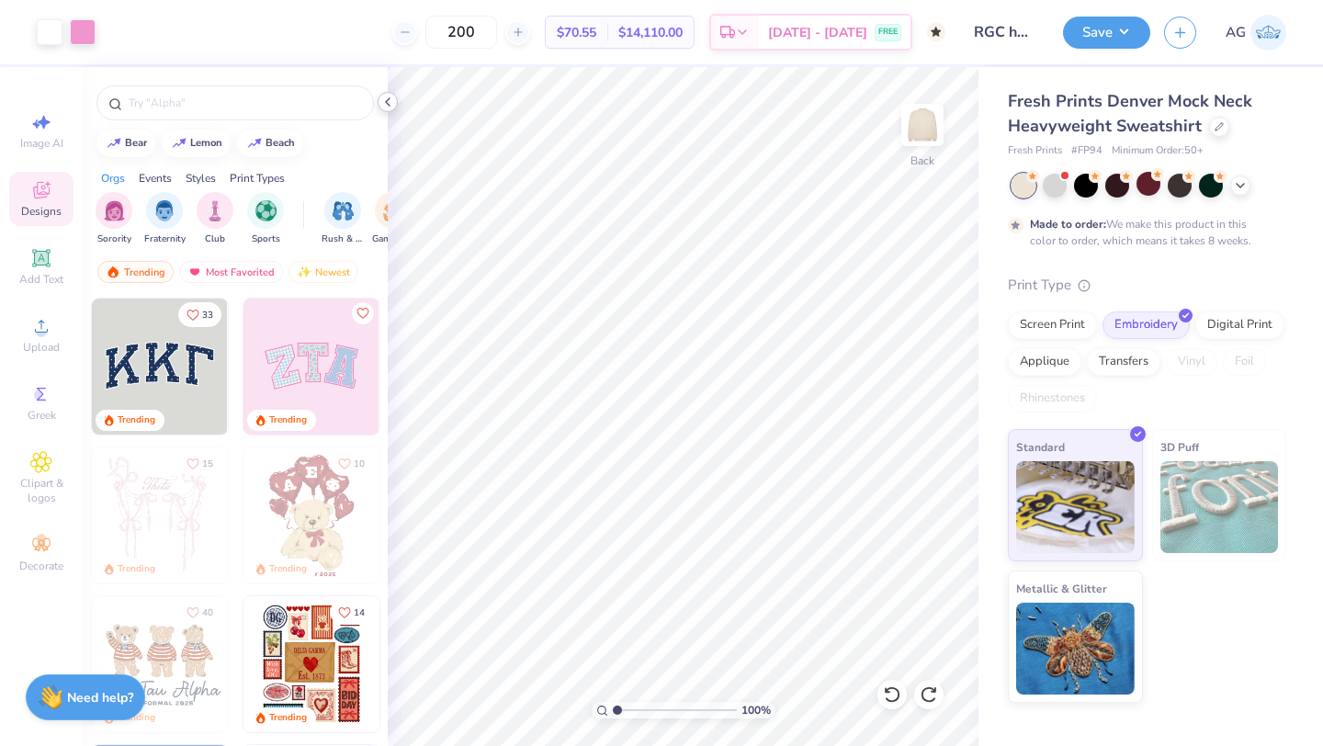
click at [390, 100] on icon at bounding box center [387, 102] width 15 height 15
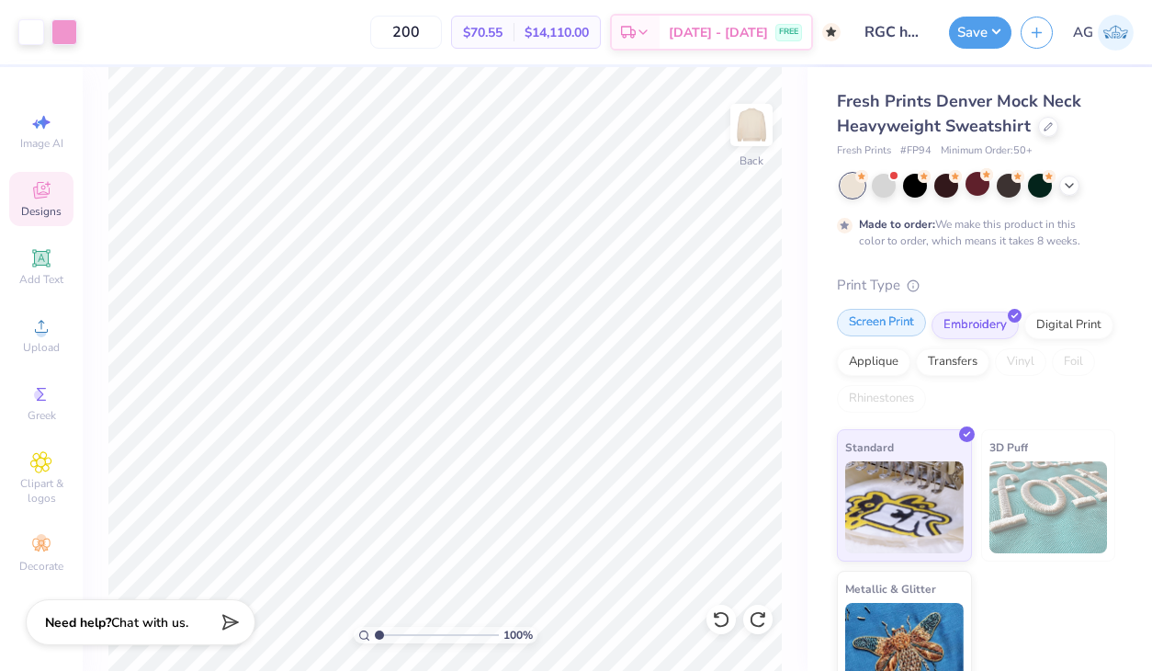
click at [862, 331] on div "Screen Print" at bounding box center [881, 323] width 89 height 28
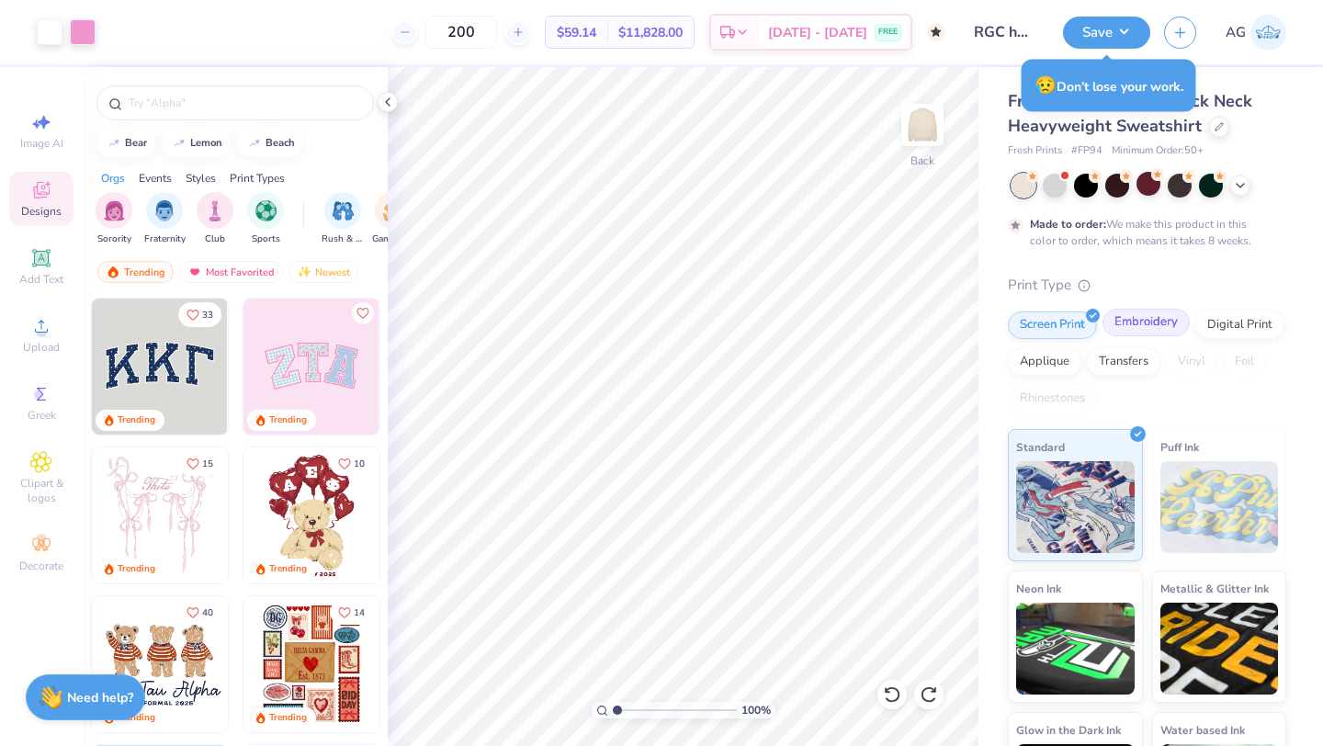
click at [1136, 322] on div "Embroidery" at bounding box center [1145, 323] width 87 height 28
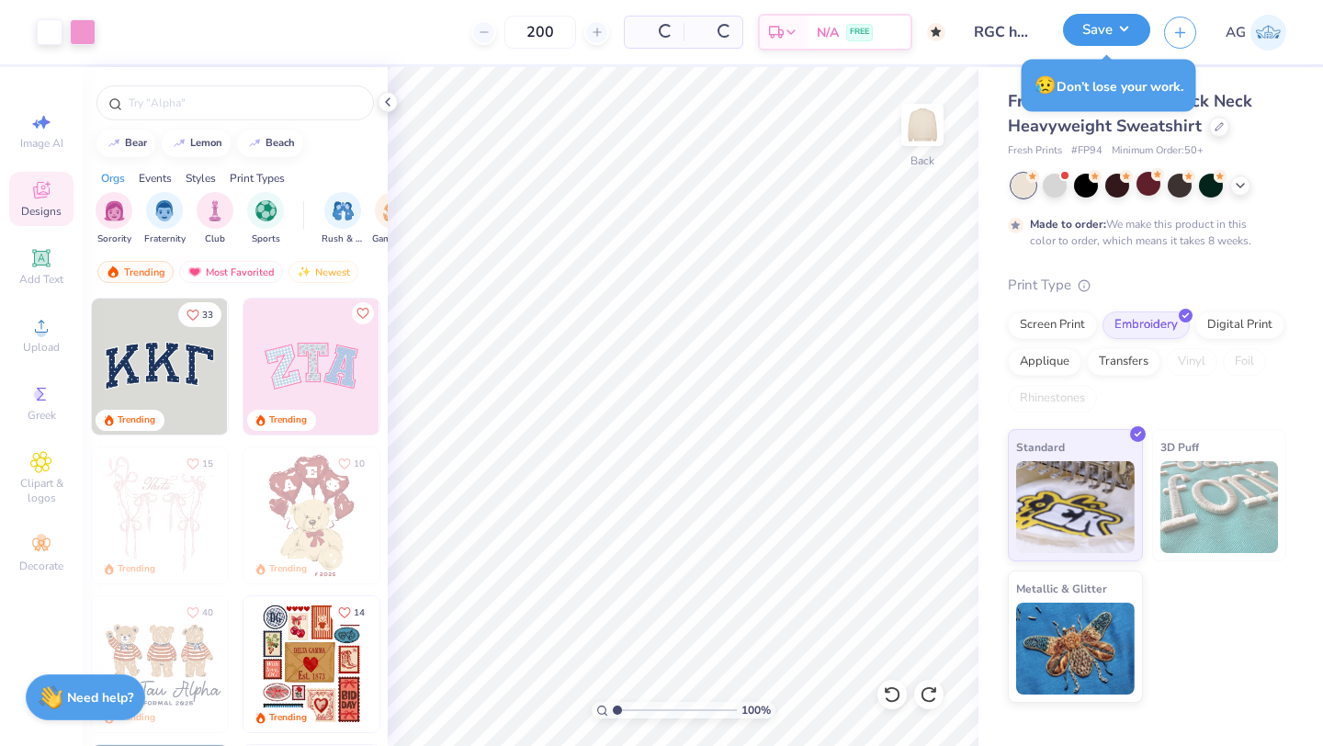
click at [1092, 39] on button "Save" at bounding box center [1106, 30] width 87 height 32
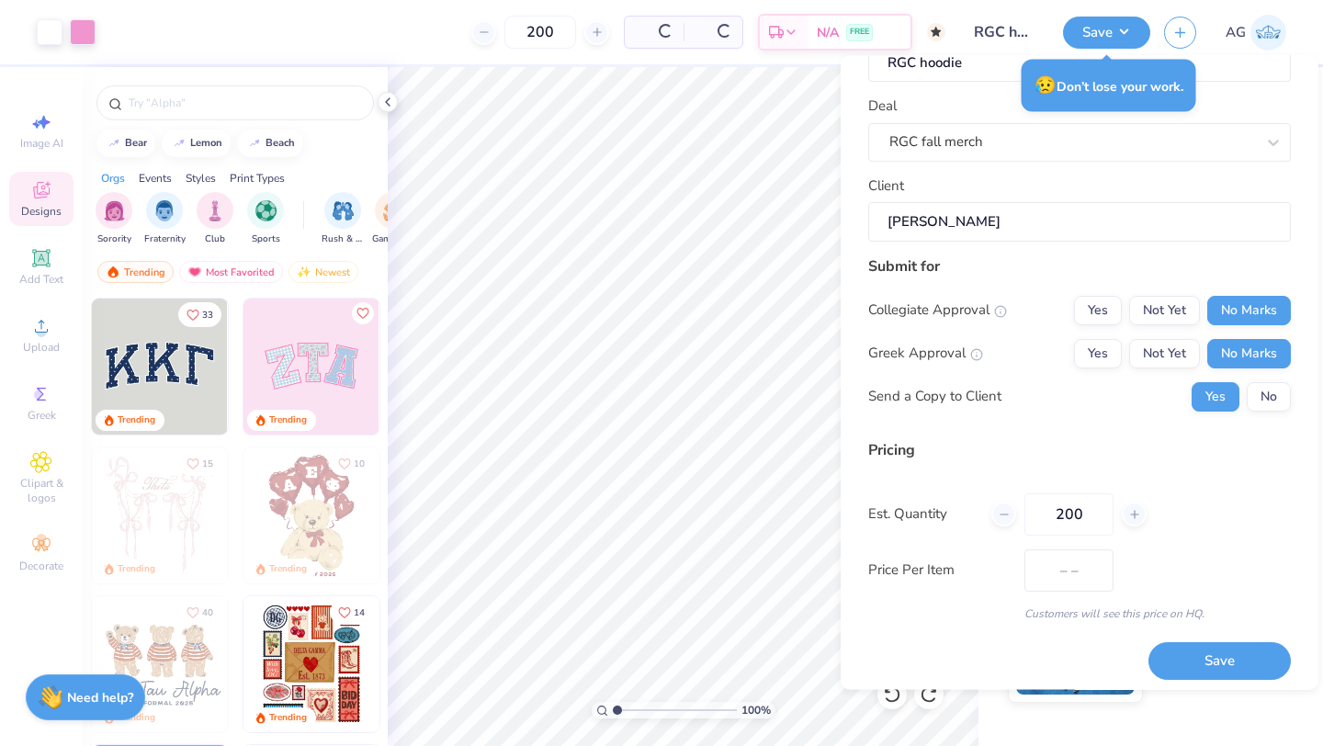
scroll to position [66, 0]
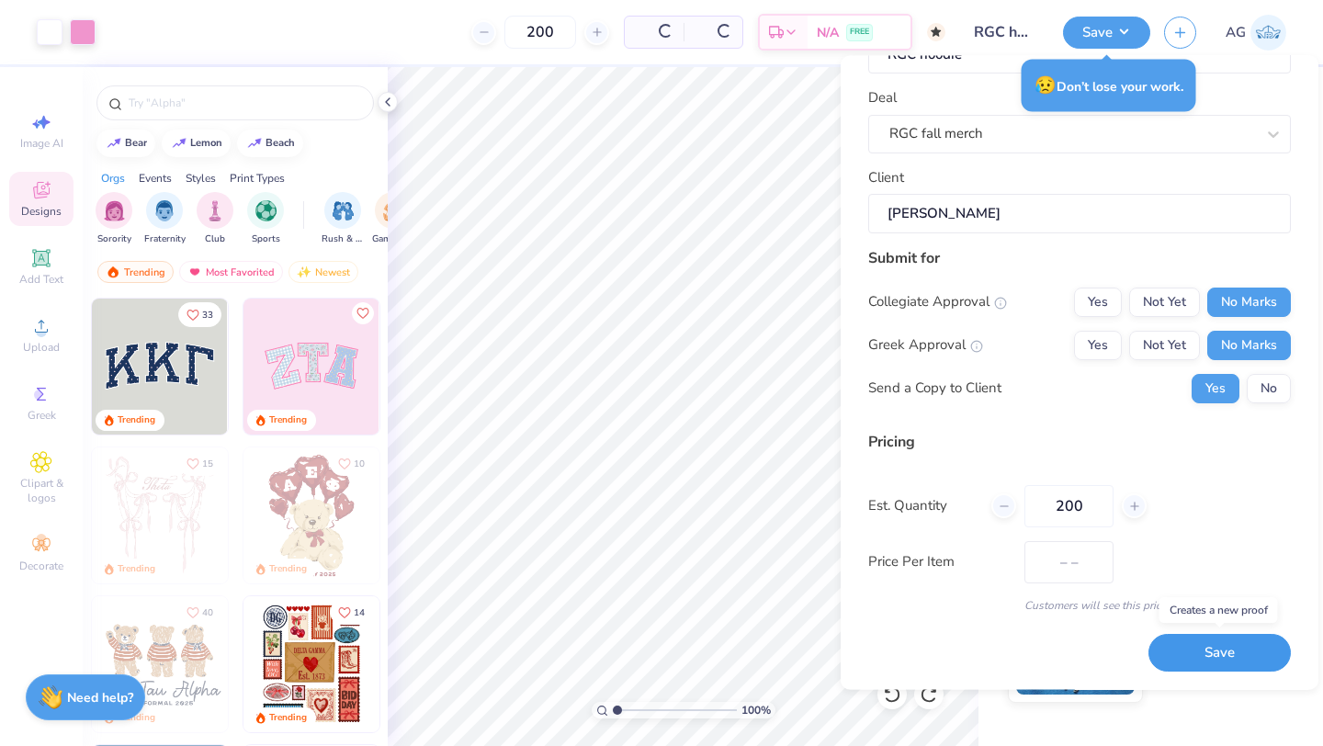
click at [1174, 651] on button "Save" at bounding box center [1219, 654] width 142 height 38
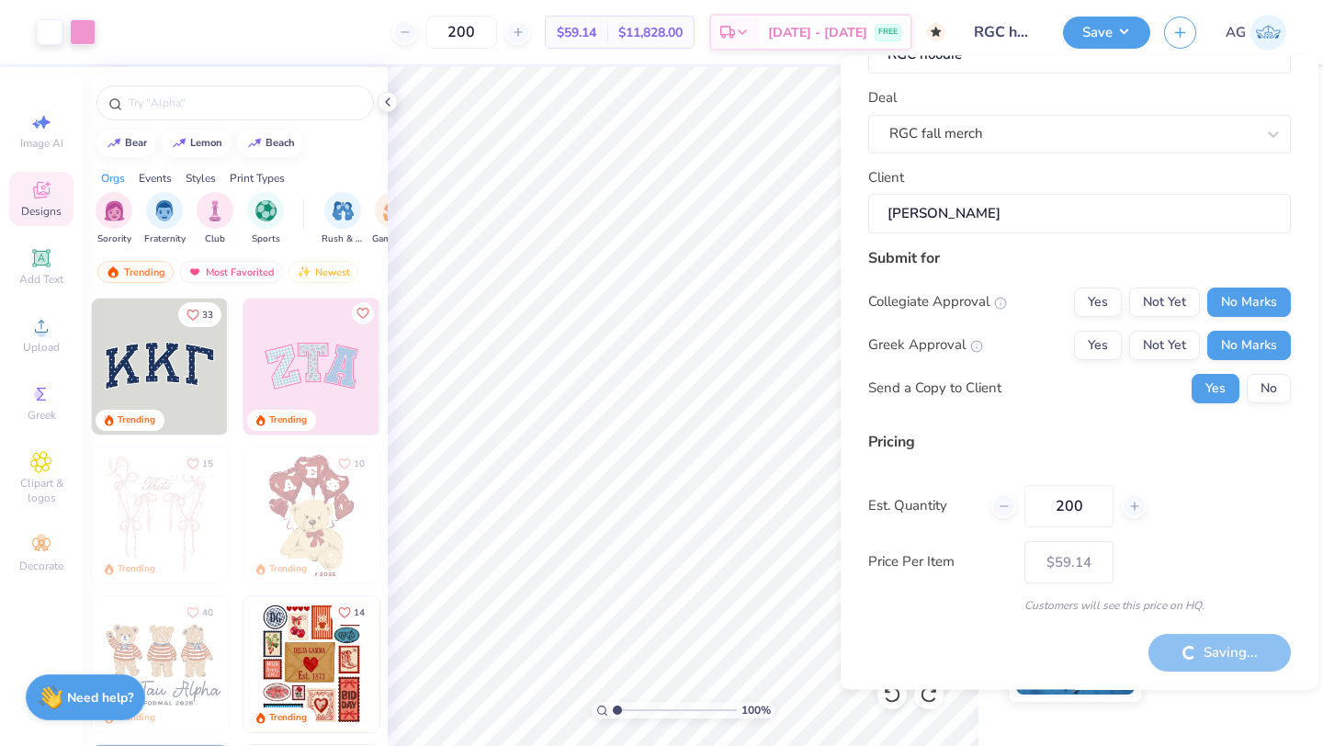
type input "– –"
